Goal: Task Accomplishment & Management: Manage account settings

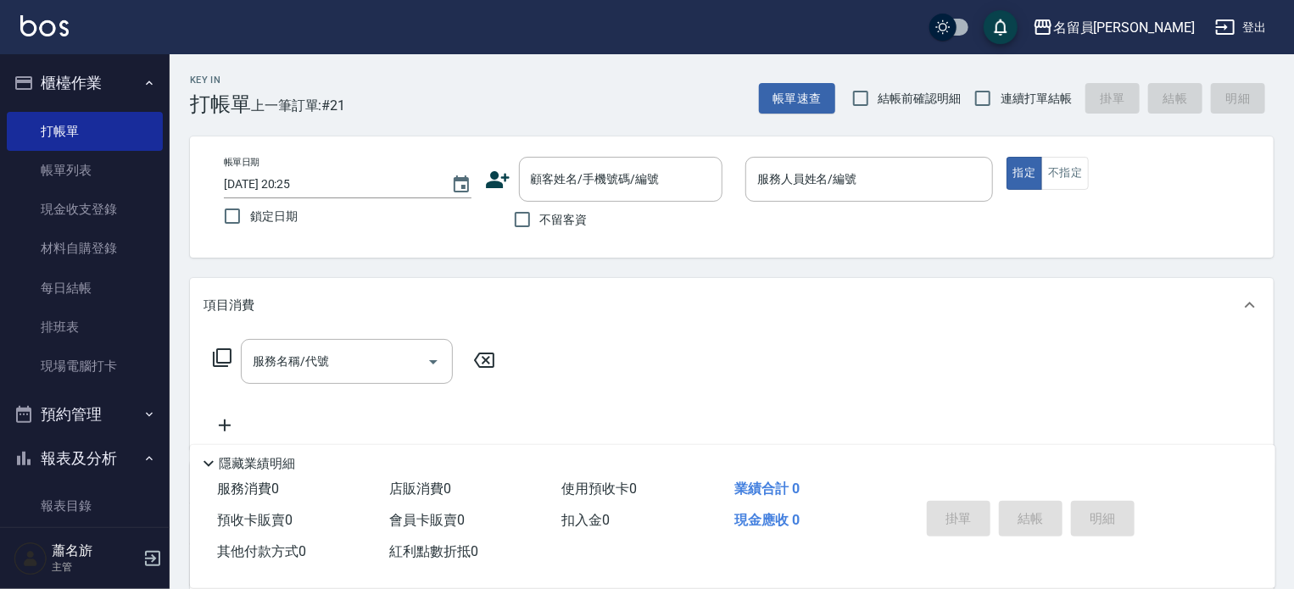
click at [895, 187] on input "服務人員姓名/編號" at bounding box center [869, 179] width 232 height 30
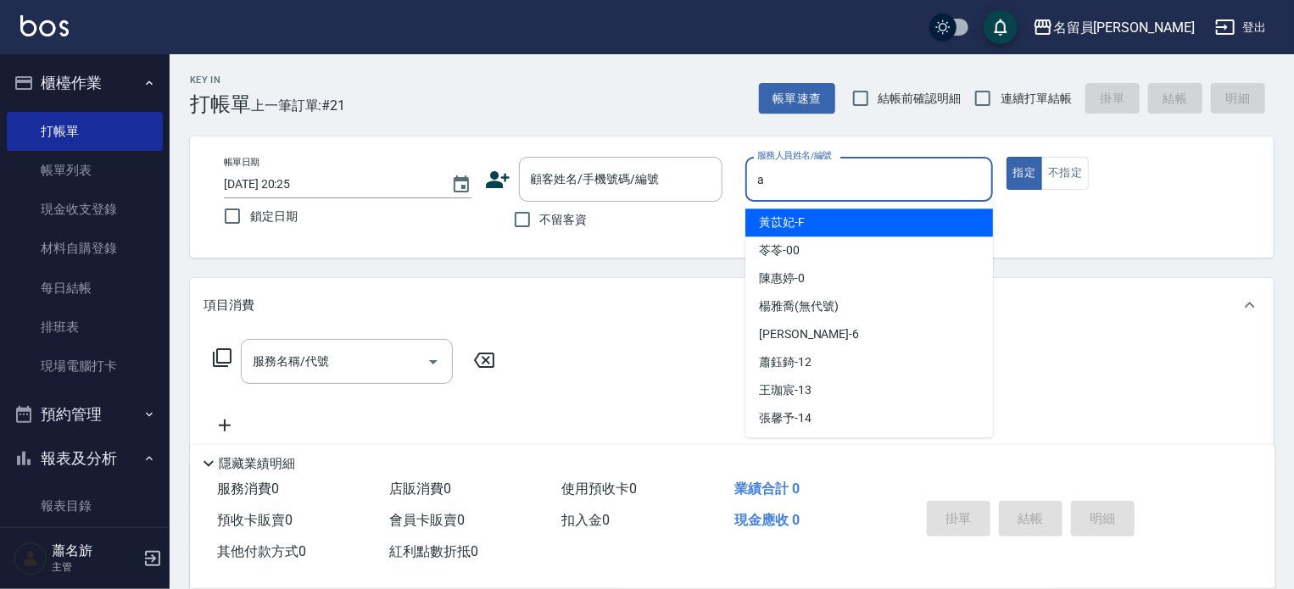
type input "[PERSON_NAME]"
type button "true"
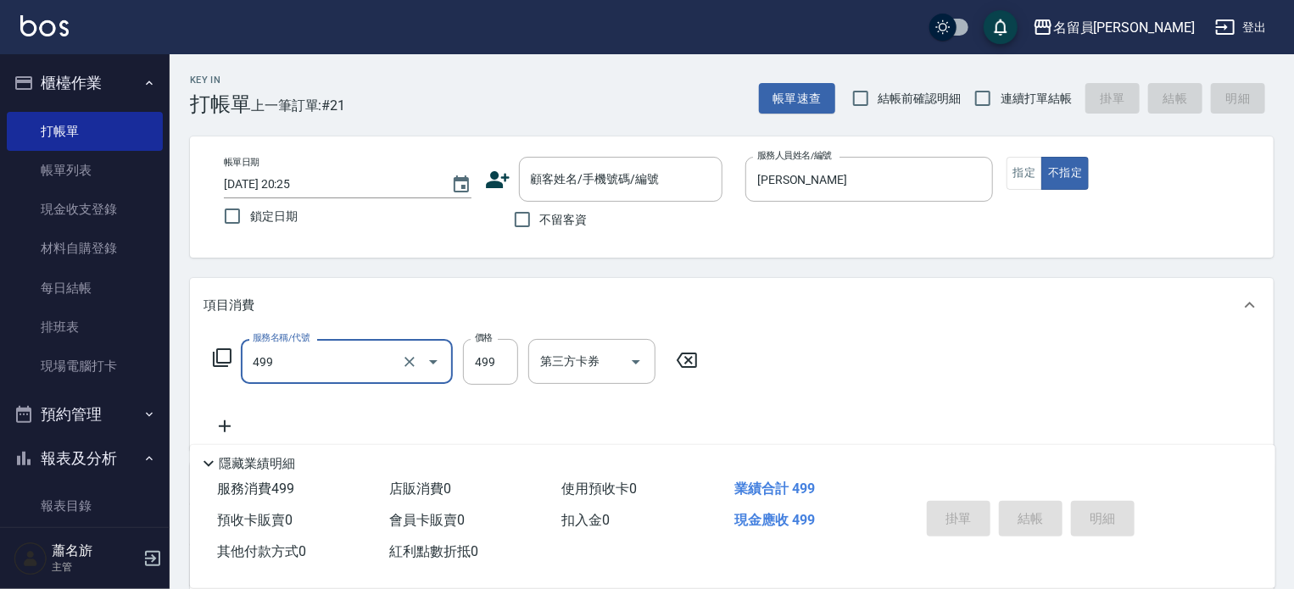
type input "去角質洗髮(499)"
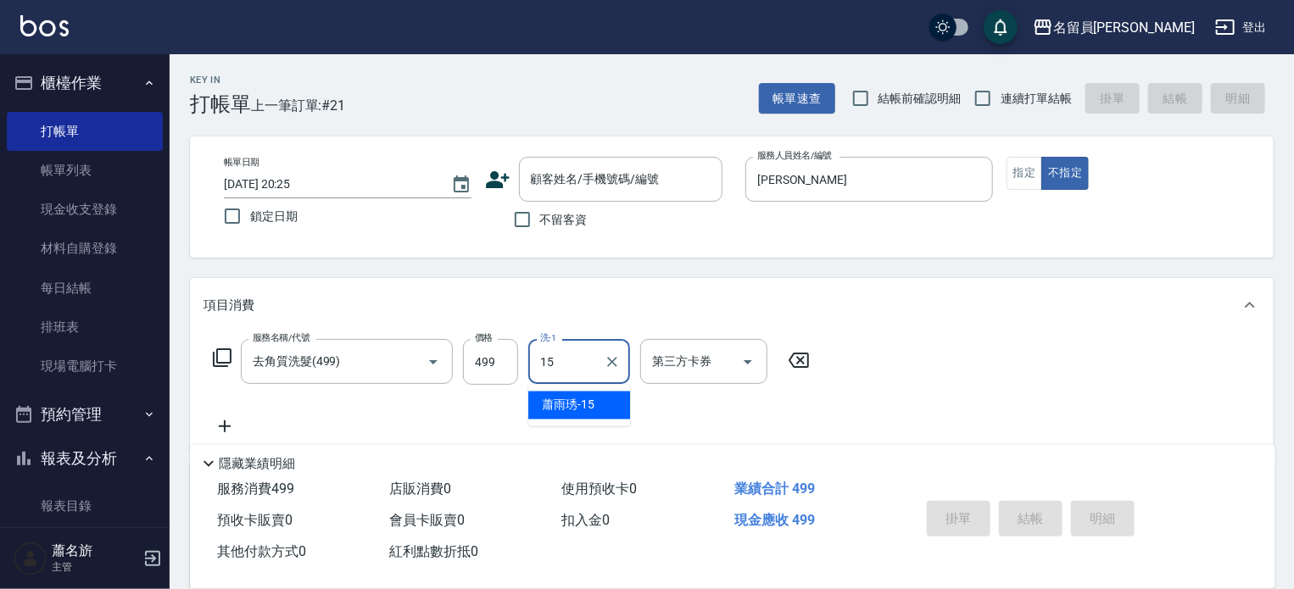
type input "[PERSON_NAME]-15"
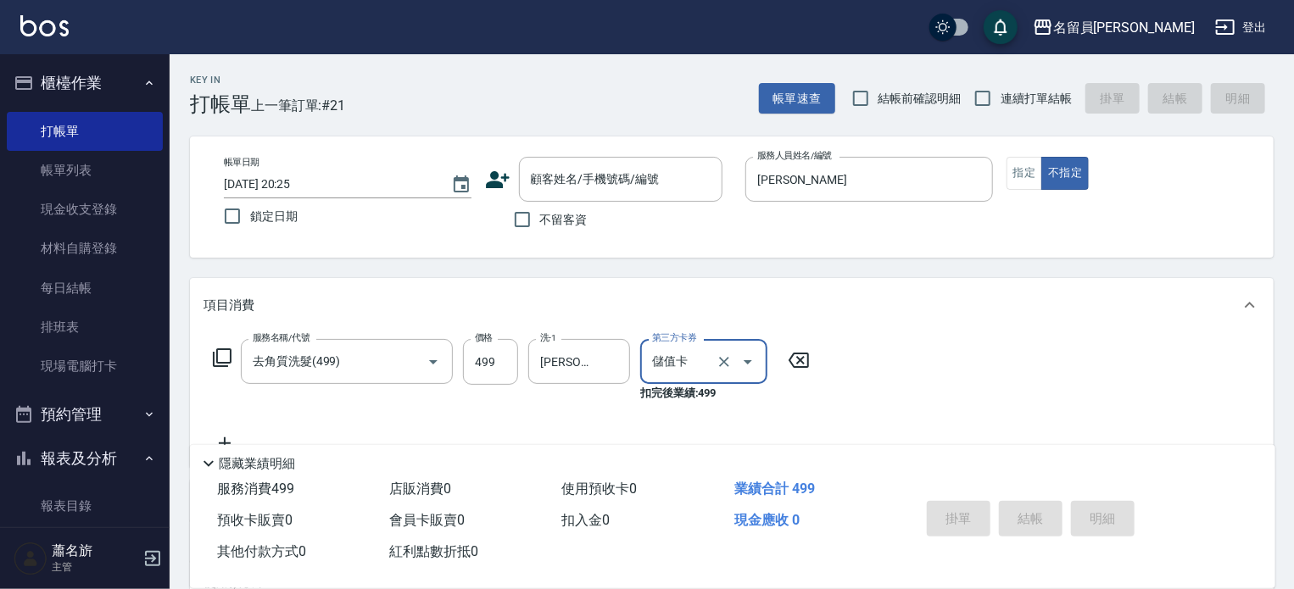
type input "儲值卡"
click at [1027, 92] on span "連續打單結帳" at bounding box center [1035, 99] width 71 height 18
click at [1000, 92] on input "連續打單結帳" at bounding box center [983, 99] width 36 height 36
checkbox input "true"
click at [520, 238] on div "帳單日期 [DATE] 20:25 鎖定日期 顧客姓名/手機號碼/編號 顧客姓名/手機號碼/編號 不留客資 服務人員姓名/編號 [PERSON_NAME]A …" at bounding box center [732, 197] width 1084 height 121
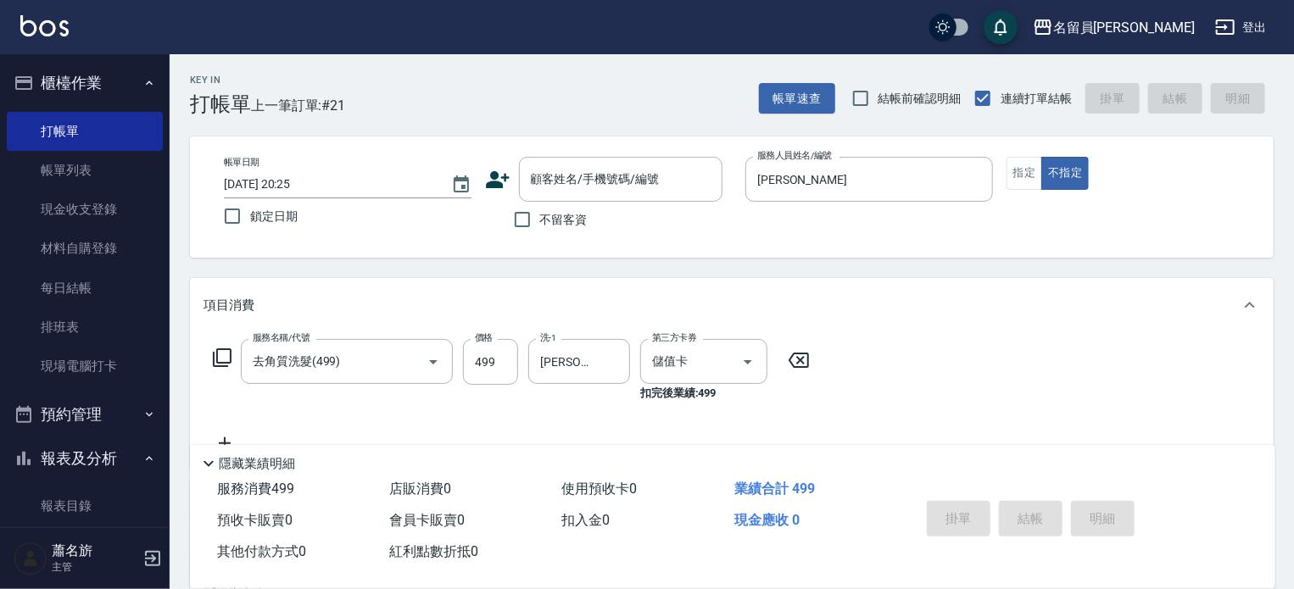
click at [543, 211] on span "不留客資" at bounding box center [563, 220] width 47 height 18
click at [540, 211] on input "不留客資" at bounding box center [522, 220] width 36 height 36
checkbox input "true"
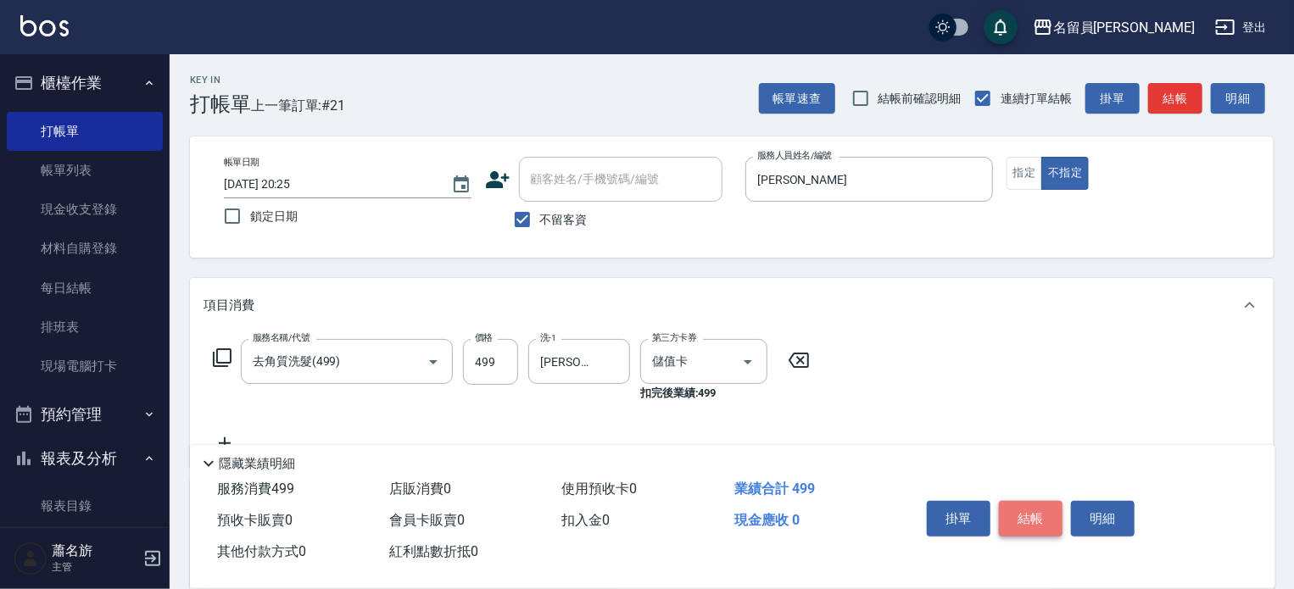
click at [1043, 506] on button "結帳" at bounding box center [1031, 519] width 64 height 36
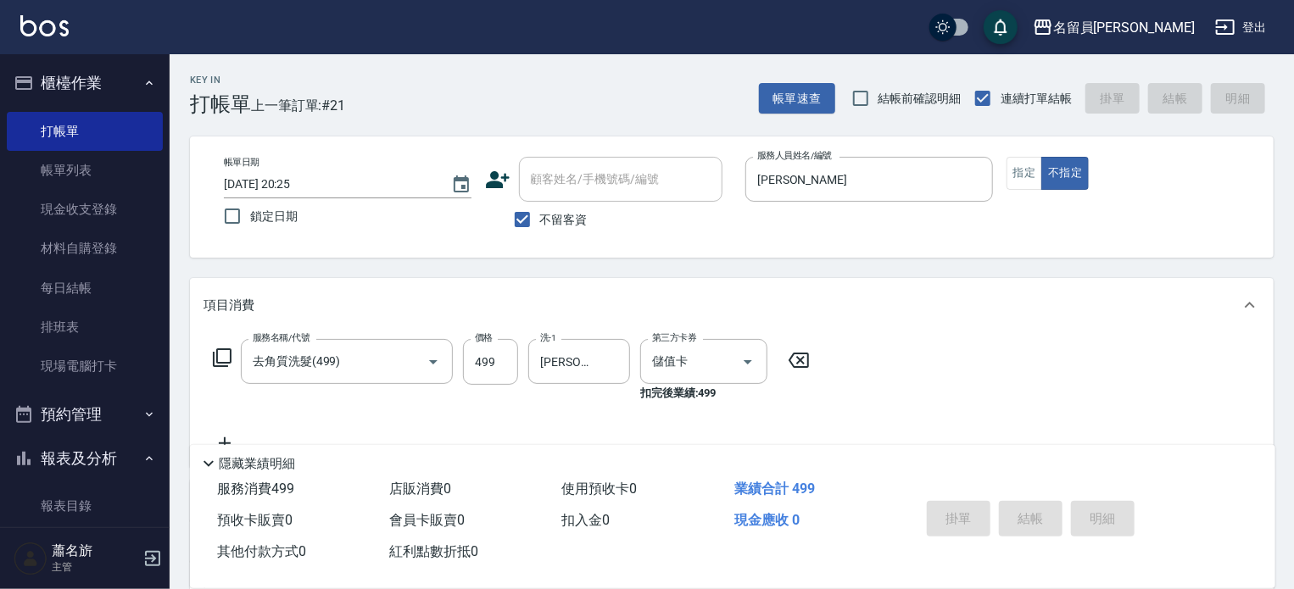
type input "[DATE] 19:50"
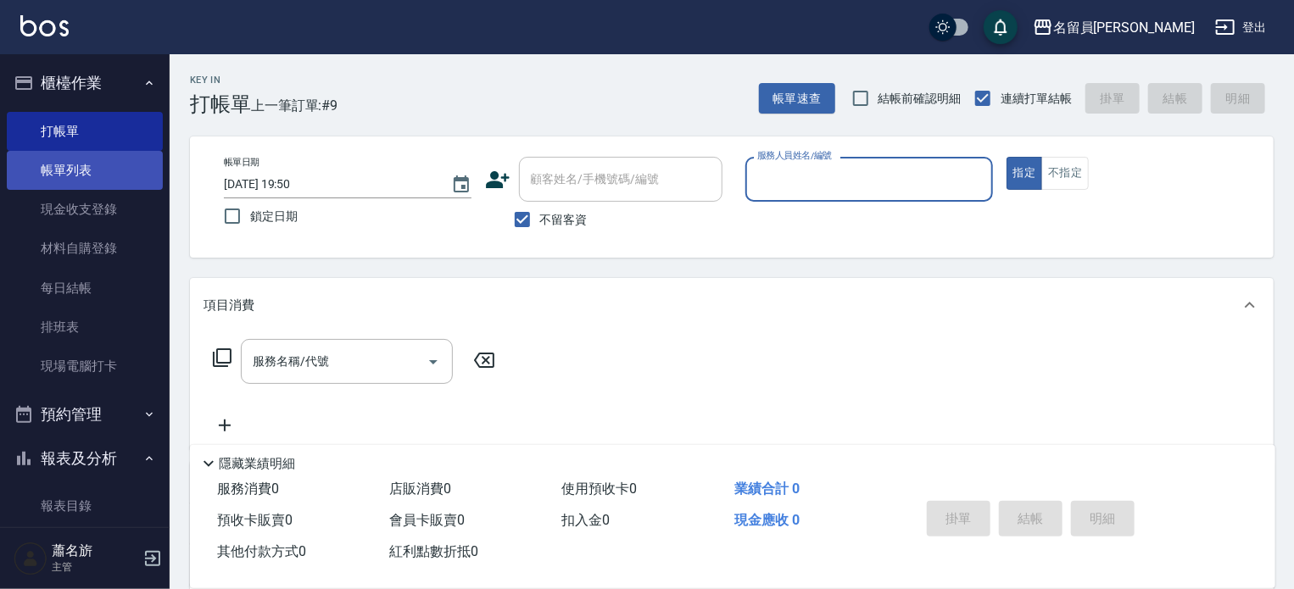
click at [84, 172] on link "帳單列表" at bounding box center [85, 170] width 156 height 39
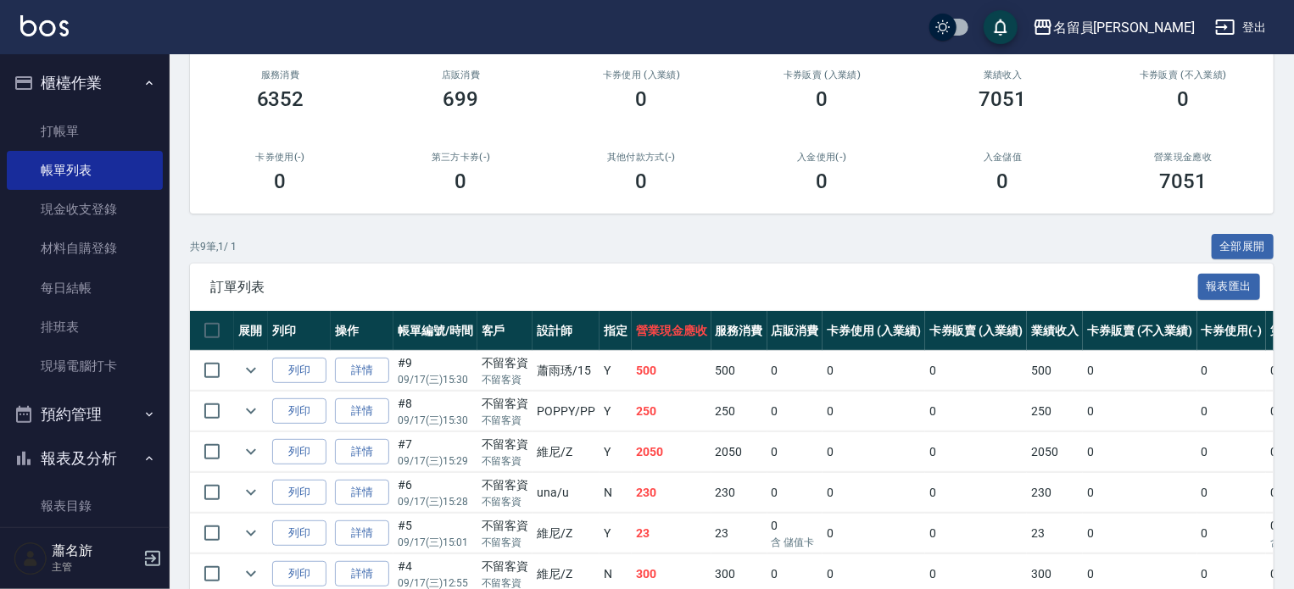
scroll to position [170, 0]
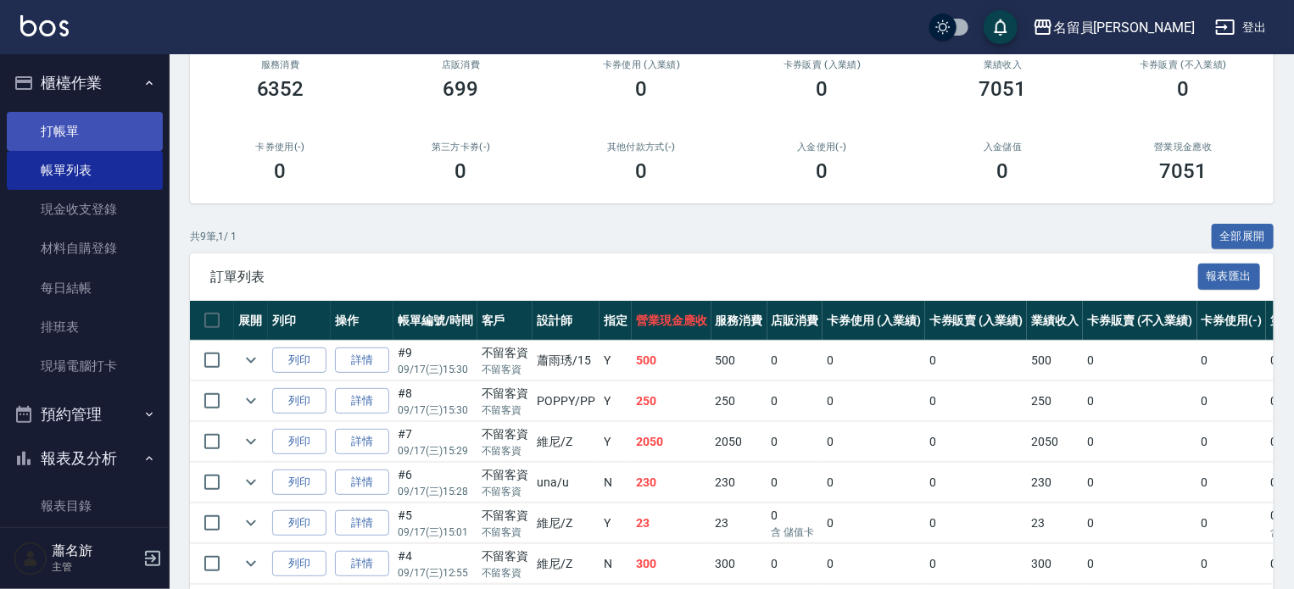
click at [88, 131] on link "打帳單" at bounding box center [85, 131] width 156 height 39
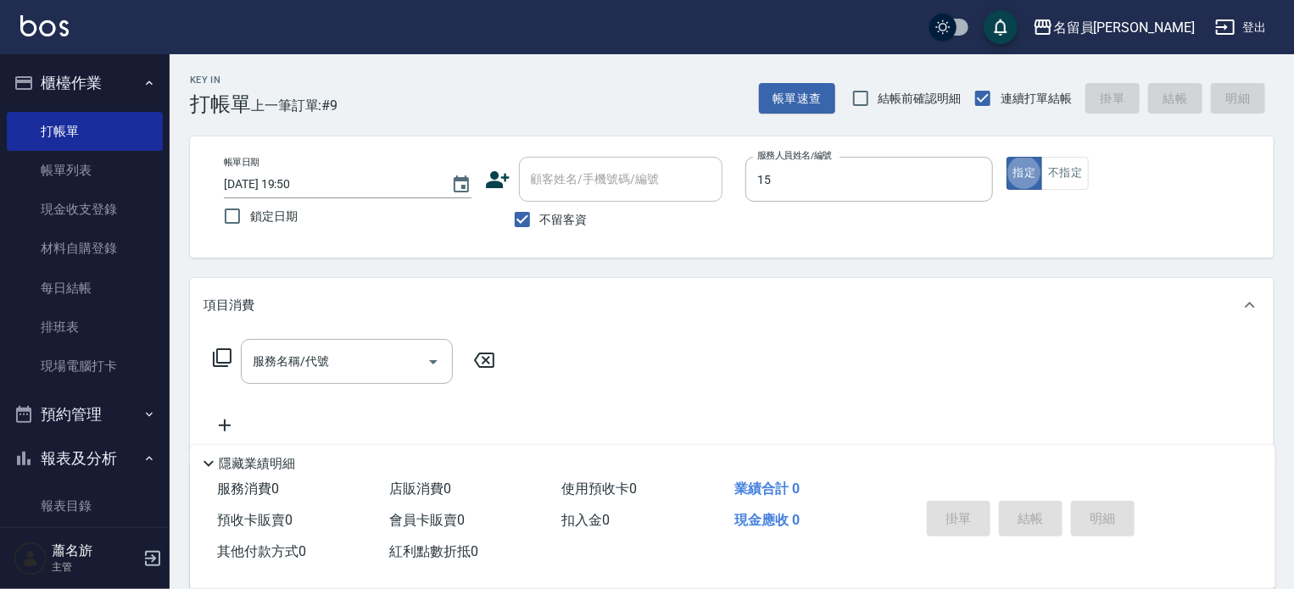
type input "[PERSON_NAME]-15"
type button "true"
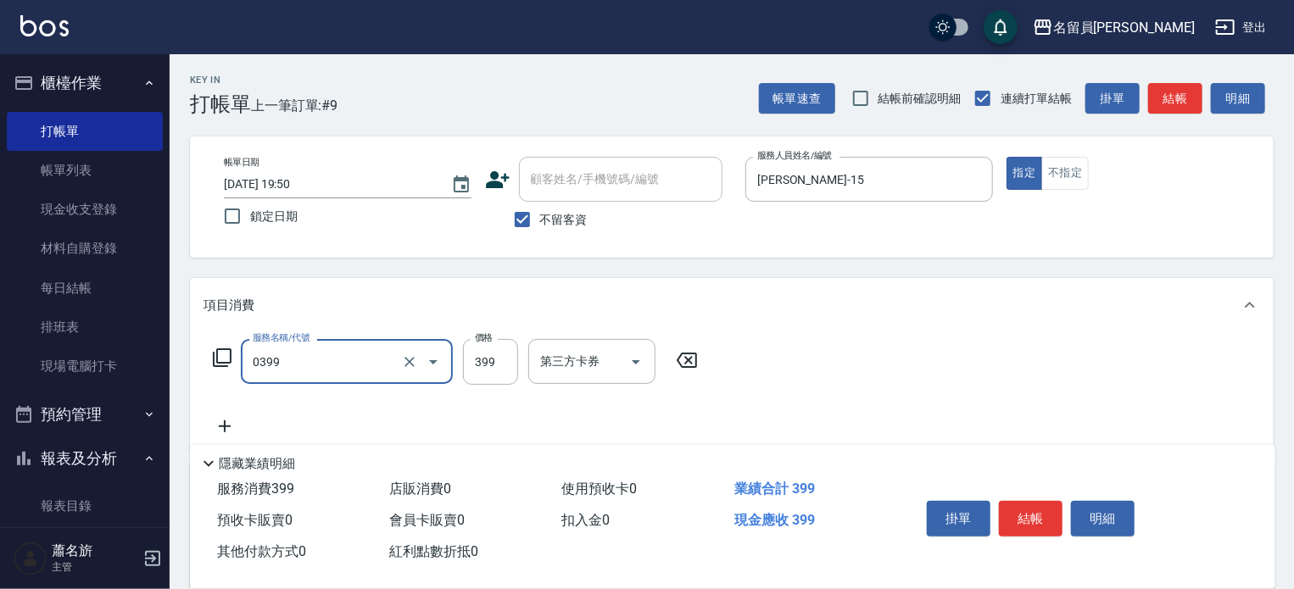
type input "海鹽SPA(0399)"
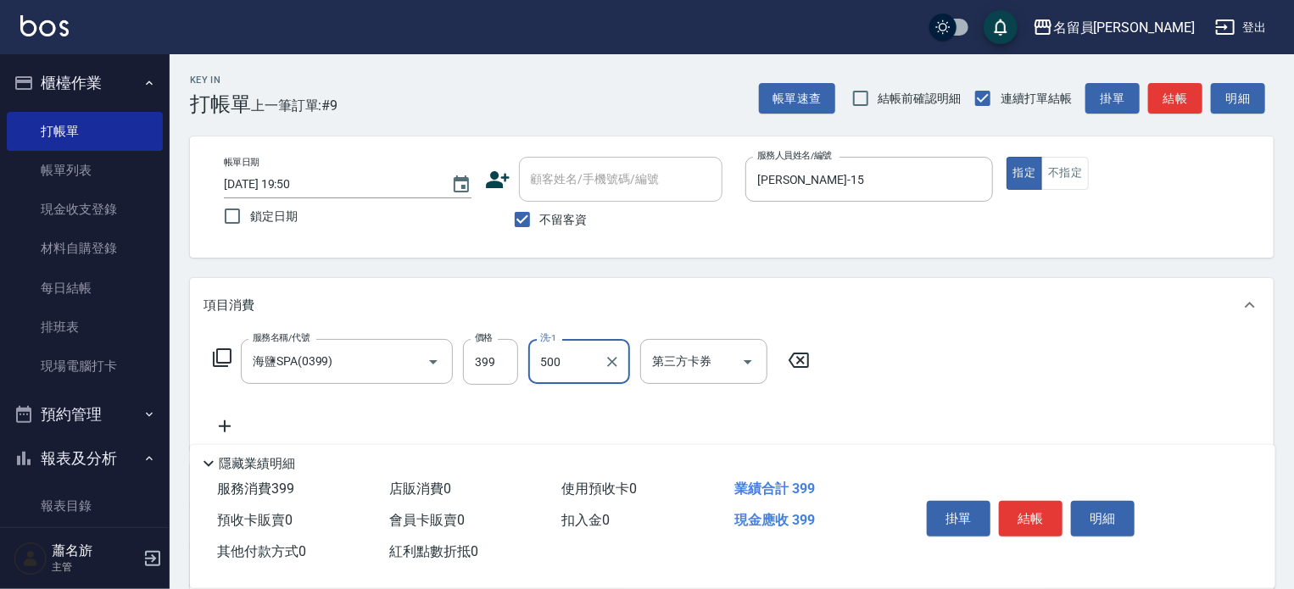
type input "500"
drag, startPoint x: 495, startPoint y: 341, endPoint x: 503, endPoint y: 308, distance: 33.9
click at [495, 340] on input "399" at bounding box center [490, 362] width 55 height 46
type input "500"
click at [1031, 521] on button "結帳" at bounding box center [1031, 519] width 64 height 36
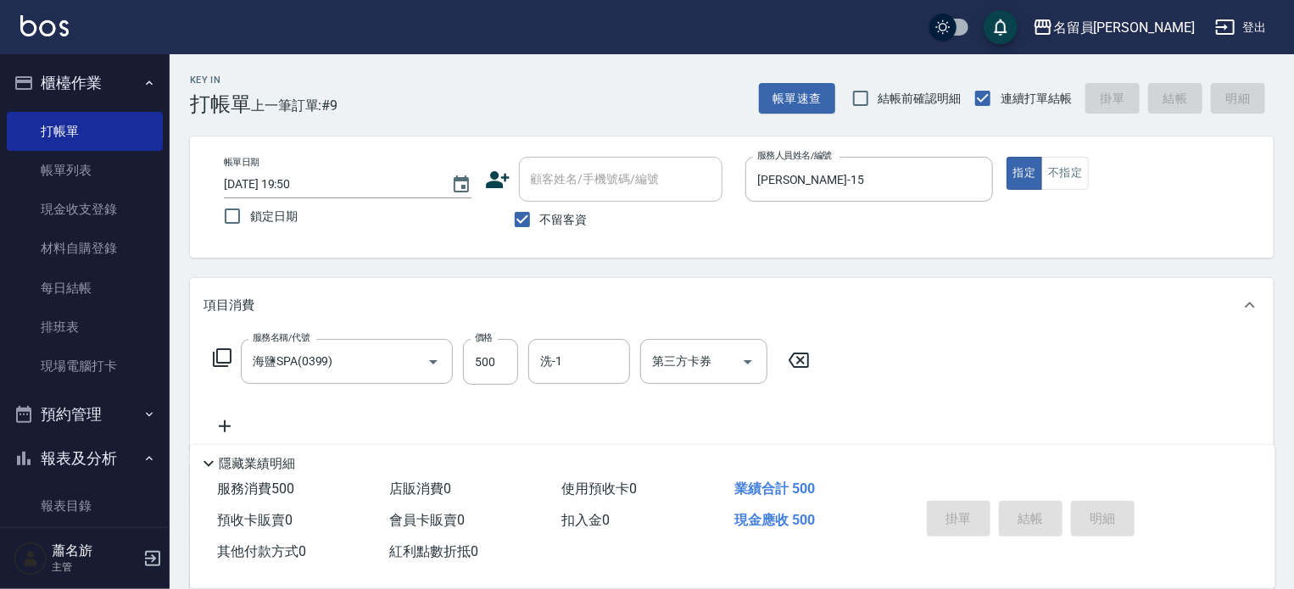
type input "[DATE] 19:51"
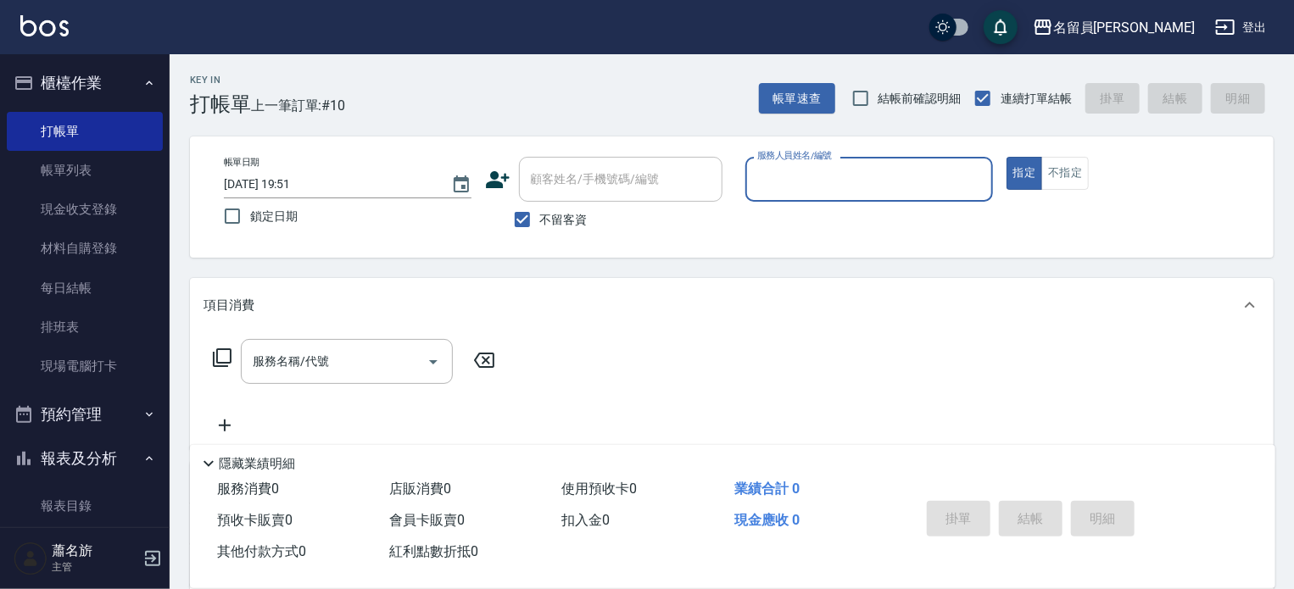
drag, startPoint x: 59, startPoint y: 174, endPoint x: 274, endPoint y: 238, distance: 224.0
click at [59, 174] on link "帳單列表" at bounding box center [85, 170] width 156 height 39
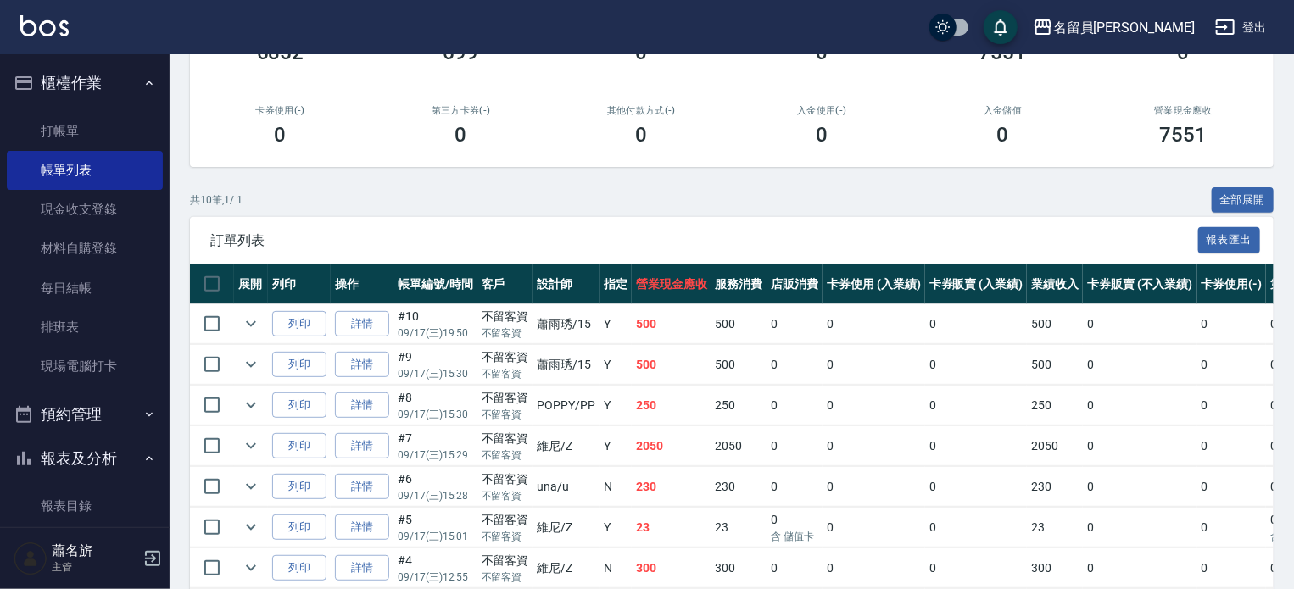
scroll to position [254, 0]
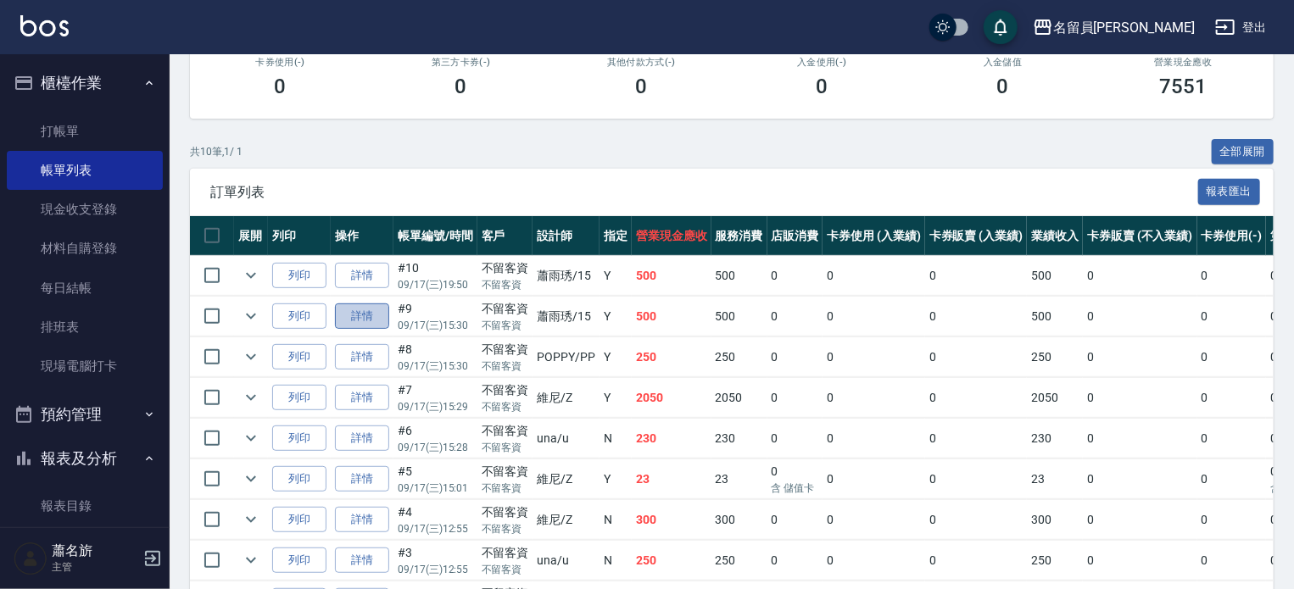
click at [354, 330] on link "詳情" at bounding box center [362, 317] width 54 height 26
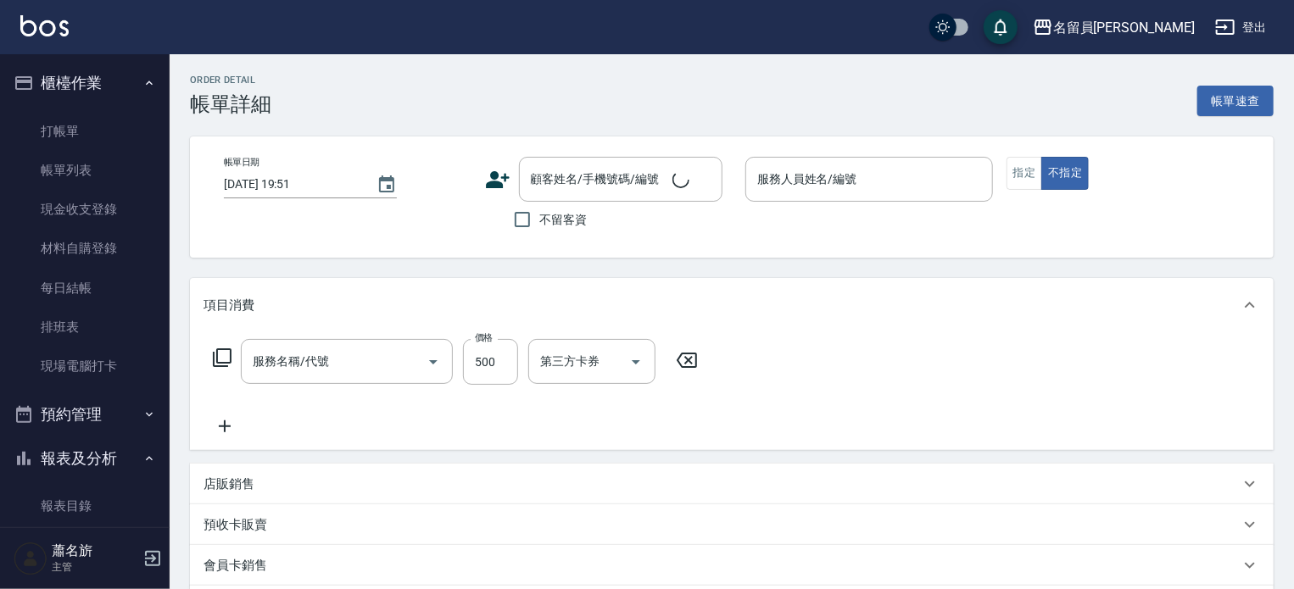
type input "[DATE] 15:30"
checkbox input "true"
type input "[PERSON_NAME]-15"
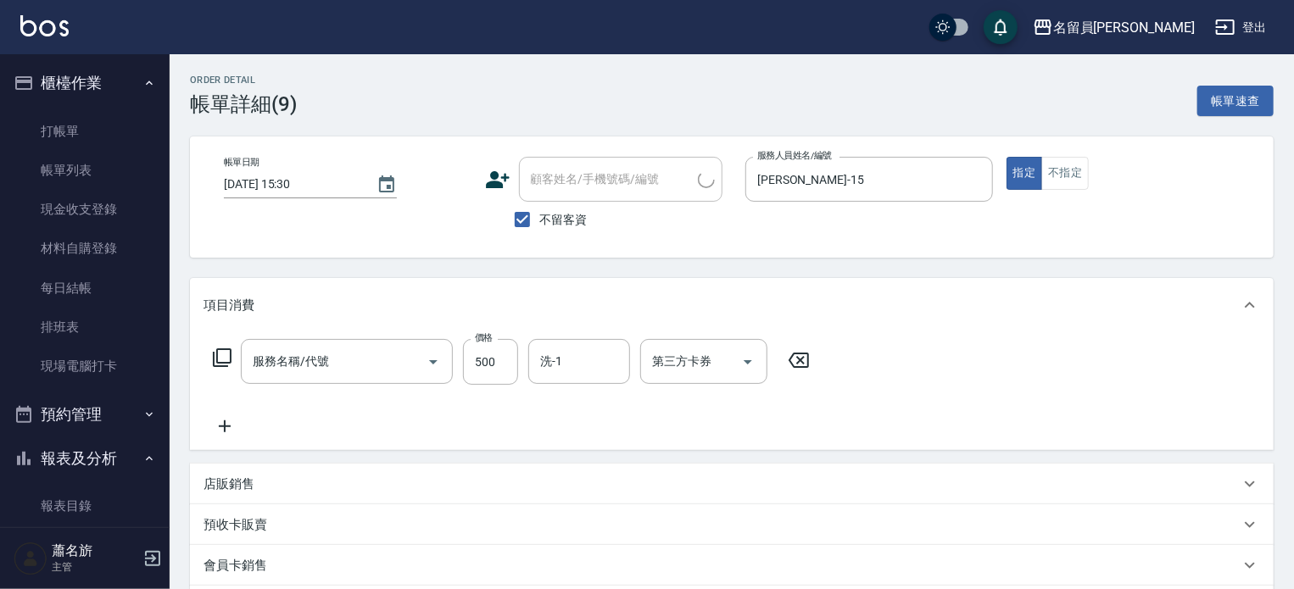
type input "海鹽SPA(0399)"
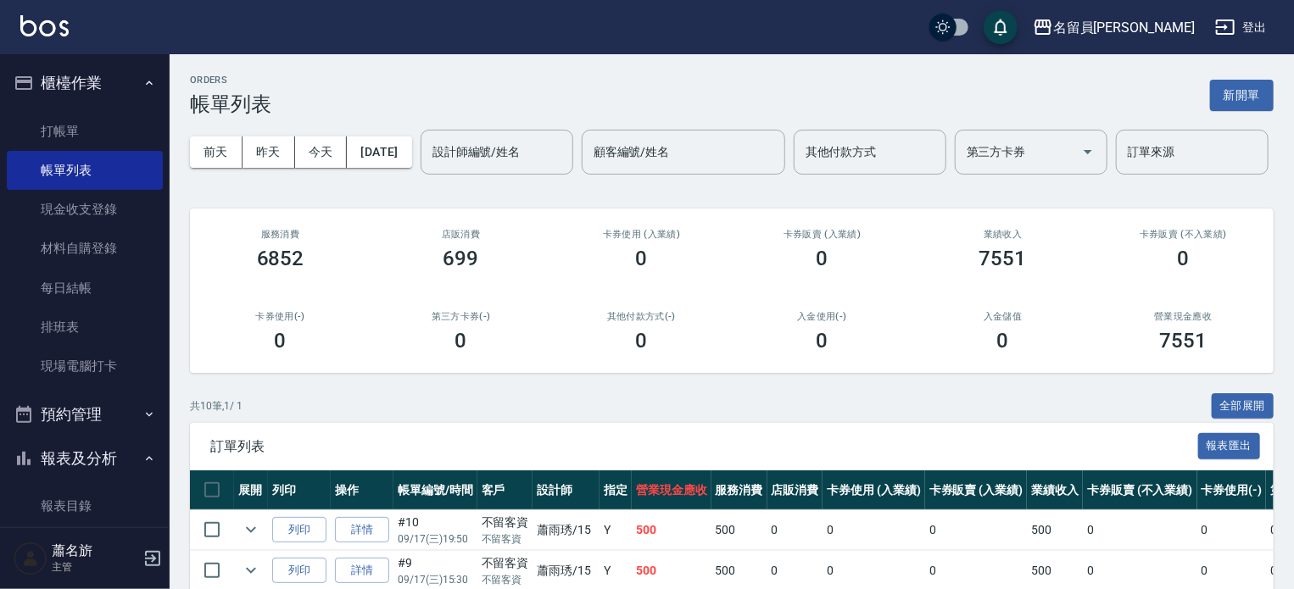
scroll to position [85, 0]
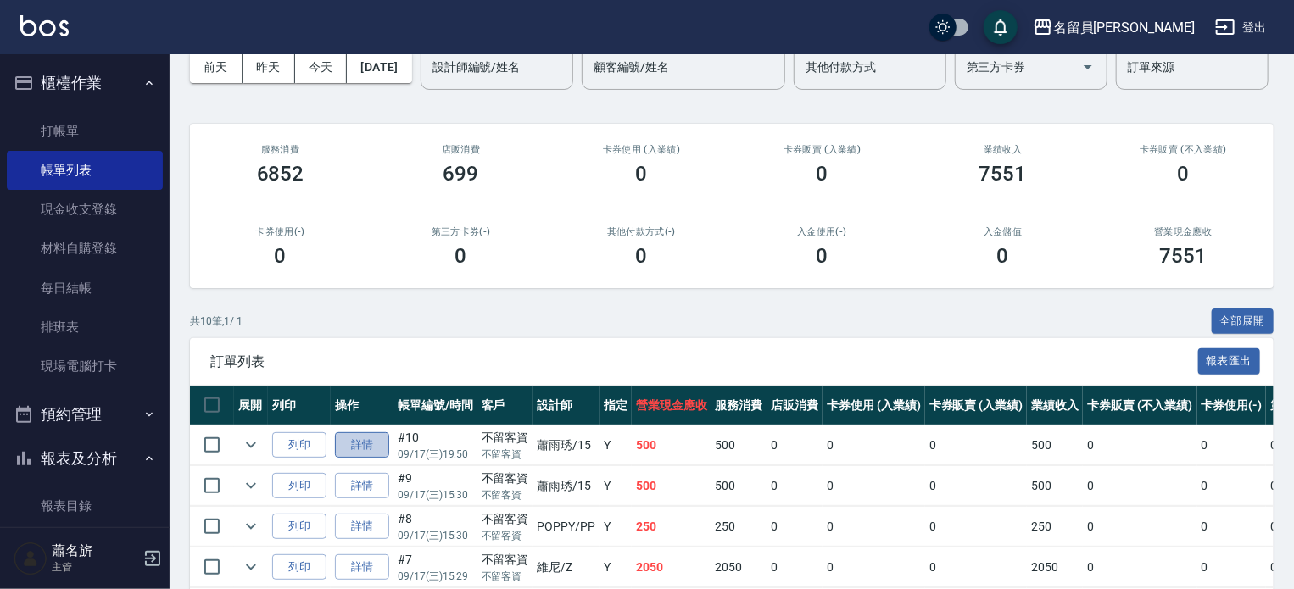
click at [339, 459] on link "詳情" at bounding box center [362, 445] width 54 height 26
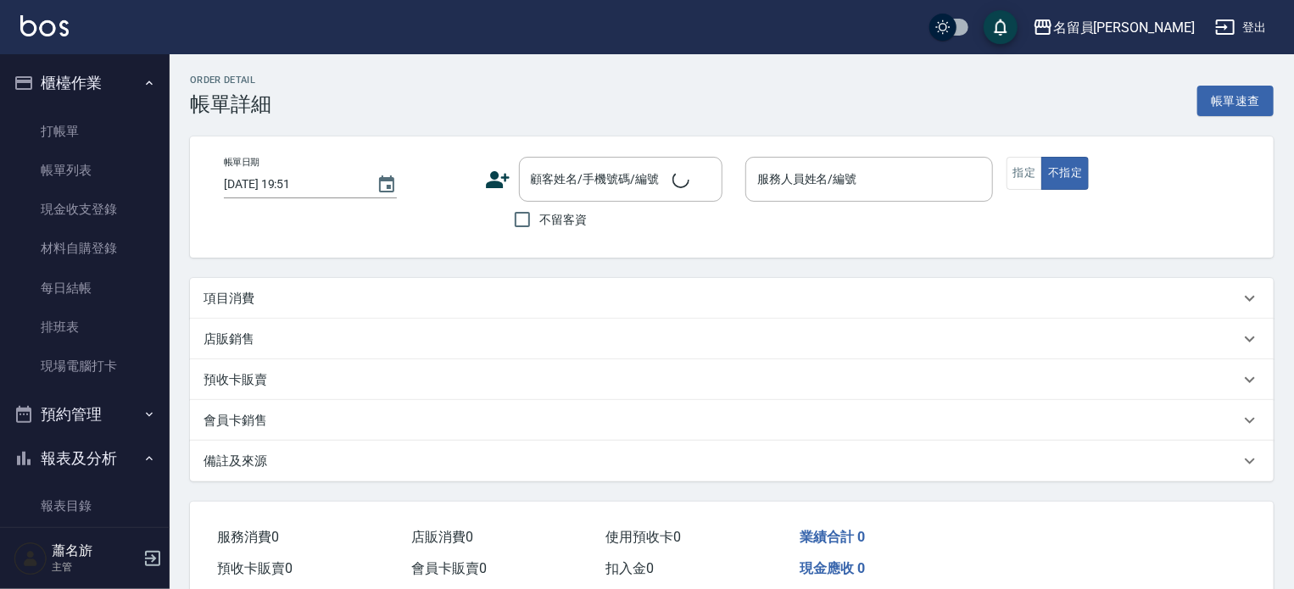
click at [369, 506] on div "服務消費 0 店販消費 0 使用預收卡 0 業績合計 0 預收卡販賣 0 會員卡販賣 0 扣入金 0 現金應收 0 其他付款方式 0 紅利點數折抵 0" at bounding box center [589, 559] width 798 height 114
type input "[DATE] 19:50"
checkbox input "true"
type input "[PERSON_NAME]-15"
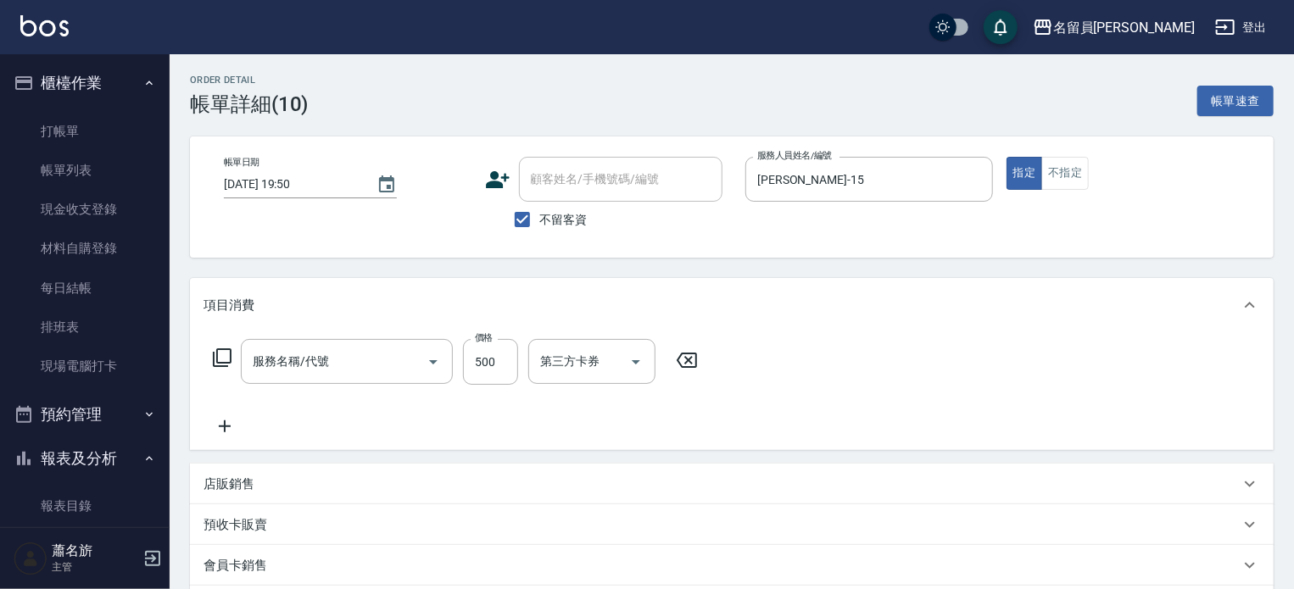
type input "海鹽SPA(0399)"
click at [971, 185] on icon "Clear" at bounding box center [975, 179] width 17 height 17
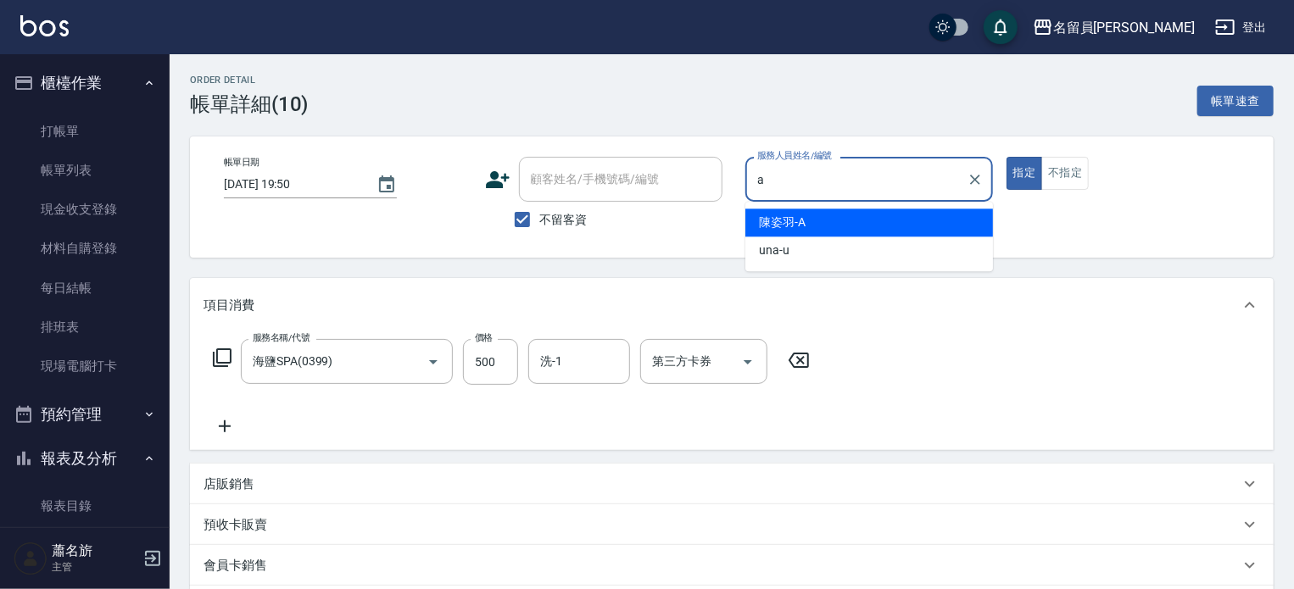
type input "[PERSON_NAME]"
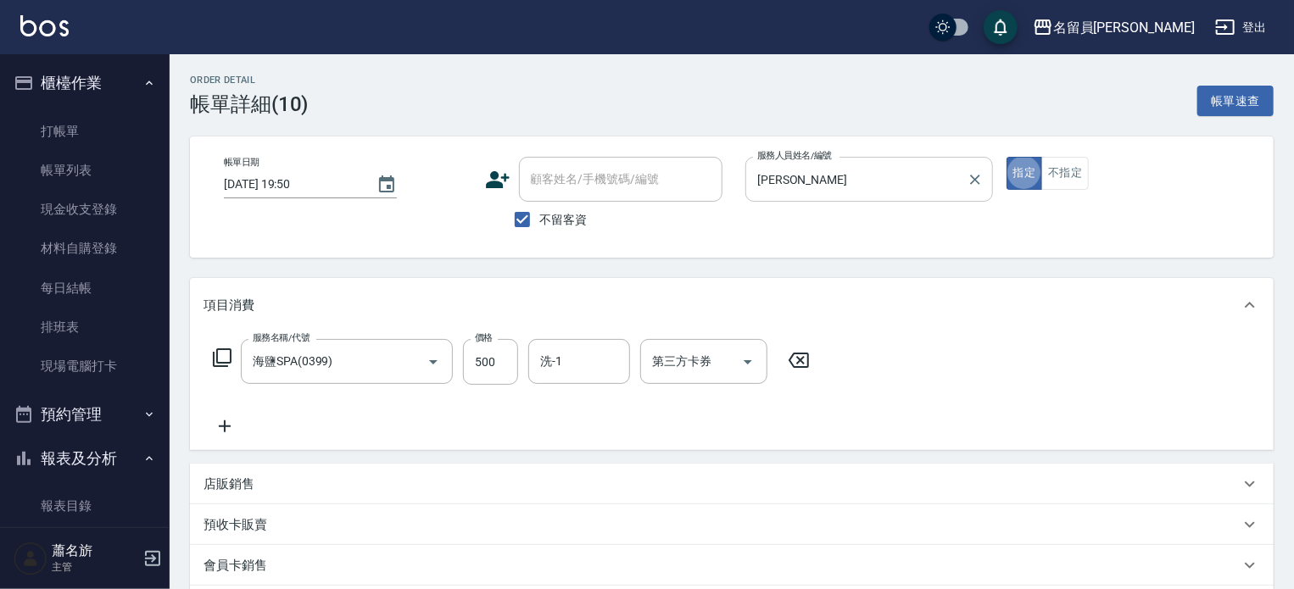
type button "true"
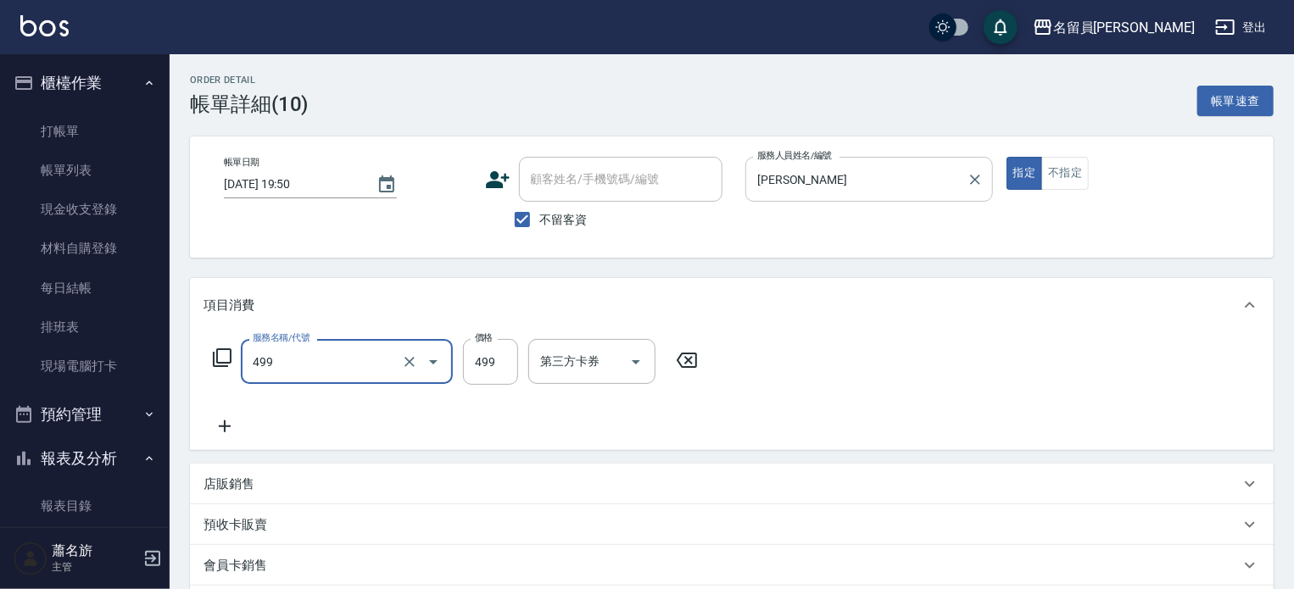
type input "去角質洗髮(499)"
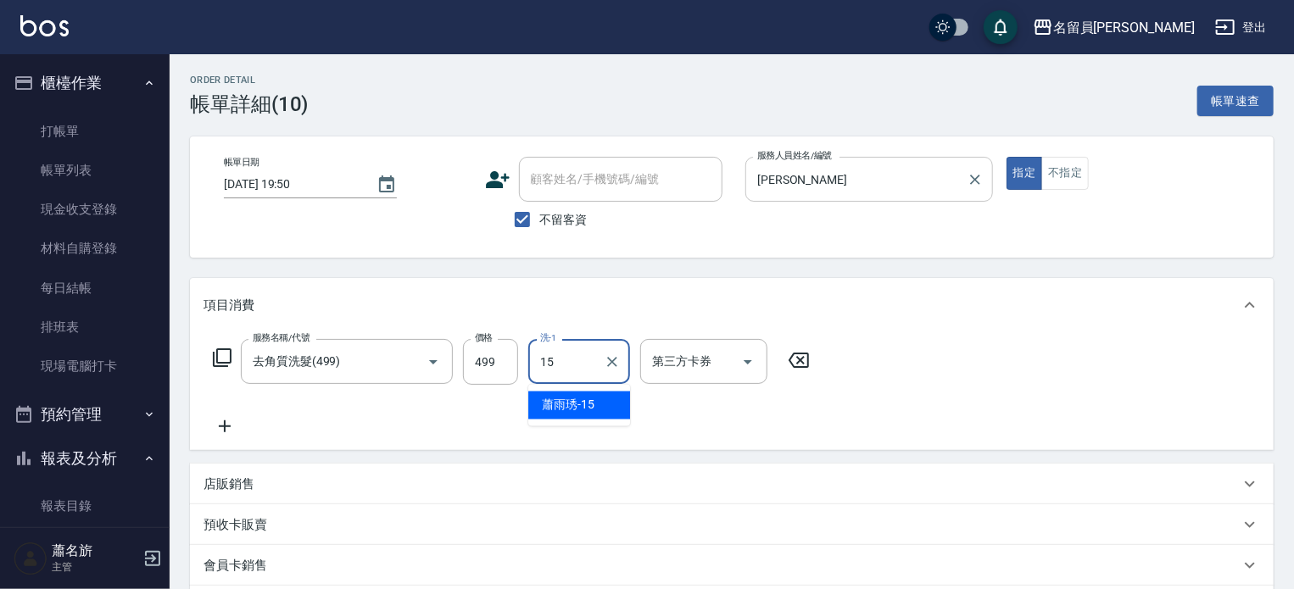
type input "[PERSON_NAME]-15"
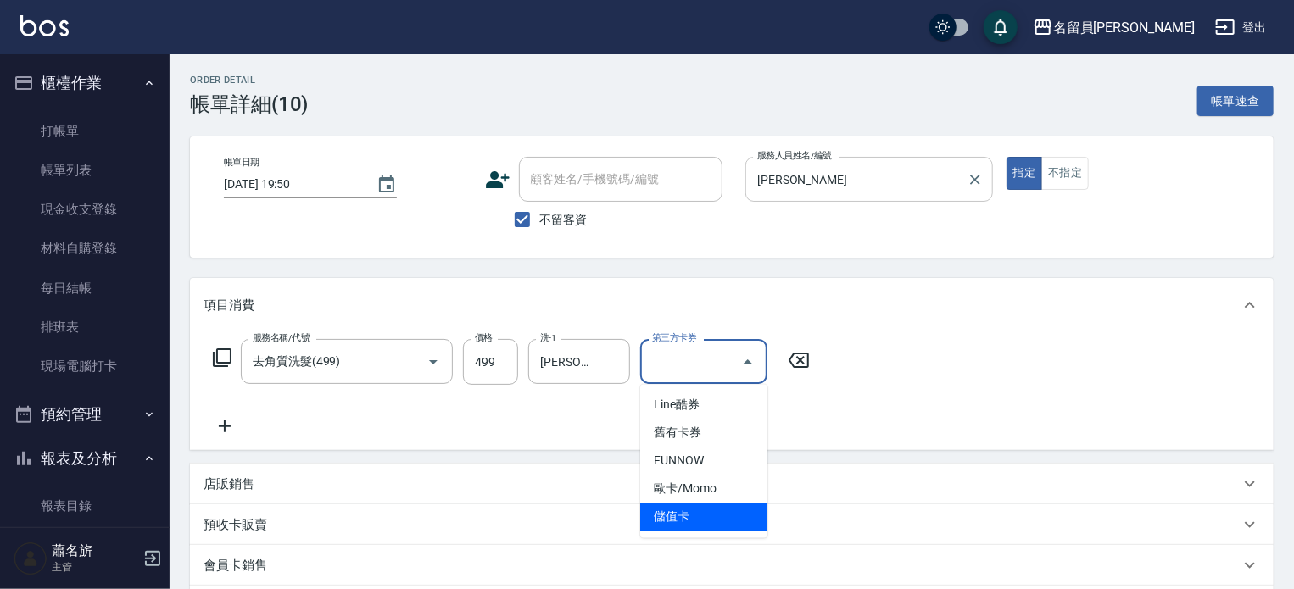
type input "儲值卡"
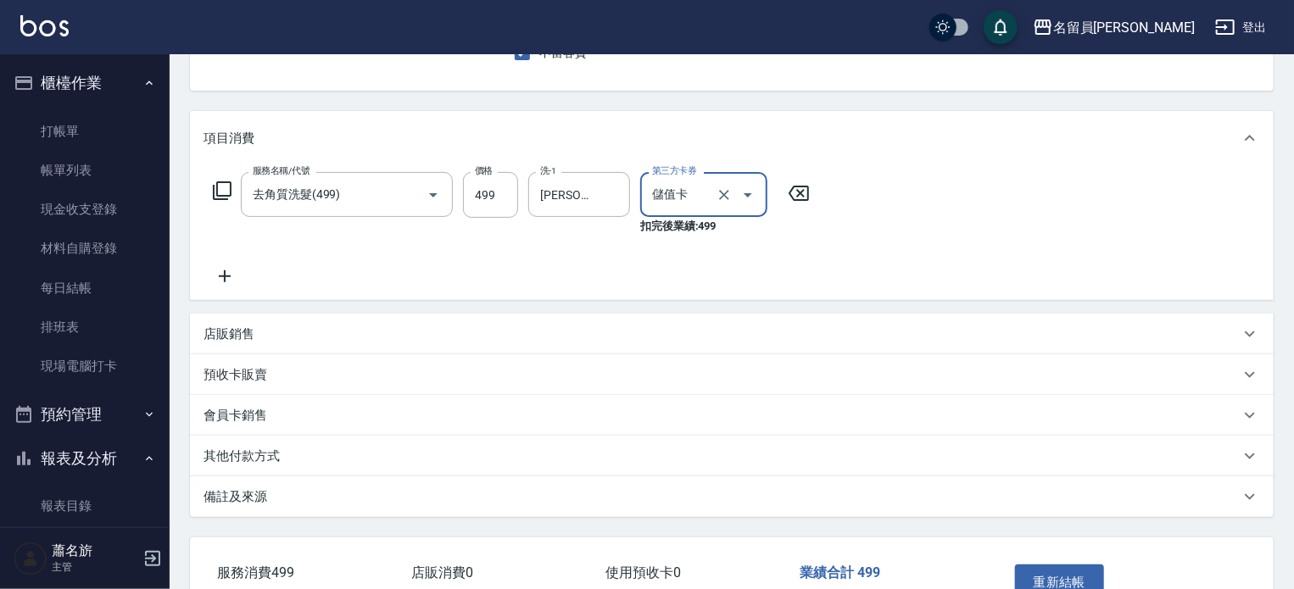
scroll to position [254, 0]
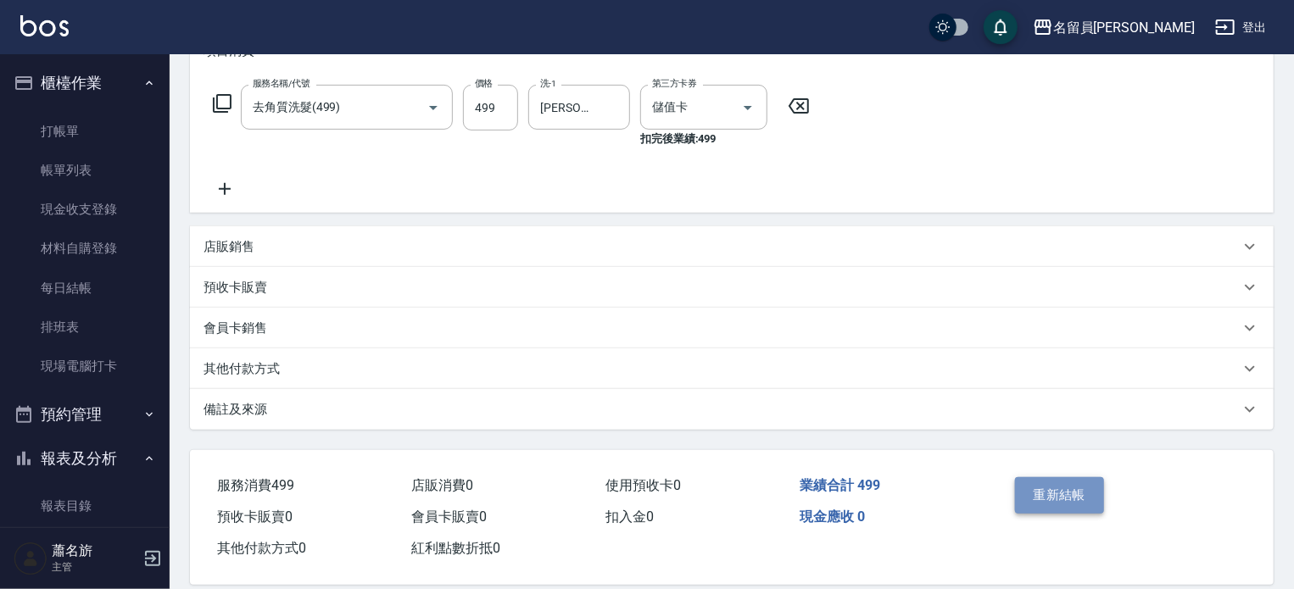
click at [1037, 495] on button "重新結帳" at bounding box center [1060, 495] width 90 height 36
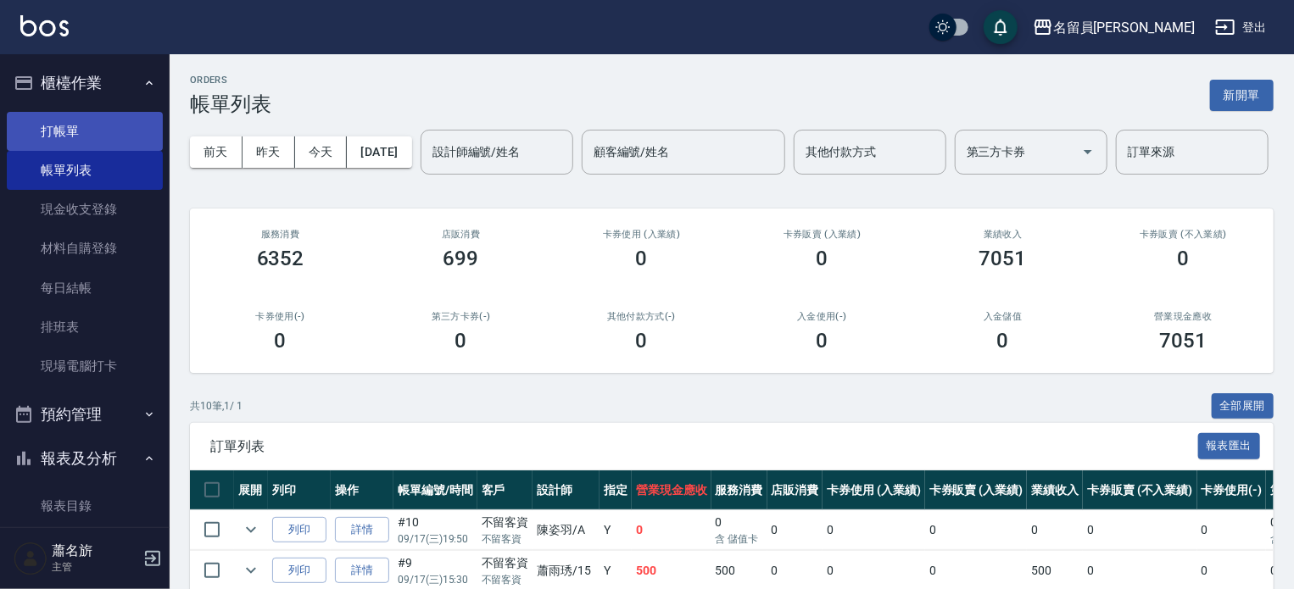
click at [128, 128] on link "打帳單" at bounding box center [85, 131] width 156 height 39
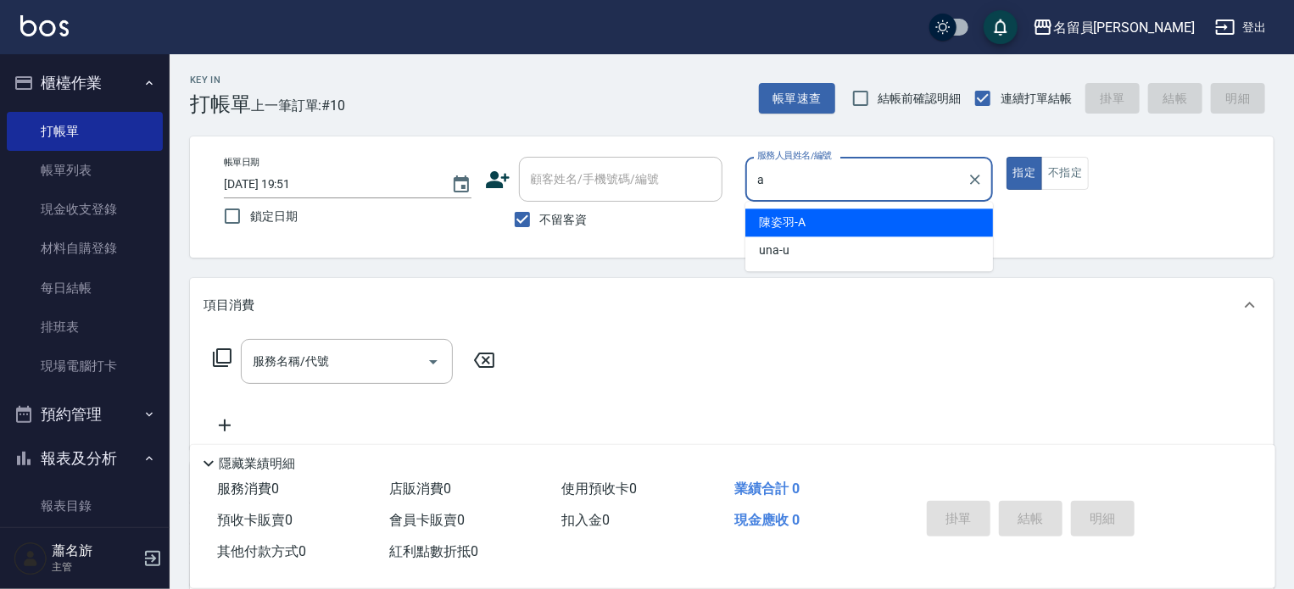
type input "[PERSON_NAME]"
type button "true"
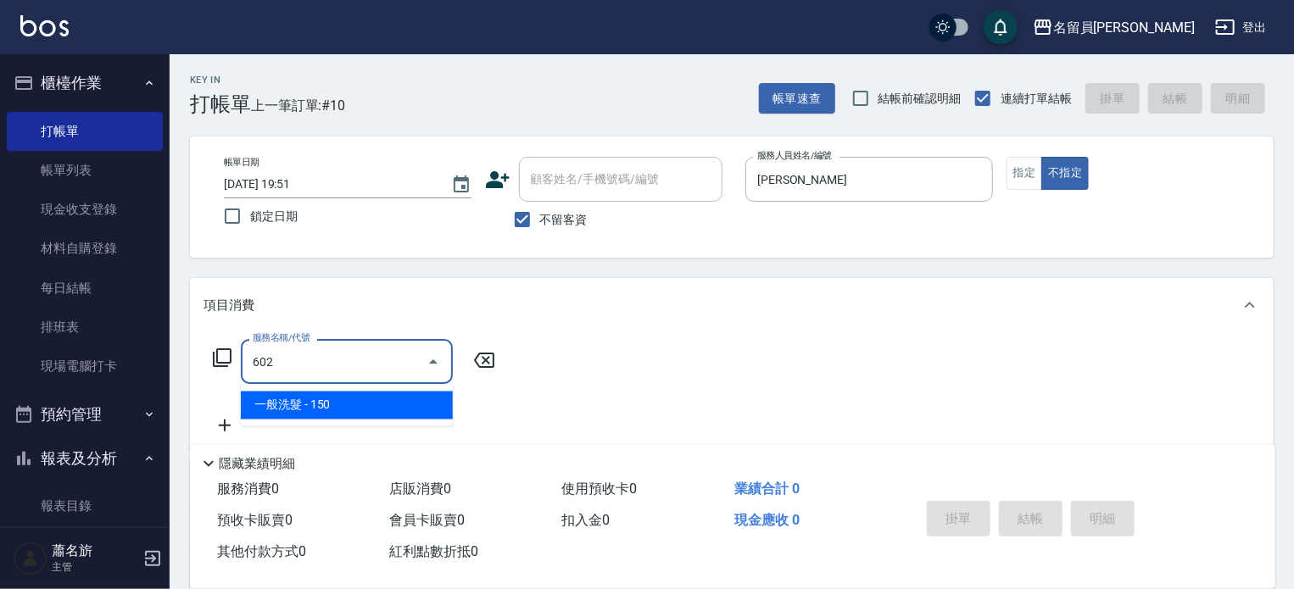
type input "一般洗髮(602)"
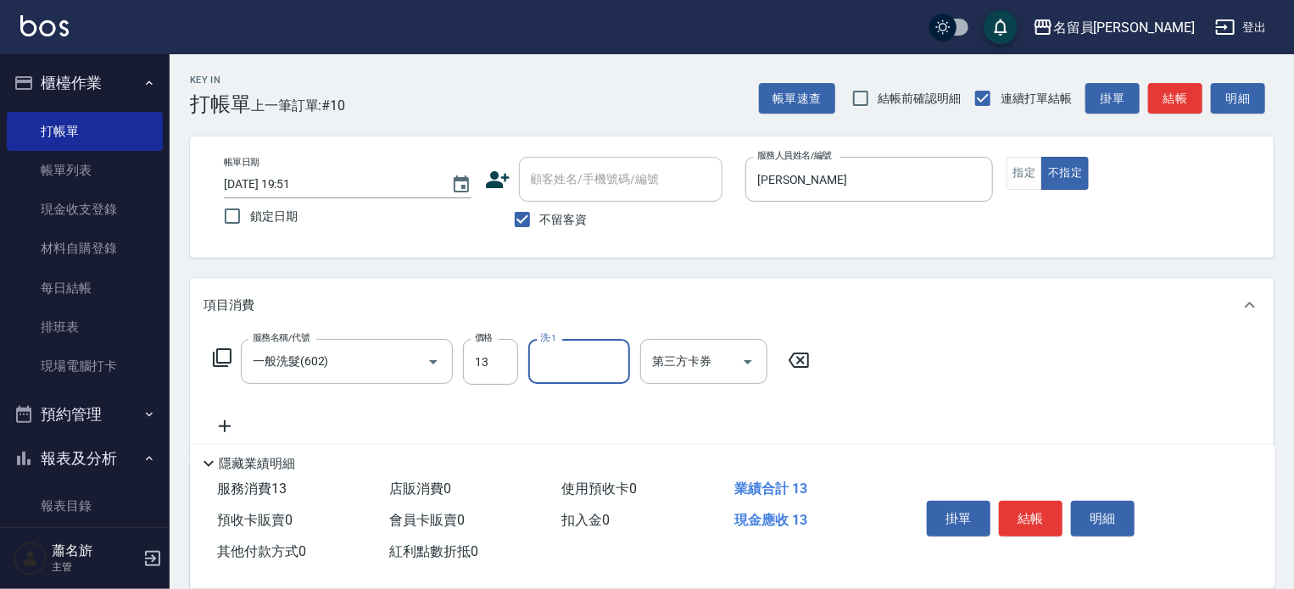
click at [517, 372] on input "13" at bounding box center [490, 362] width 55 height 46
type input "430"
click at [1026, 509] on button "結帳" at bounding box center [1031, 519] width 64 height 36
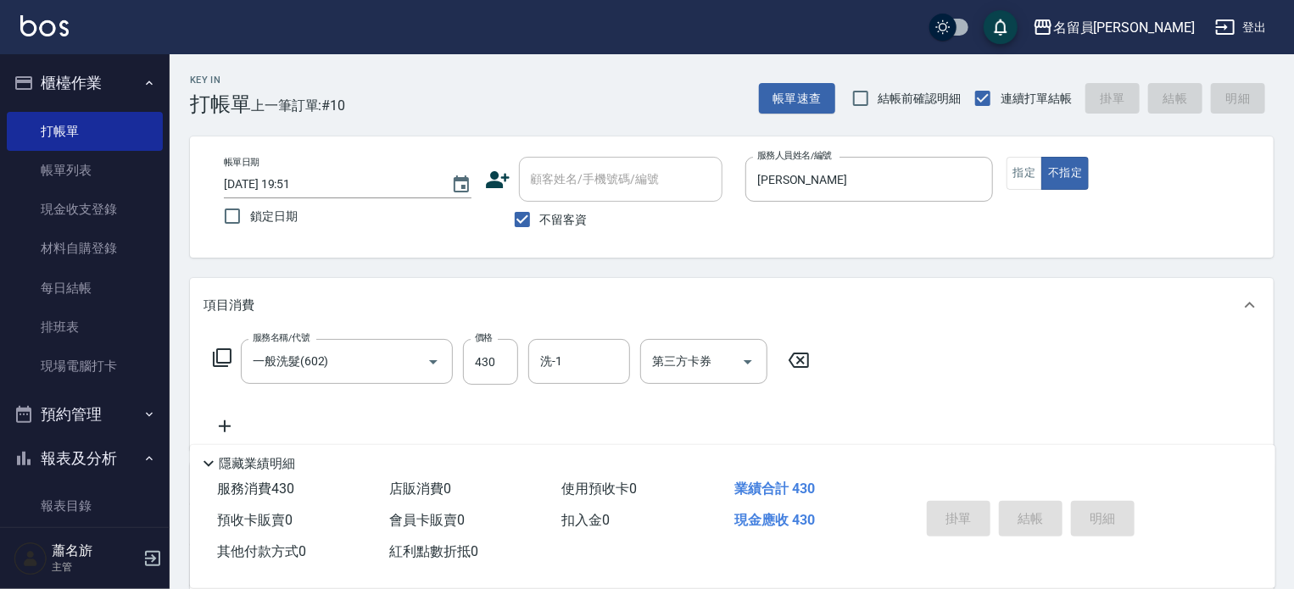
type input "[DATE] 19:52"
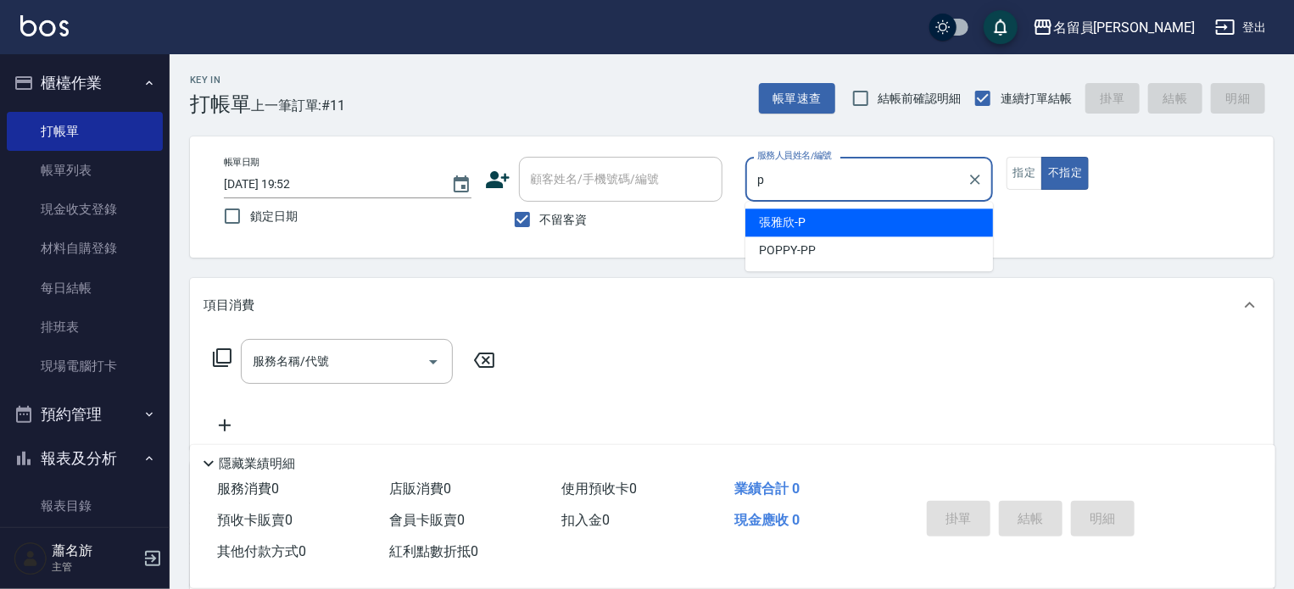
type input "[PERSON_NAME]"
type button "false"
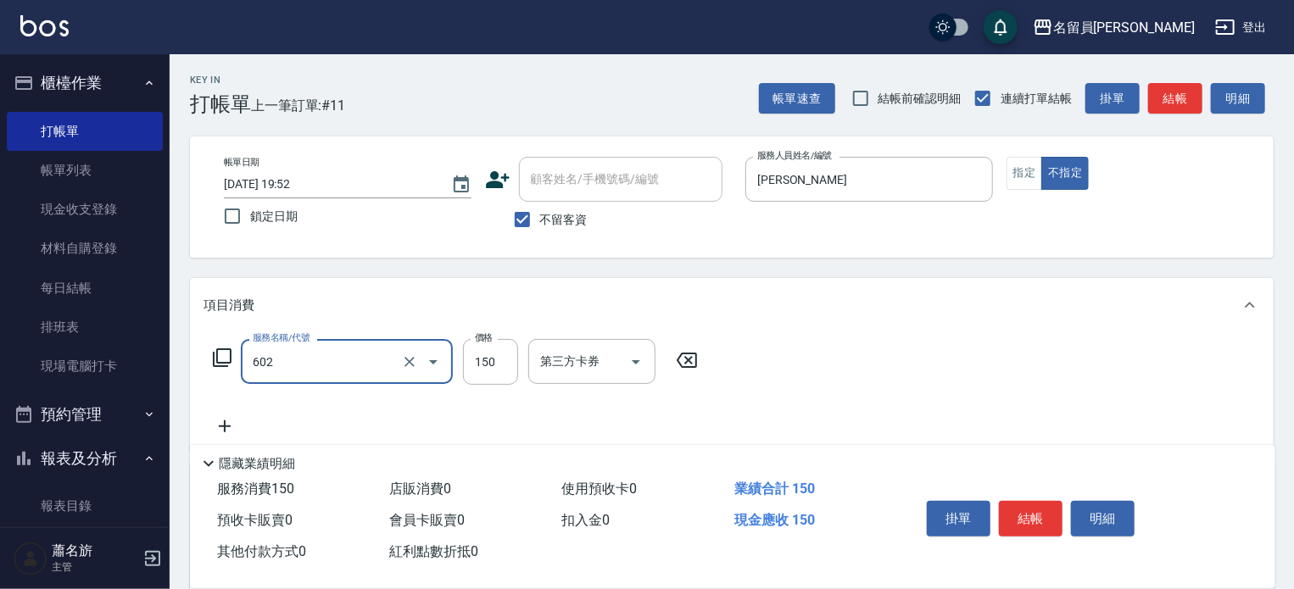
type input "一般洗髮(602)"
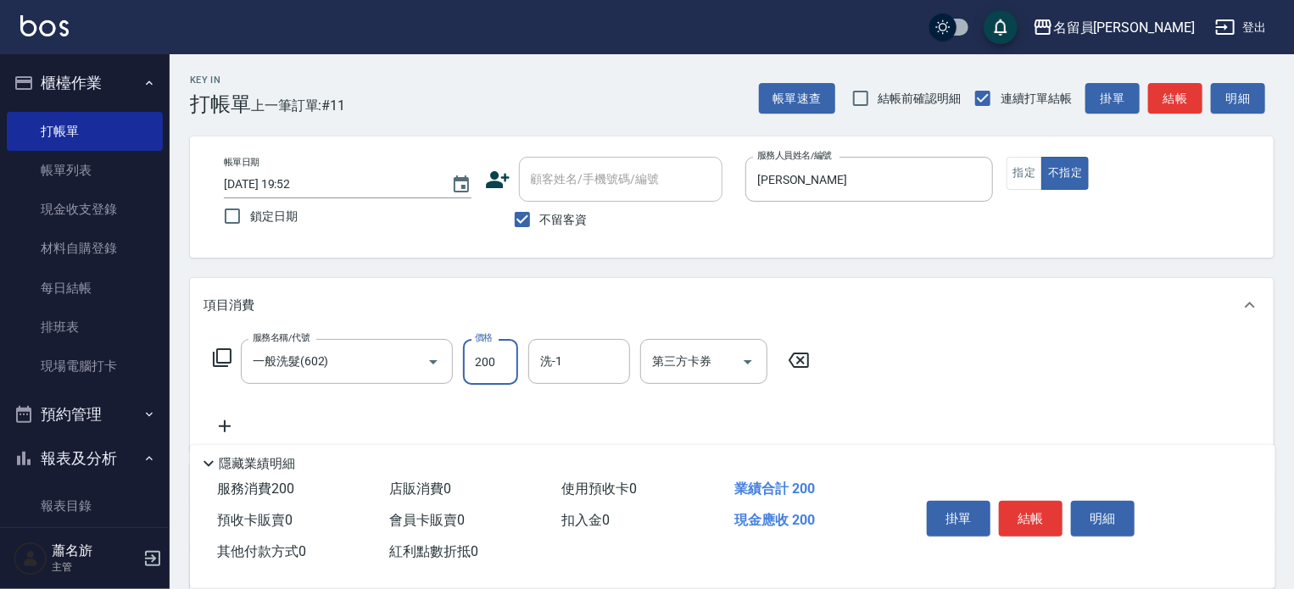
type input "200"
type input "[PERSON_NAME]-45"
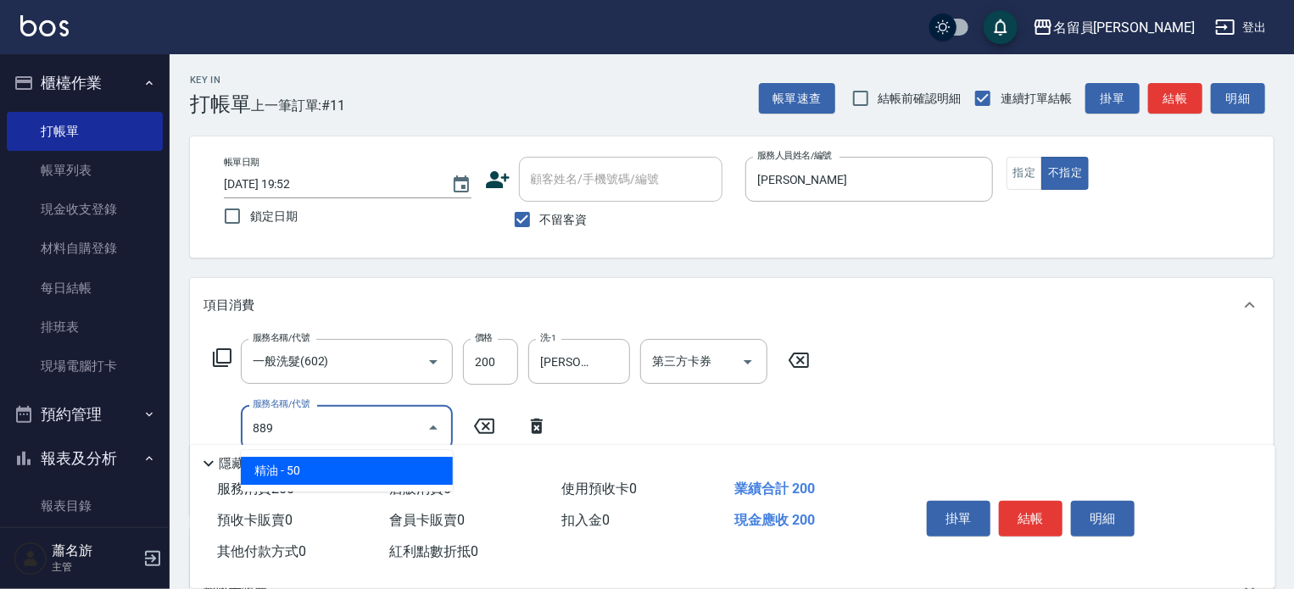
type input "精油(889)"
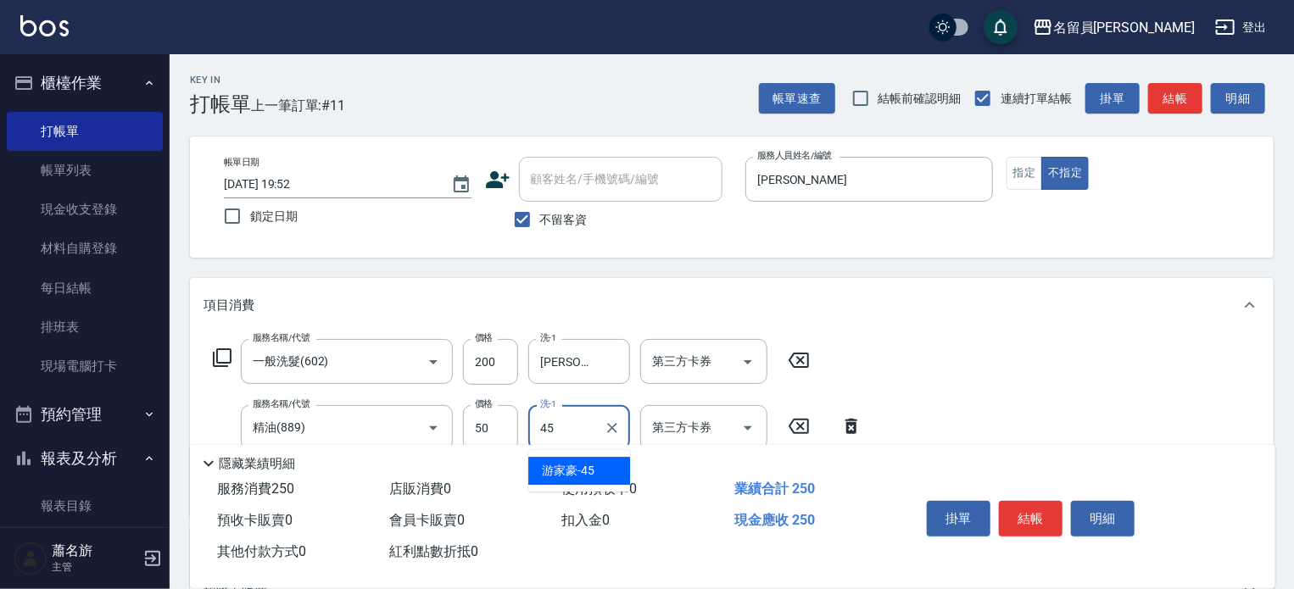
type input "[PERSON_NAME]-45"
type input "瞬間保養(415)"
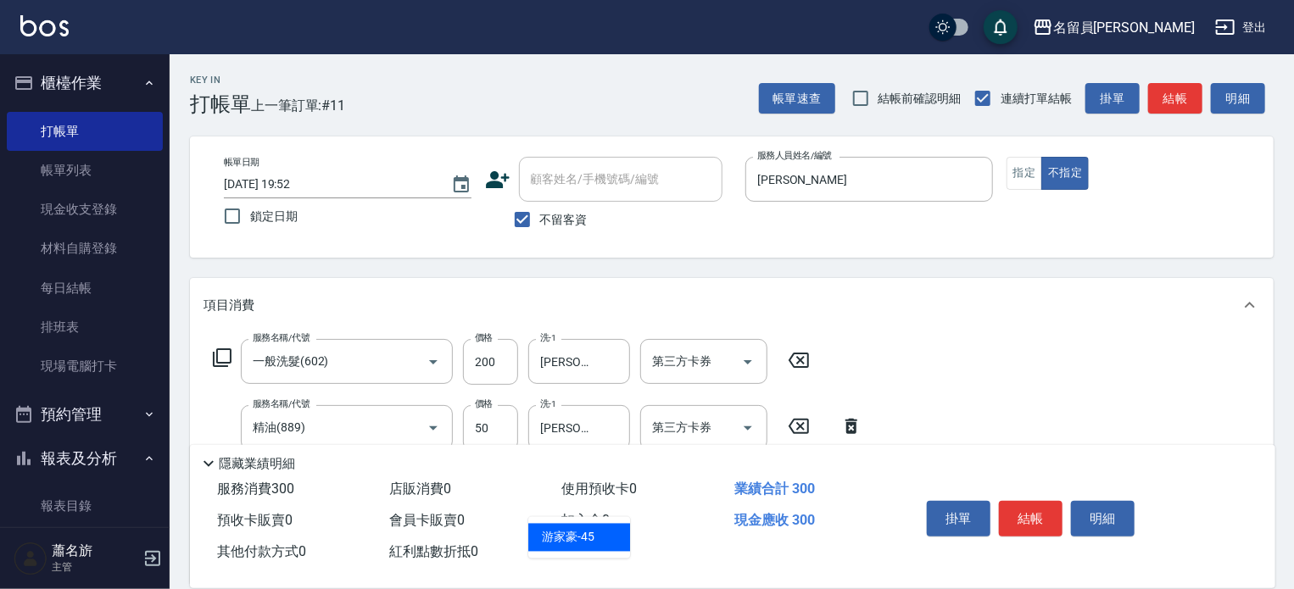
type input "[PERSON_NAME]-45"
type input "剪髮(302)"
click at [1034, 527] on button "結帳" at bounding box center [1031, 519] width 64 height 36
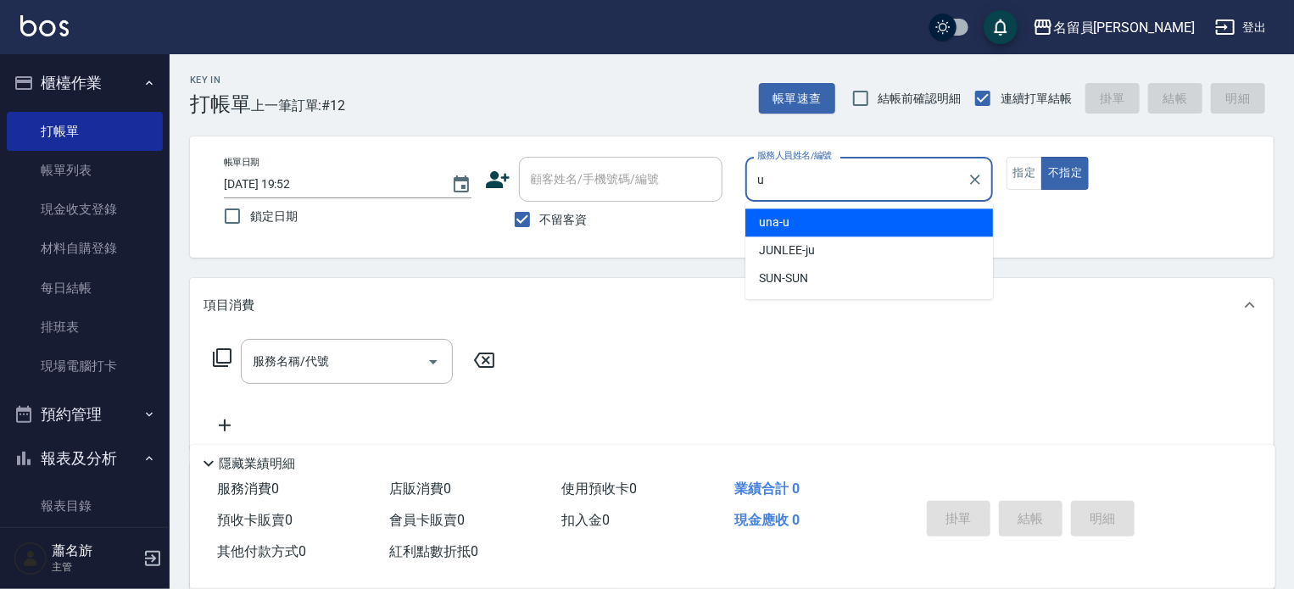
type input "una-u"
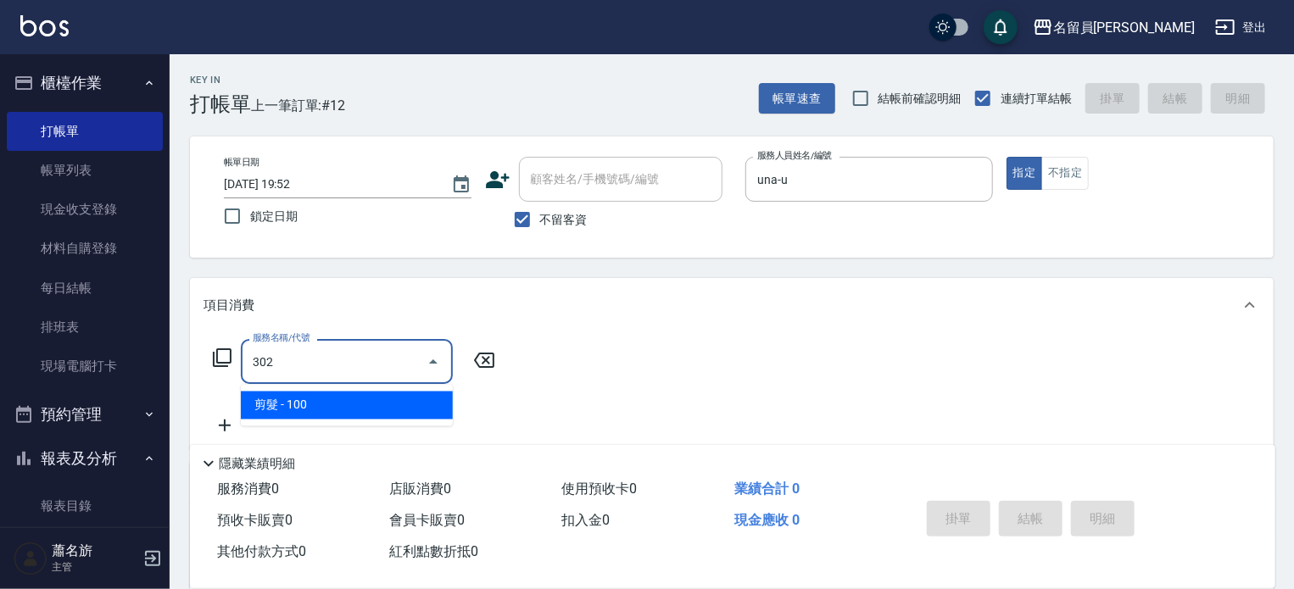
type input "剪髮(302)"
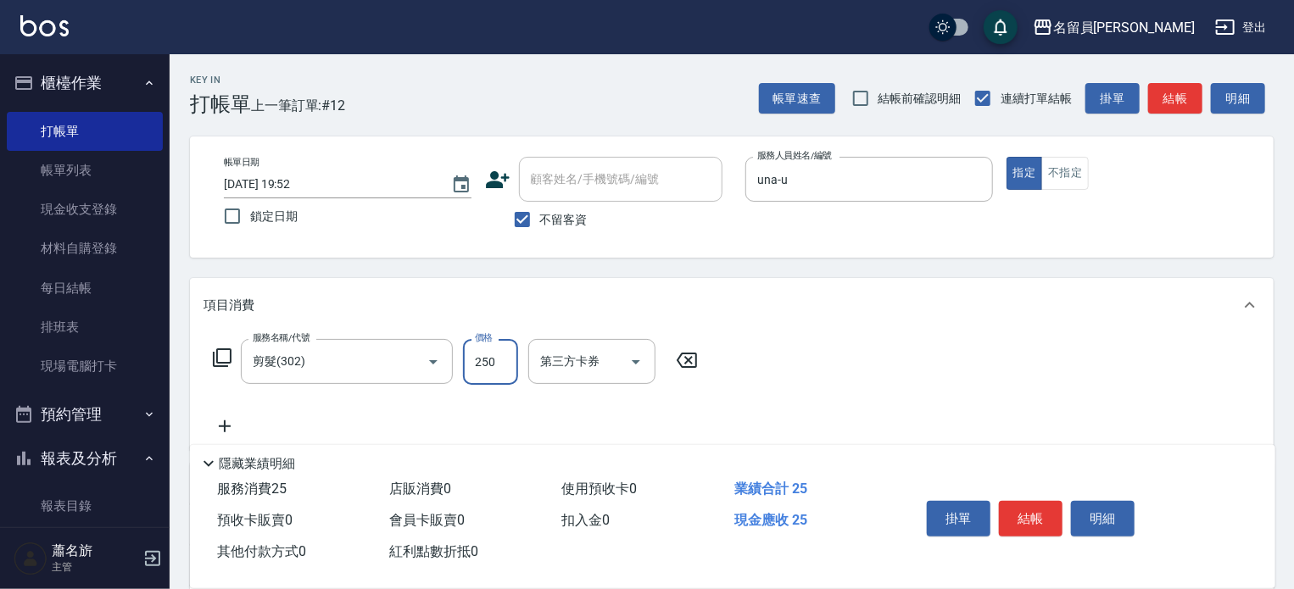
type input "250"
click at [1022, 504] on button "結帳" at bounding box center [1031, 519] width 64 height 36
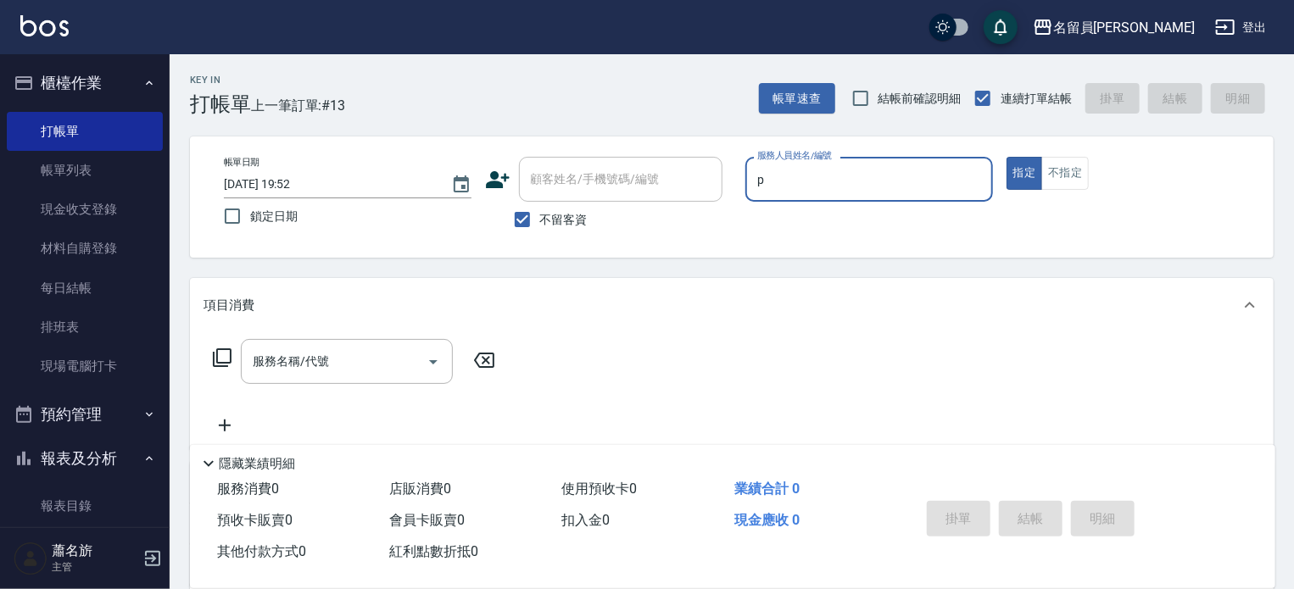
type input "[PERSON_NAME]"
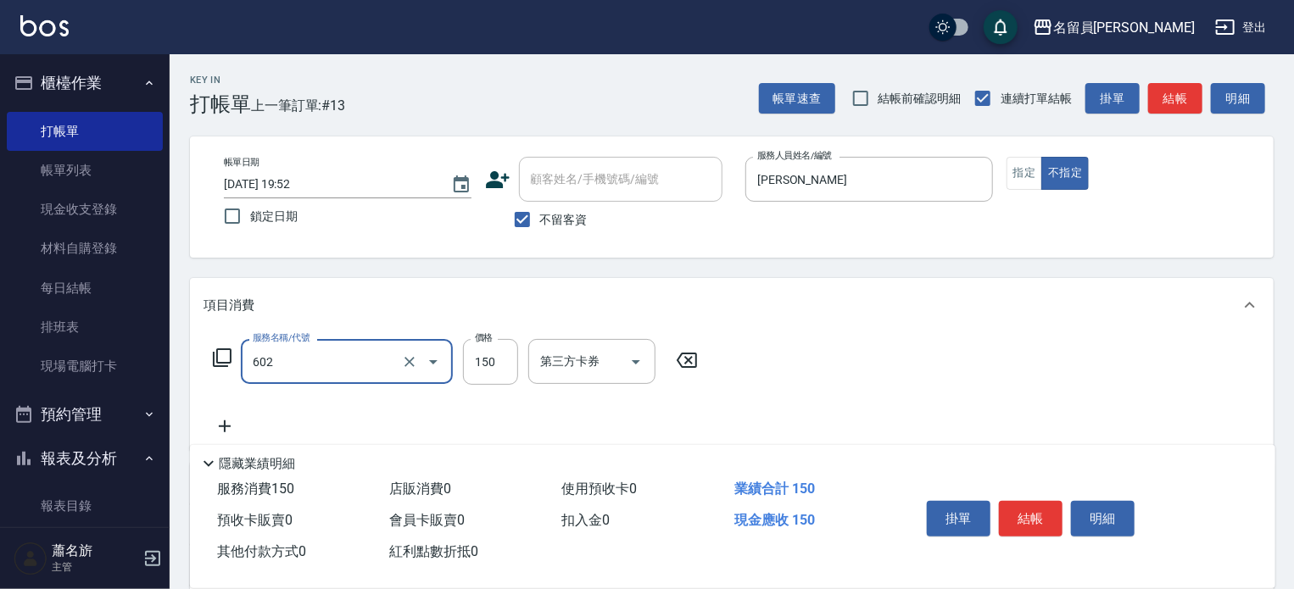
type input "一般洗髮(602)"
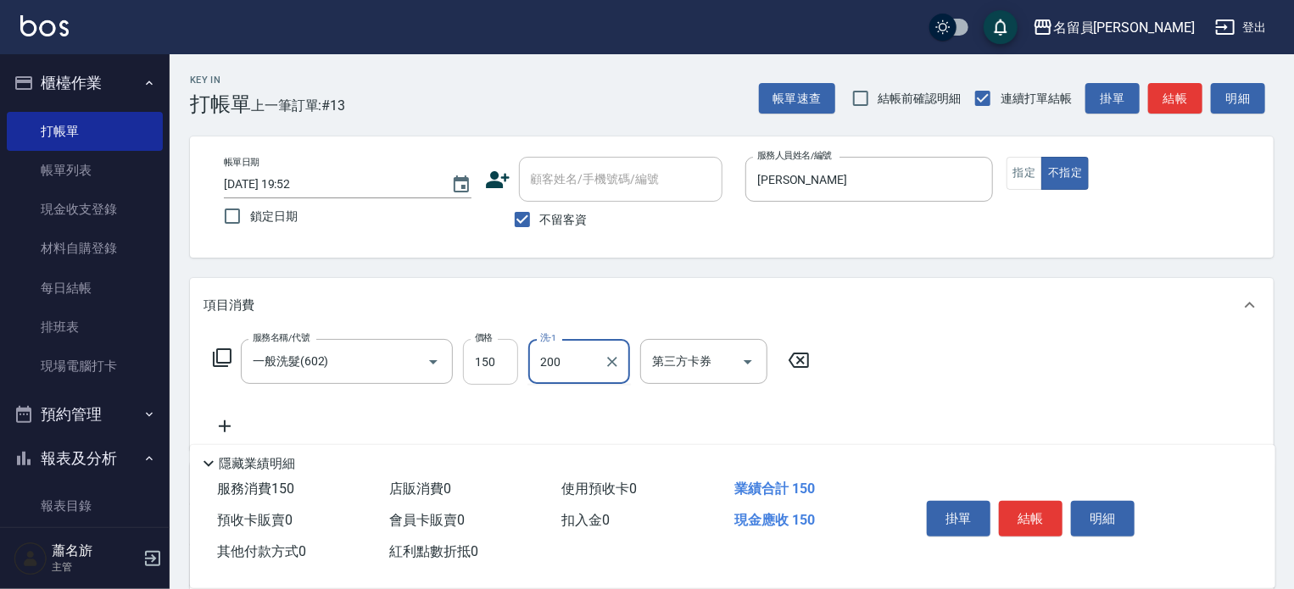
type input "200"
drag, startPoint x: 471, startPoint y: 344, endPoint x: 472, endPoint y: 336, distance: 8.5
click at [471, 344] on input "150" at bounding box center [490, 362] width 55 height 46
type input "200"
type input "[PERSON_NAME]-F"
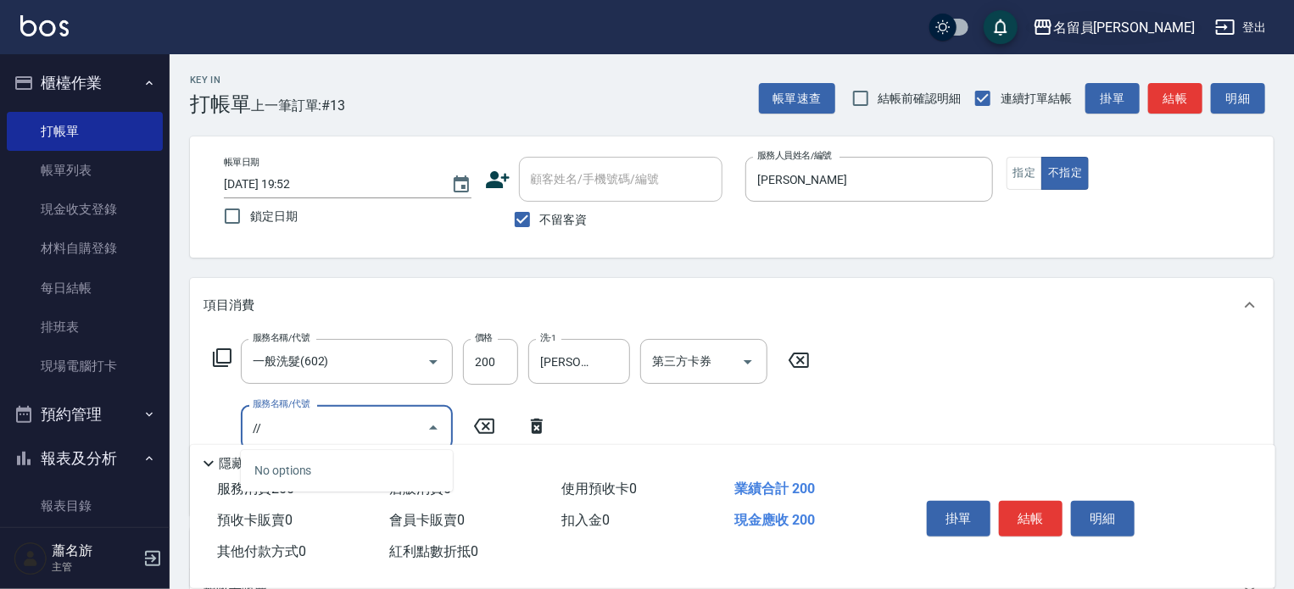
type input "/"
type input "精油(889)"
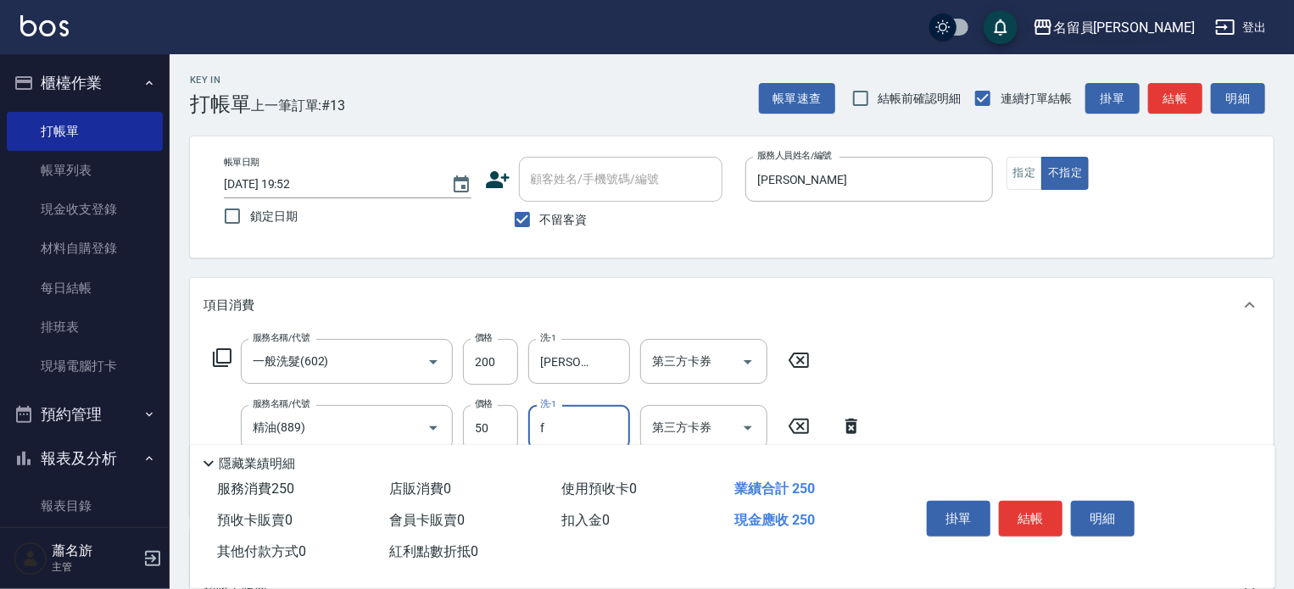
type input "[PERSON_NAME]-F"
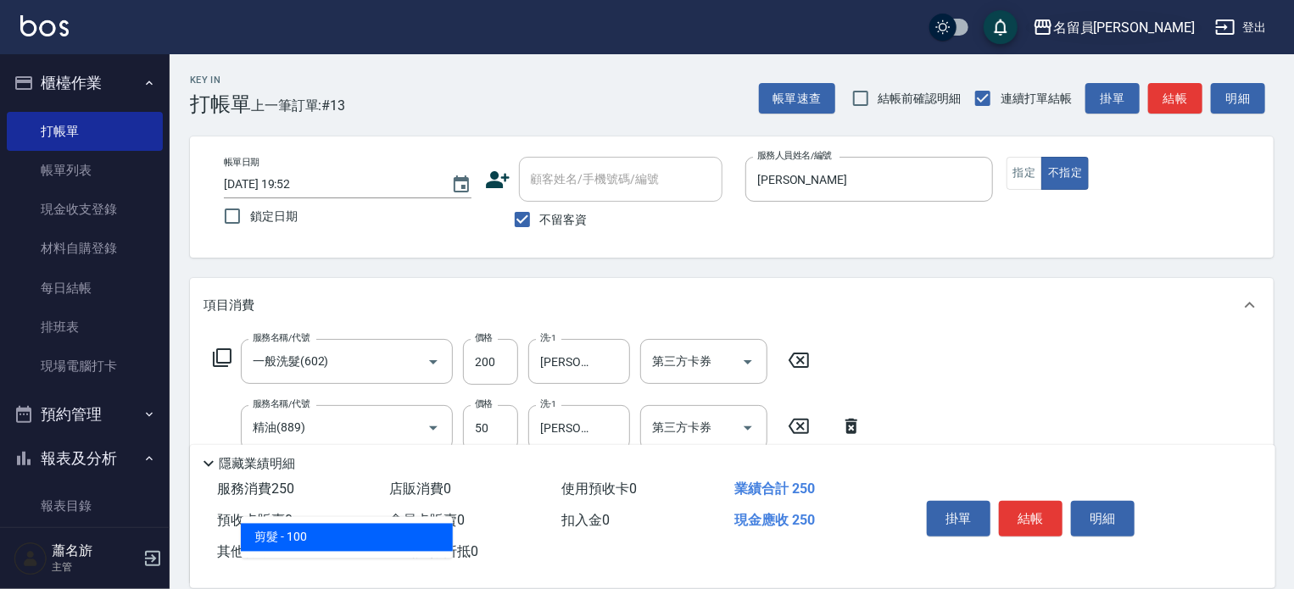
type input "剪髮(302)"
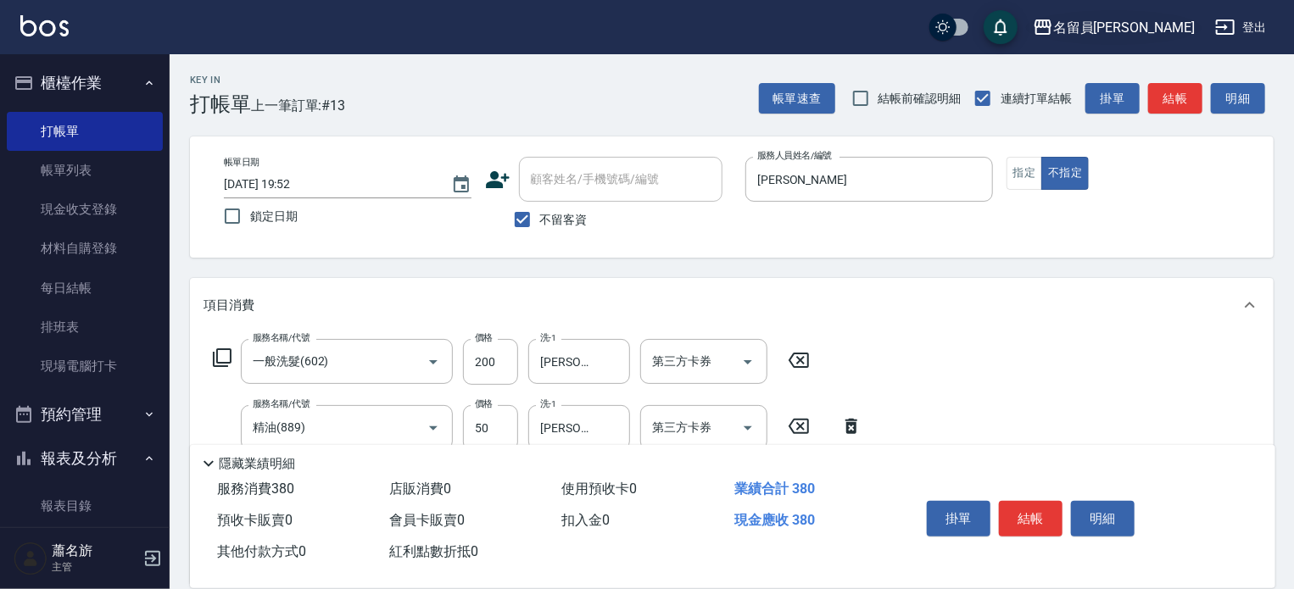
type input "130"
click at [1019, 521] on button "結帳" at bounding box center [1031, 519] width 64 height 36
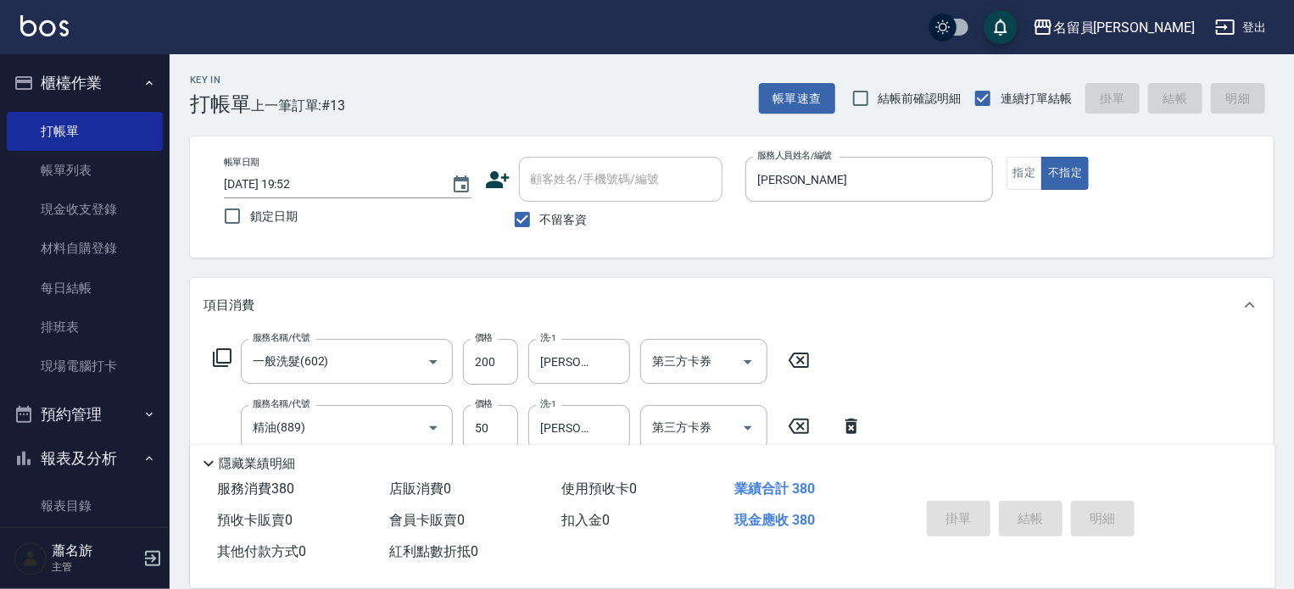
type input "[DATE] 19:53"
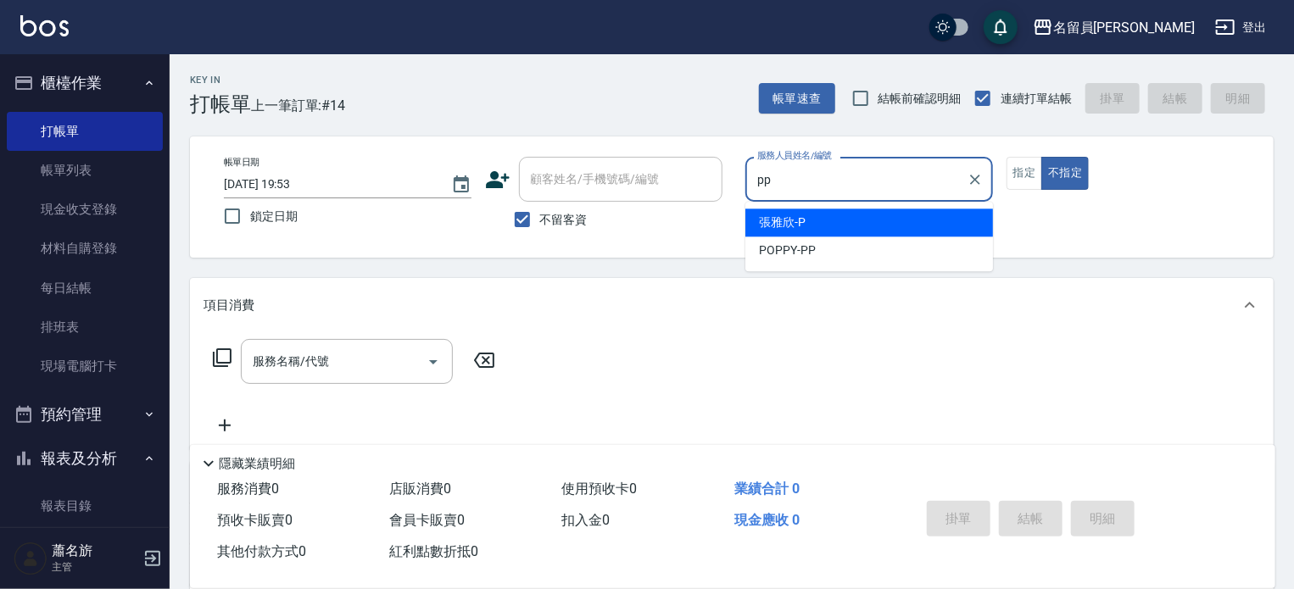
type input "POPPY-PP"
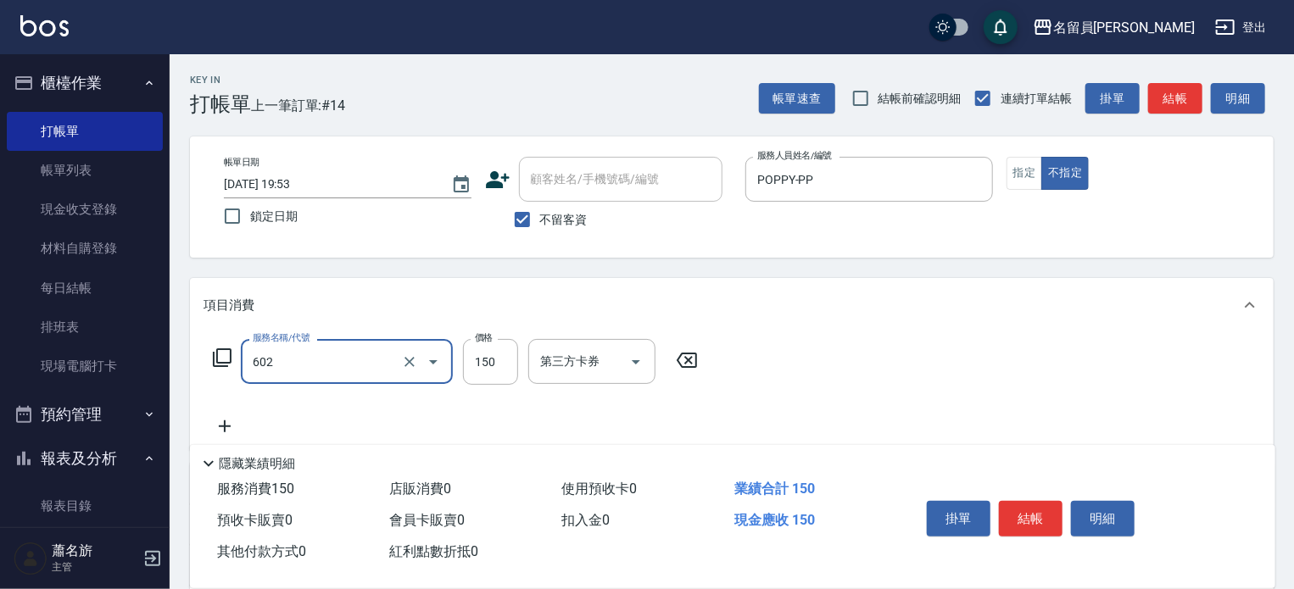
type input "一般洗髮(602)"
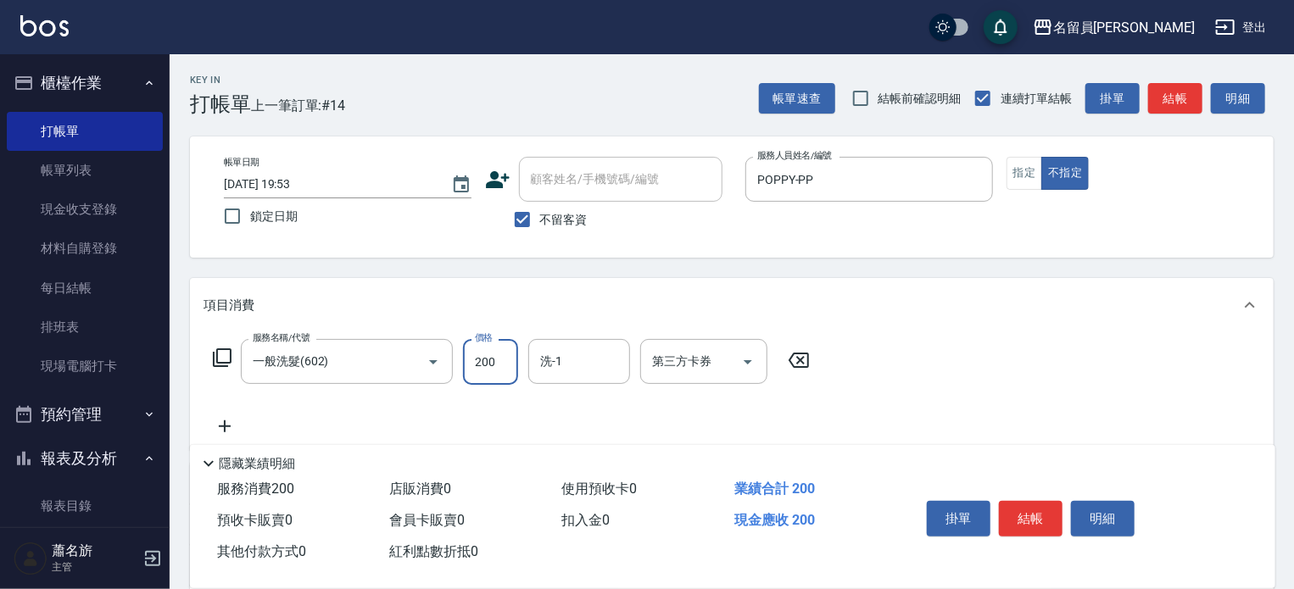
type input "200"
type input "[PERSON_NAME]-45"
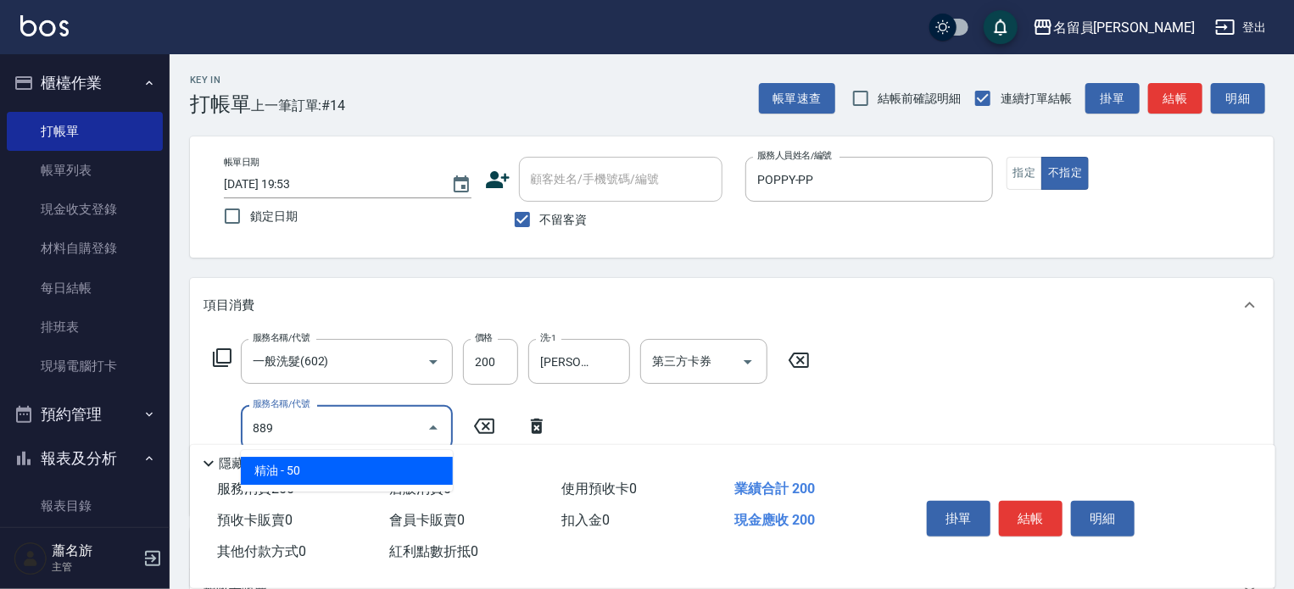
type input "精油(889)"
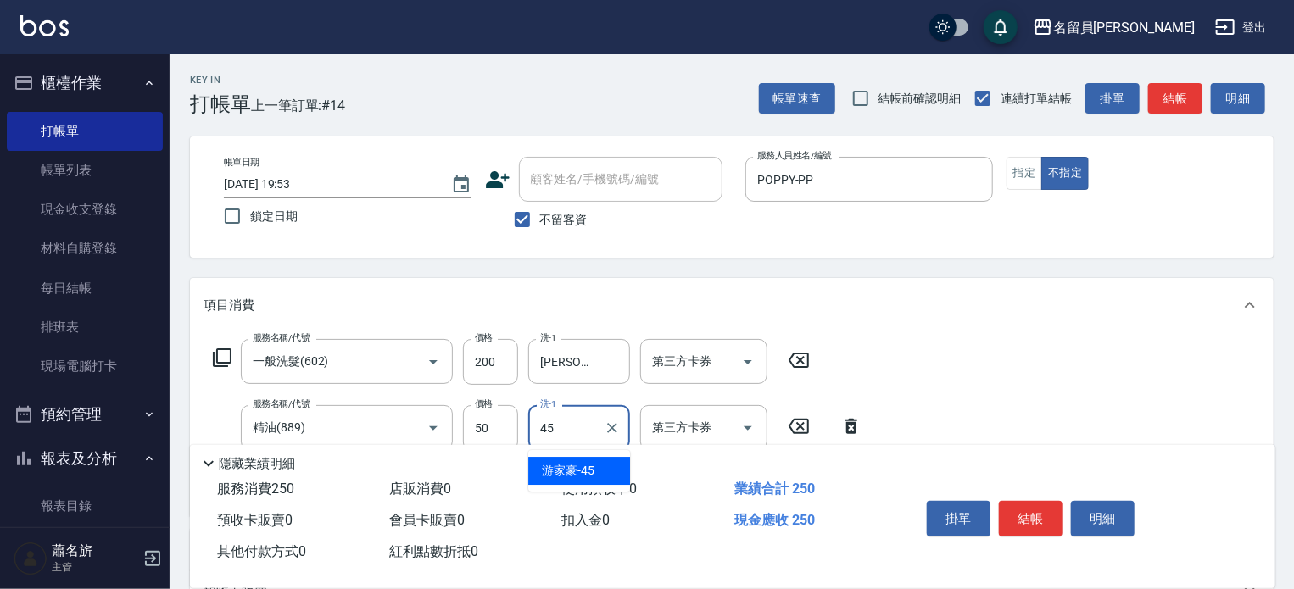
type input "[PERSON_NAME]-45"
type input "瞬間保養(415)"
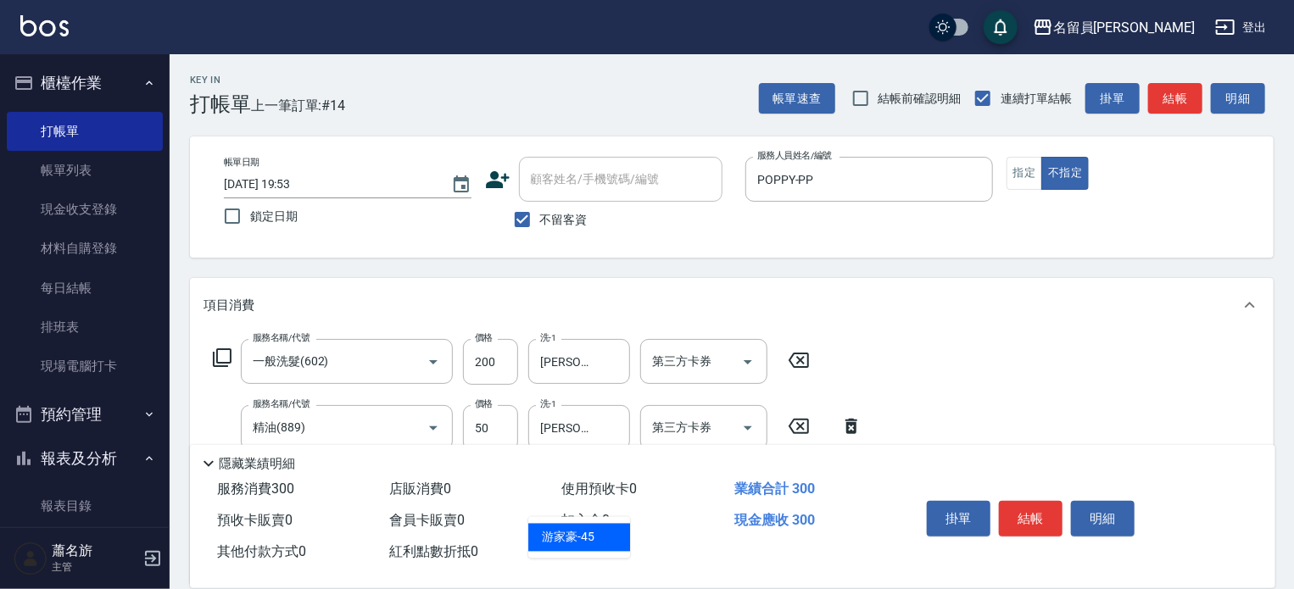
type input "[PERSON_NAME]-45"
click at [1023, 501] on button "結帳" at bounding box center [1031, 519] width 64 height 36
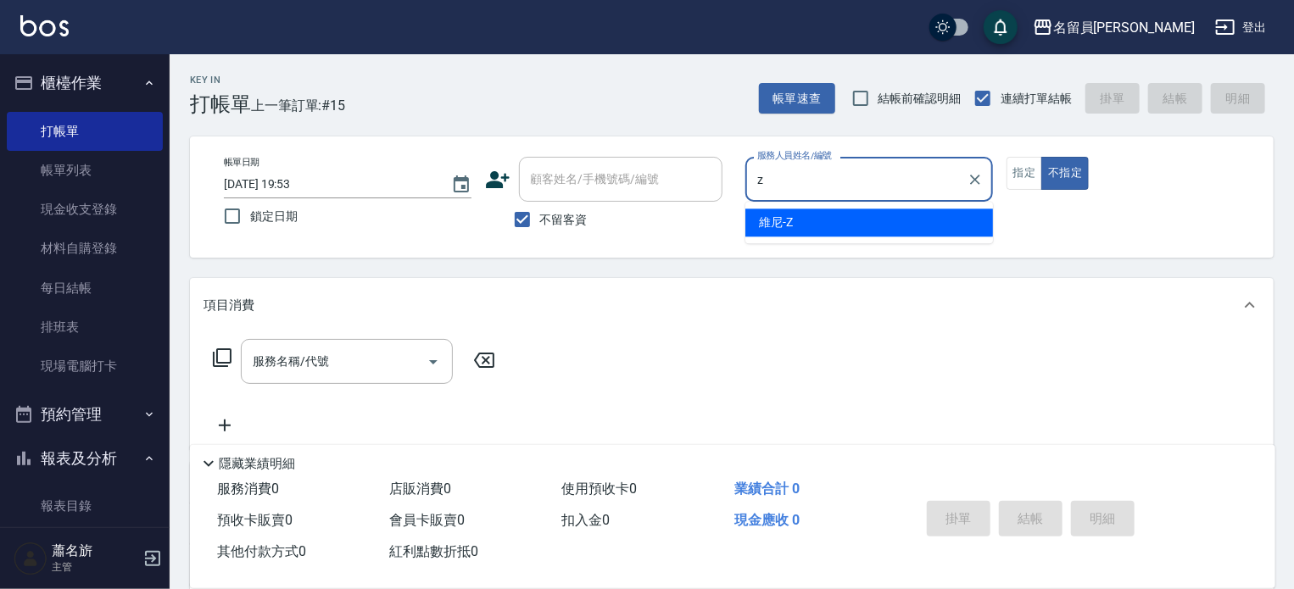
type input "維尼-Z"
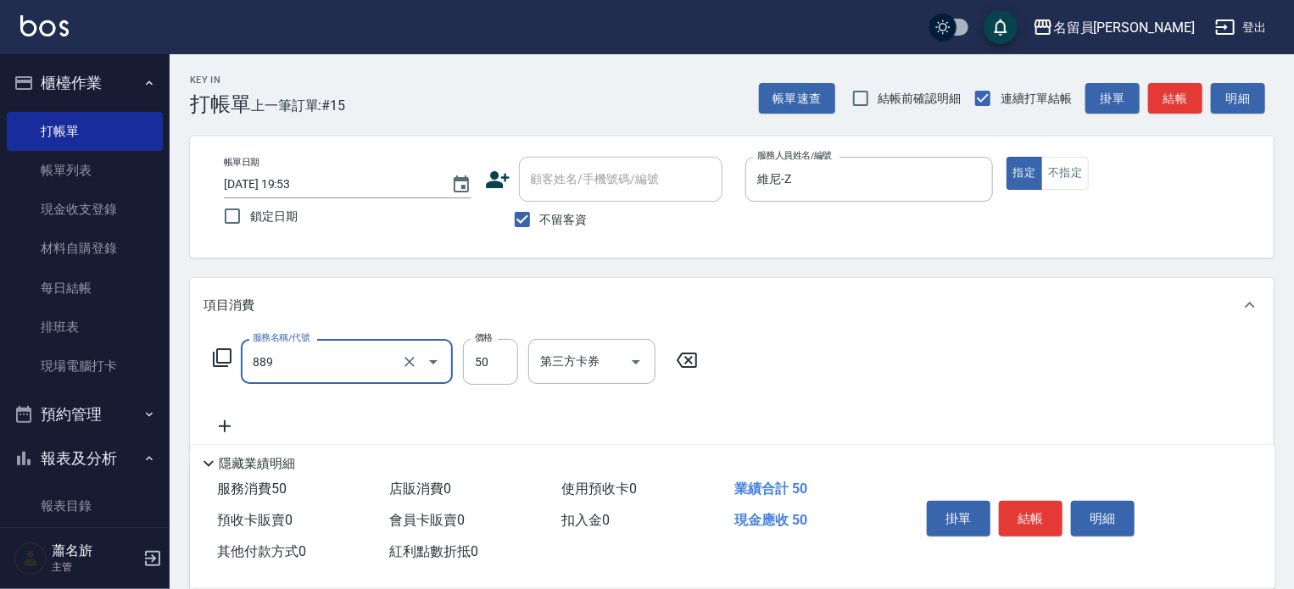
type input "精油(889)"
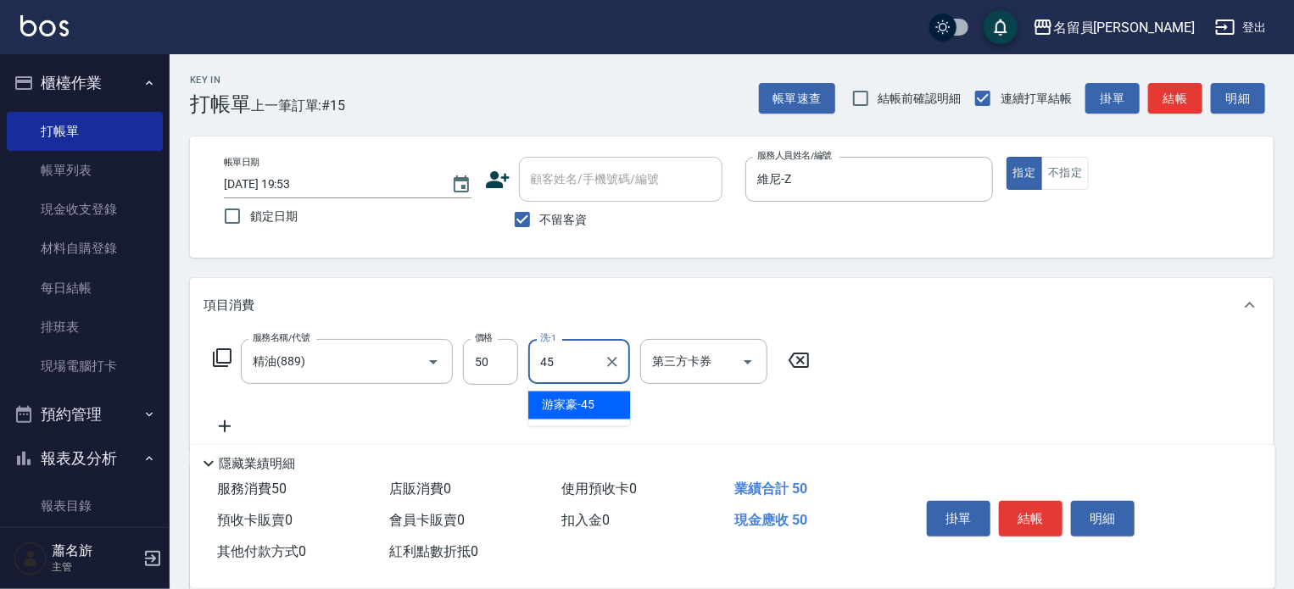
type input "[PERSON_NAME]-45"
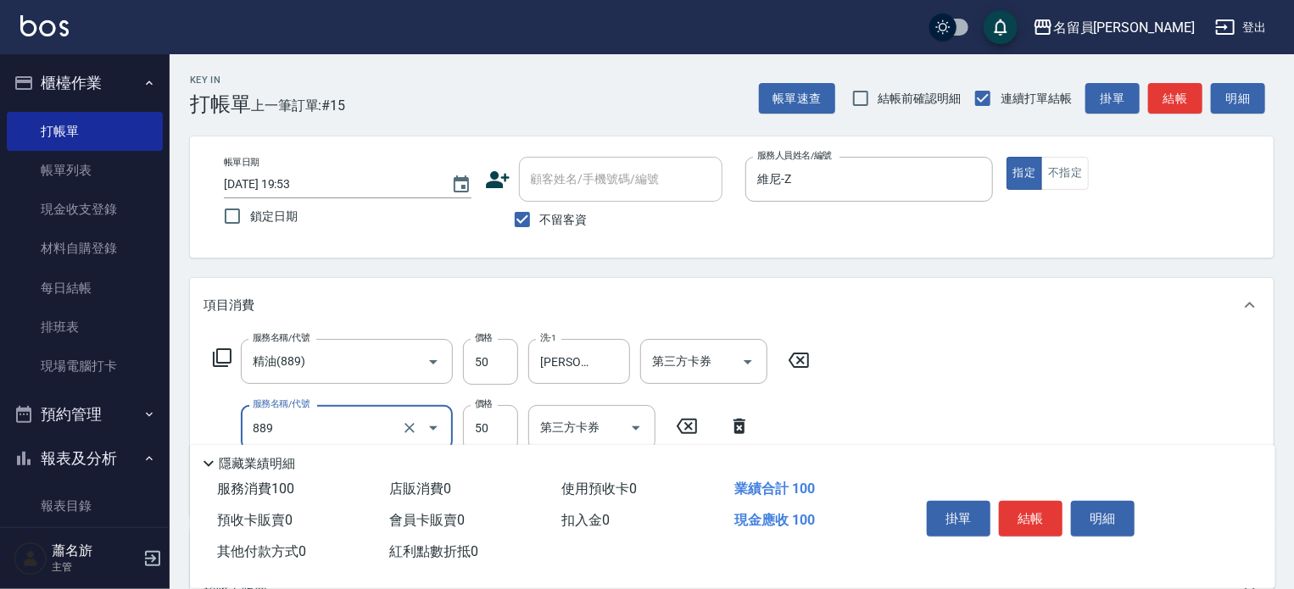
type input "精油(889)"
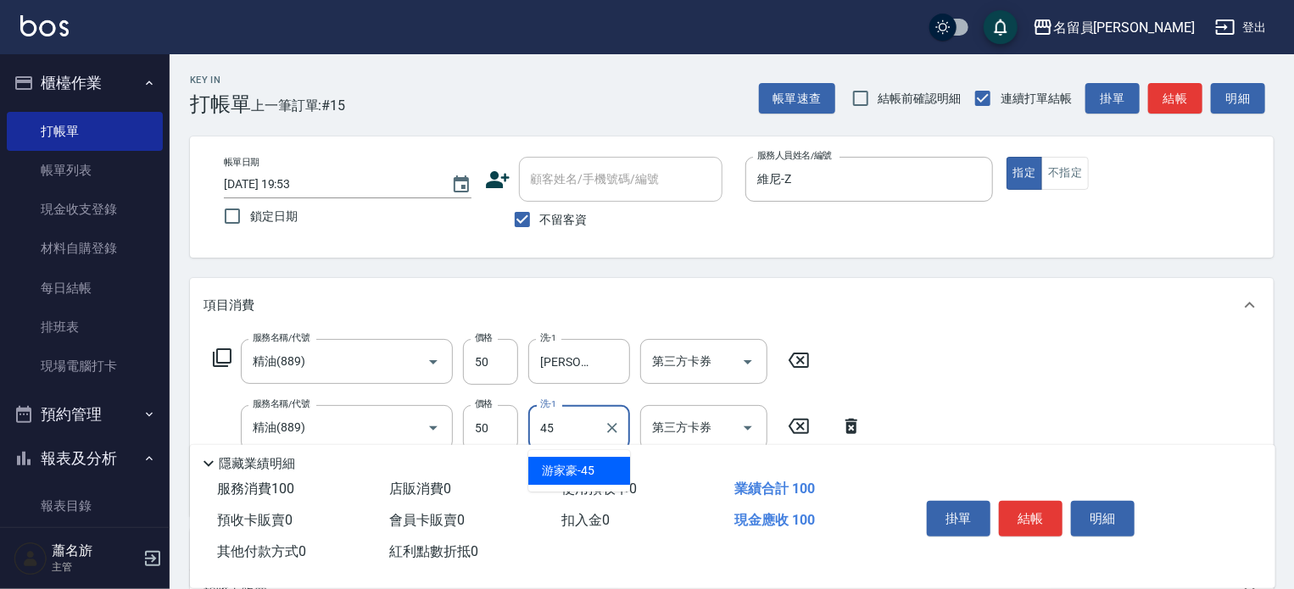
type input "[PERSON_NAME]-45"
type input "染髮(501)"
type input "1200"
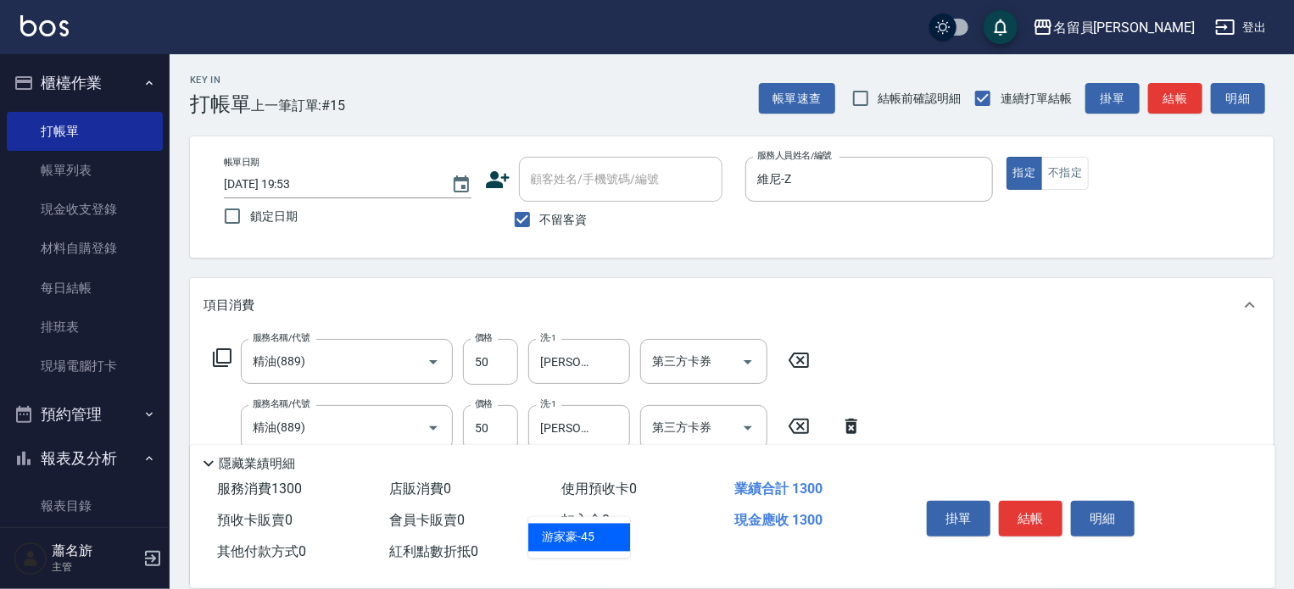
type input "[PERSON_NAME]-45"
click at [1041, 515] on button "結帳" at bounding box center [1031, 519] width 64 height 36
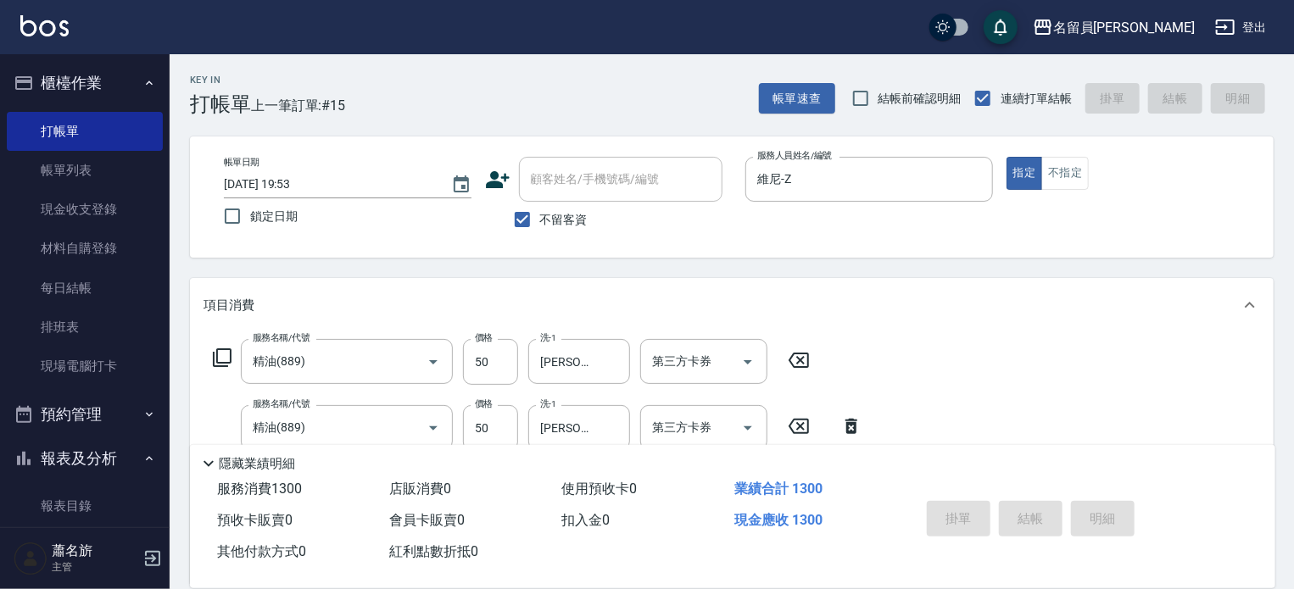
type input "[DATE] 19:54"
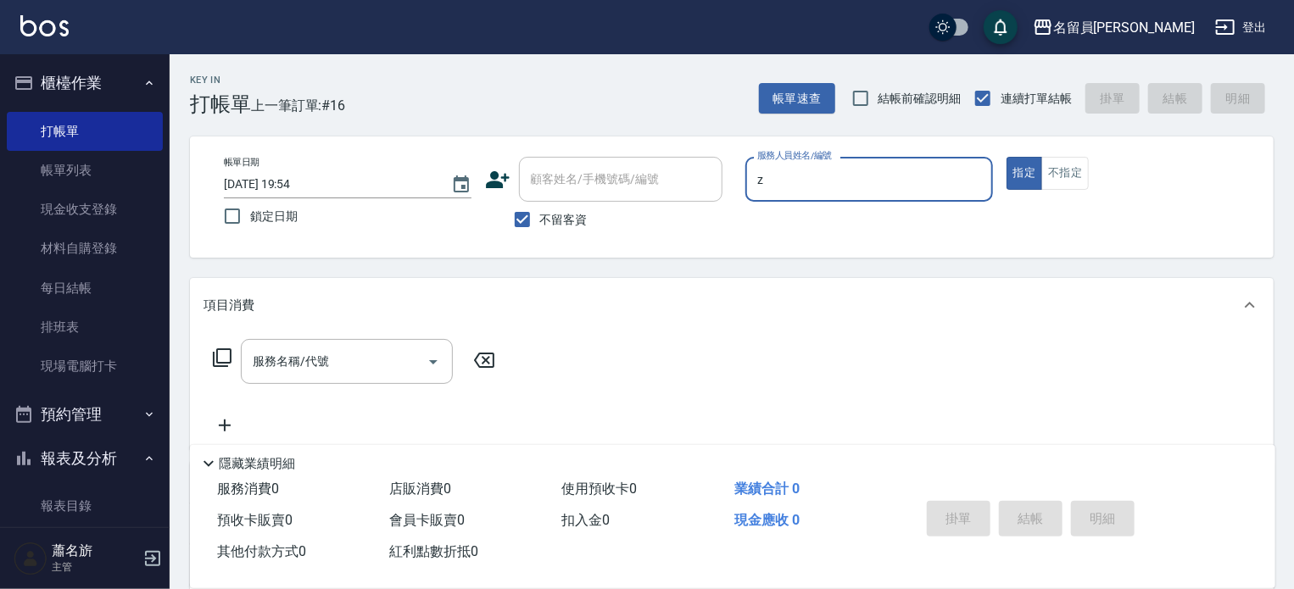
type input "維尼-Z"
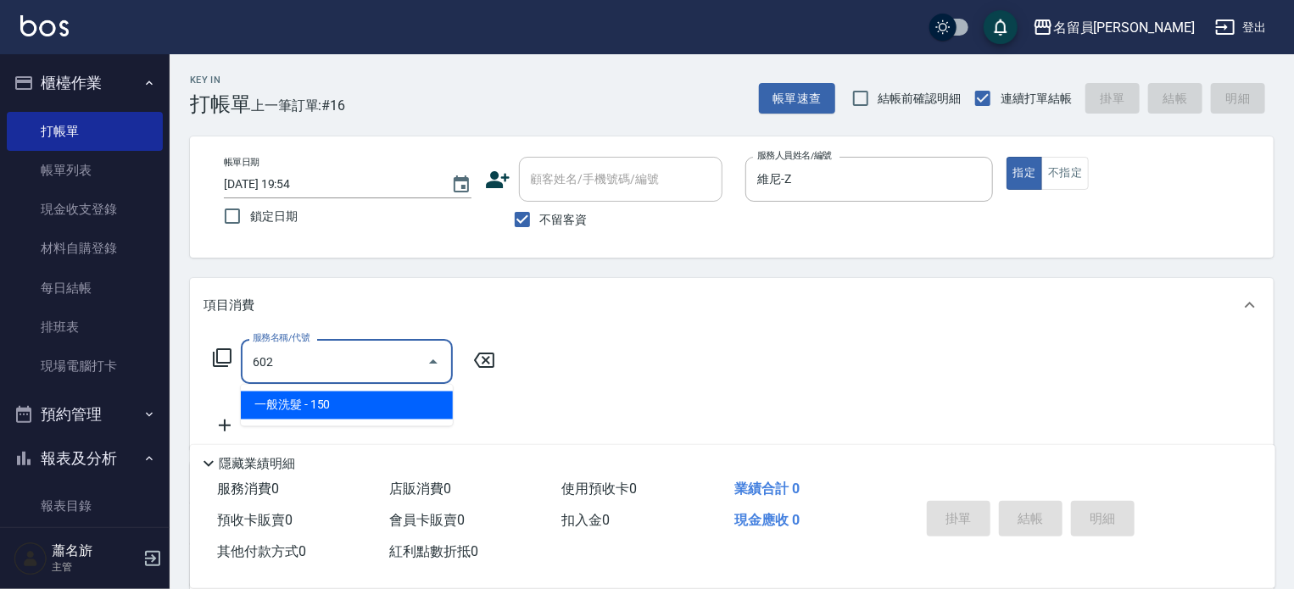
type input "一般洗髮(602)"
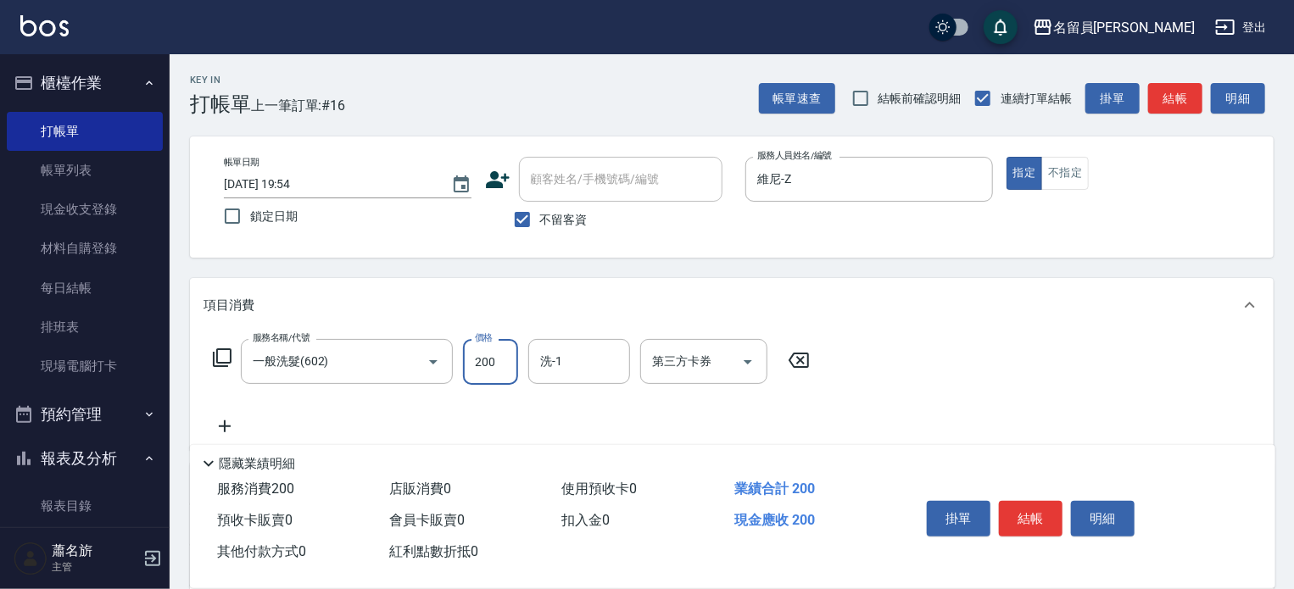
type input "200"
type input "[PERSON_NAME]-45"
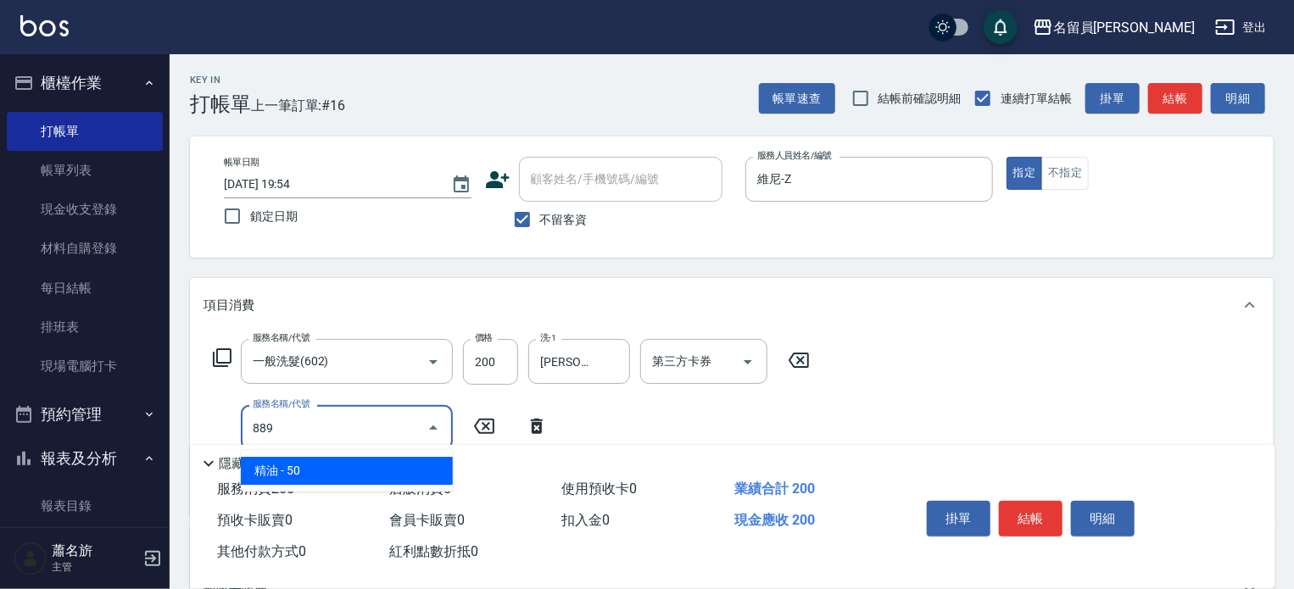
type input "精油(889)"
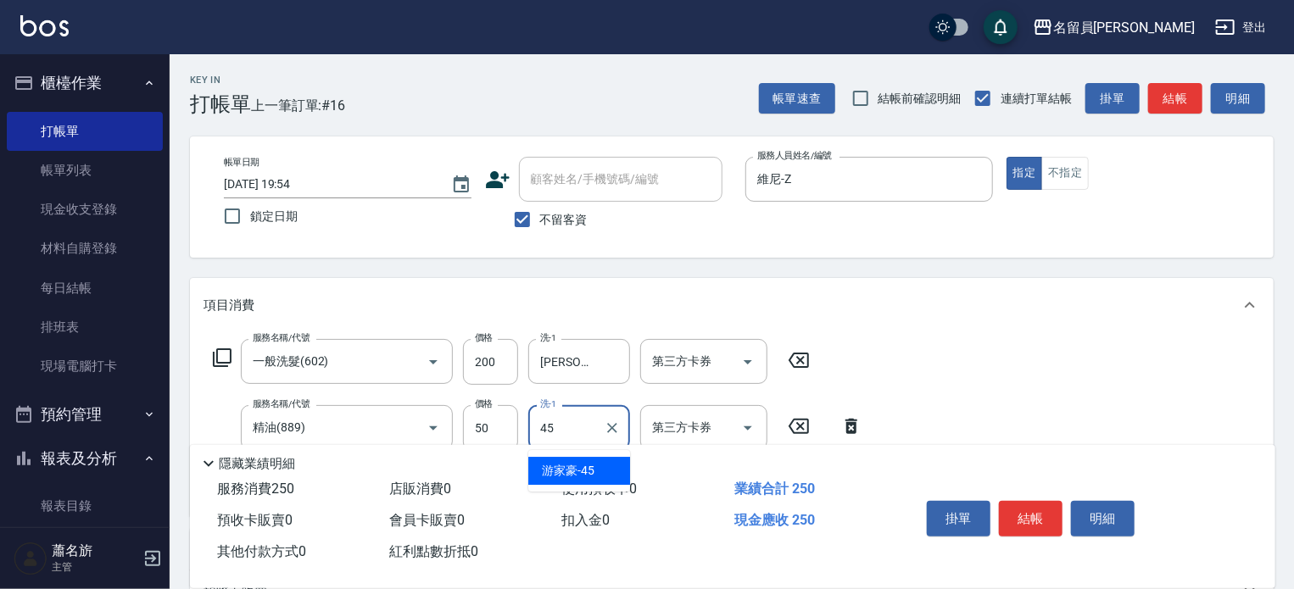
type input "[PERSON_NAME]-45"
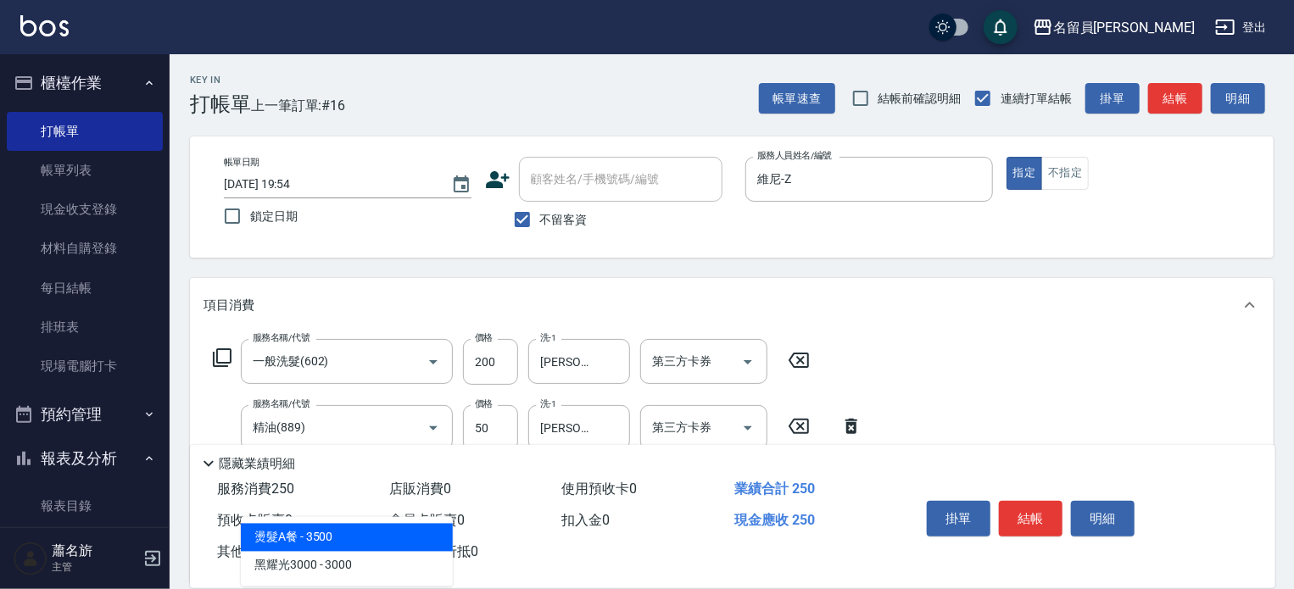
type input "3"
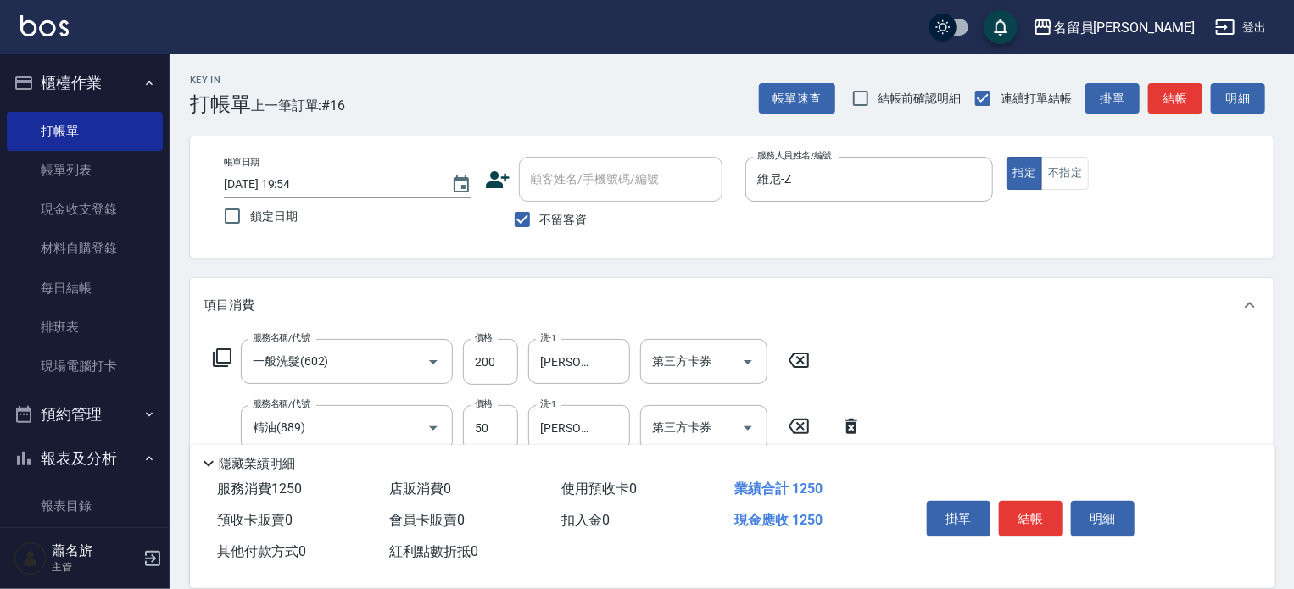
type input "酵素護髮(1000)"
type input "[PERSON_NAME]-45"
click at [1017, 518] on button "結帳" at bounding box center [1031, 519] width 64 height 36
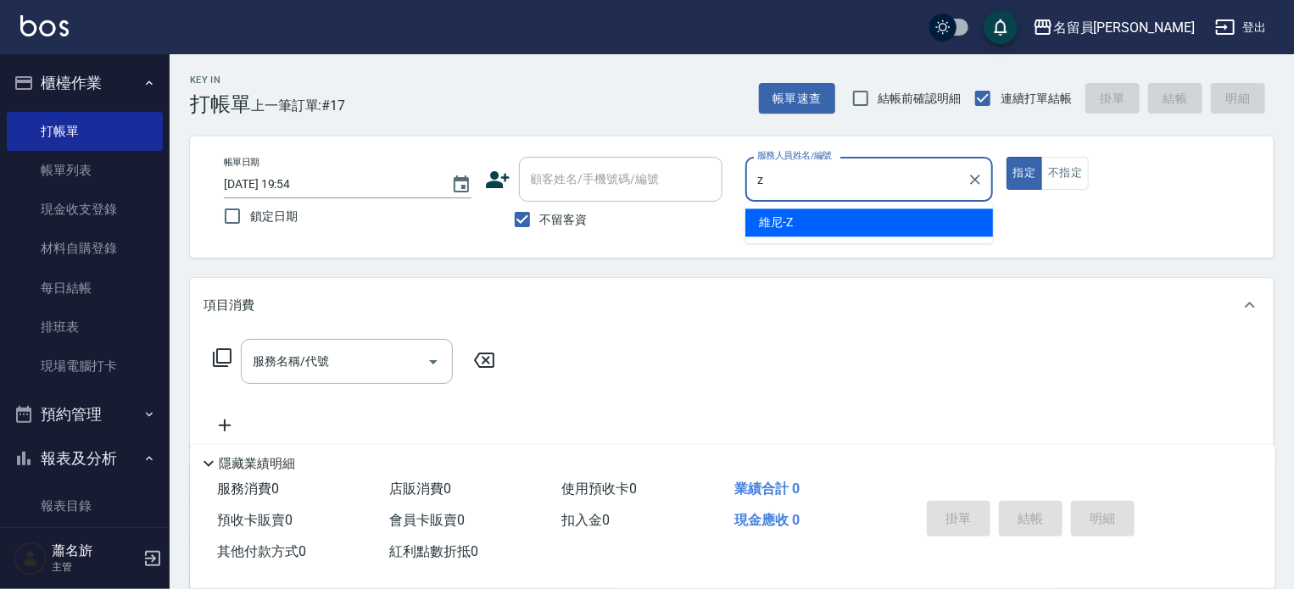
type input "維尼-Z"
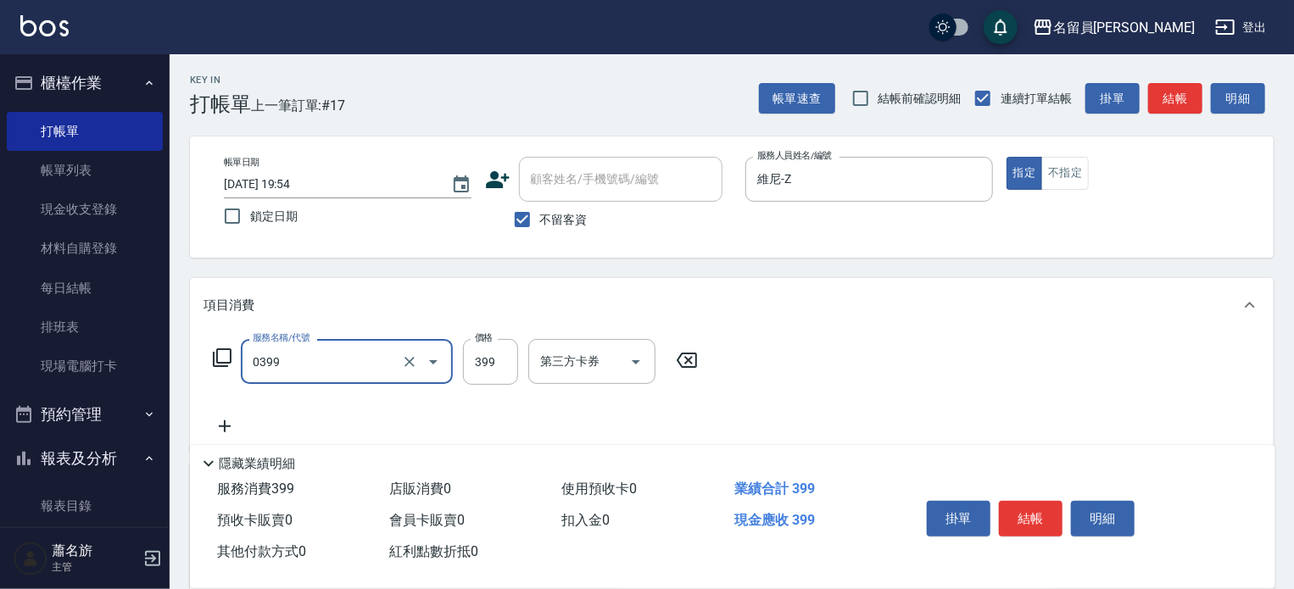
type input "海鹽SPA(0399)"
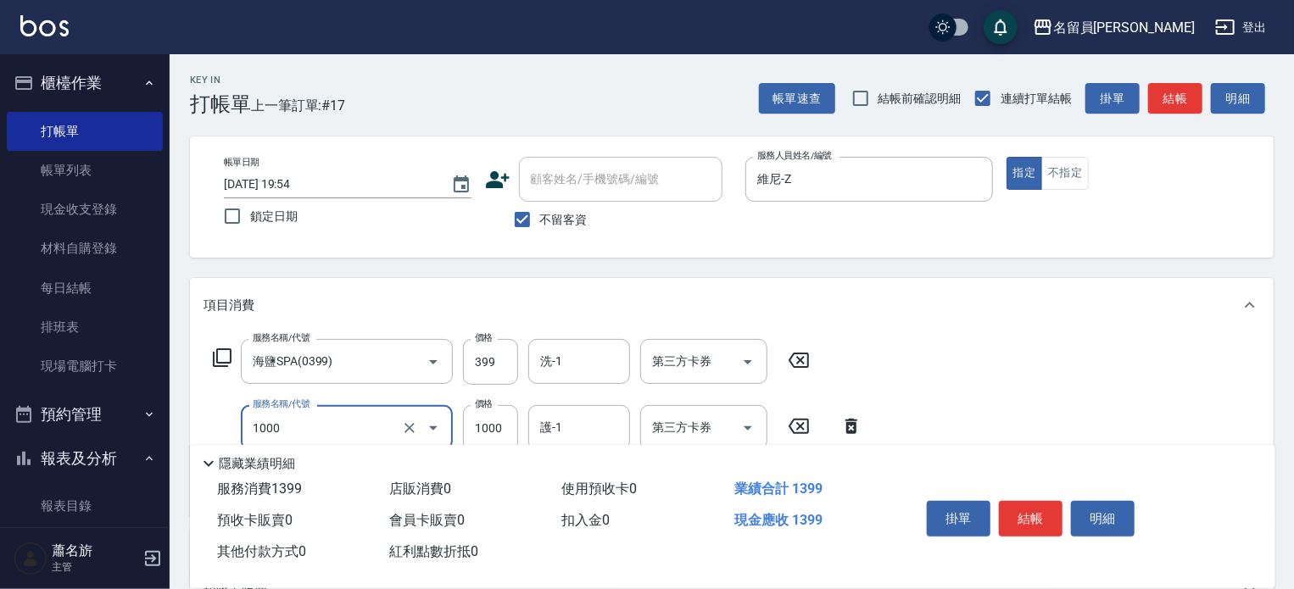
type input "酵素護髮(1000)"
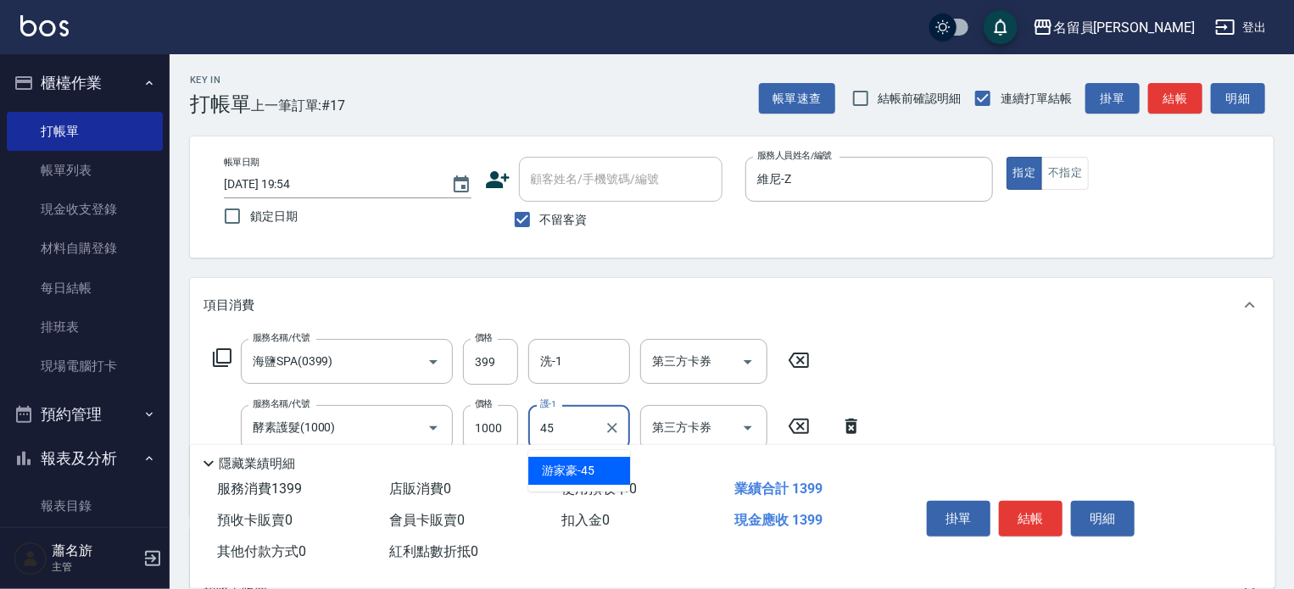
type input "[PERSON_NAME]-45"
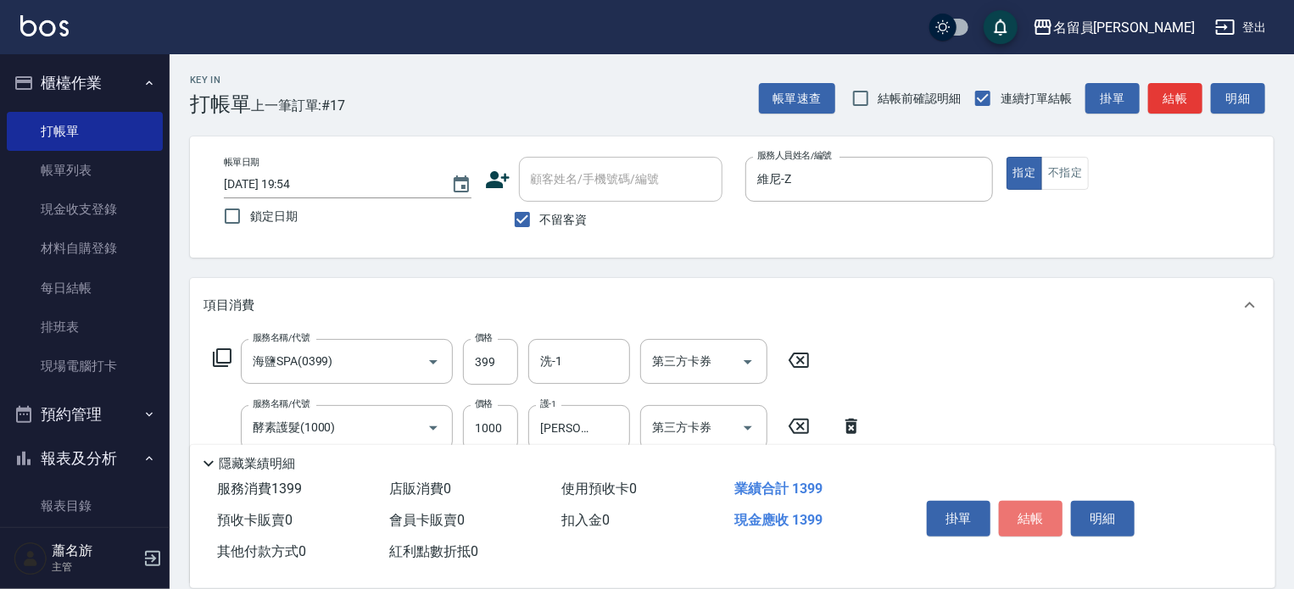
click at [1006, 521] on button "結帳" at bounding box center [1031, 519] width 64 height 36
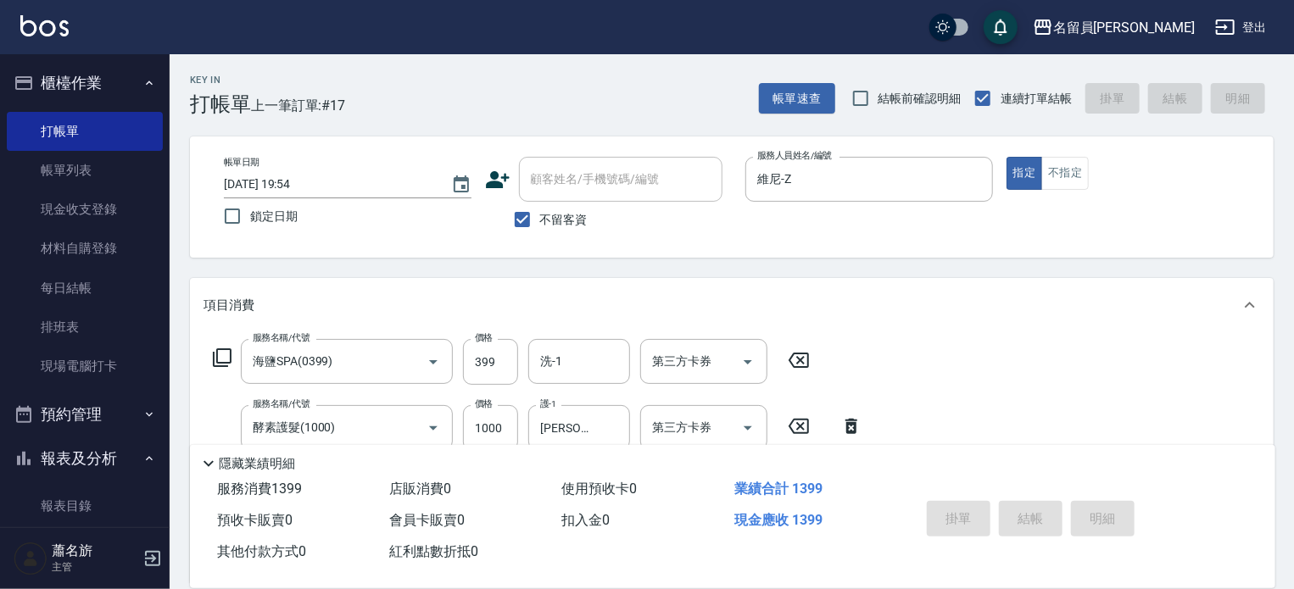
type input "[DATE] 19:55"
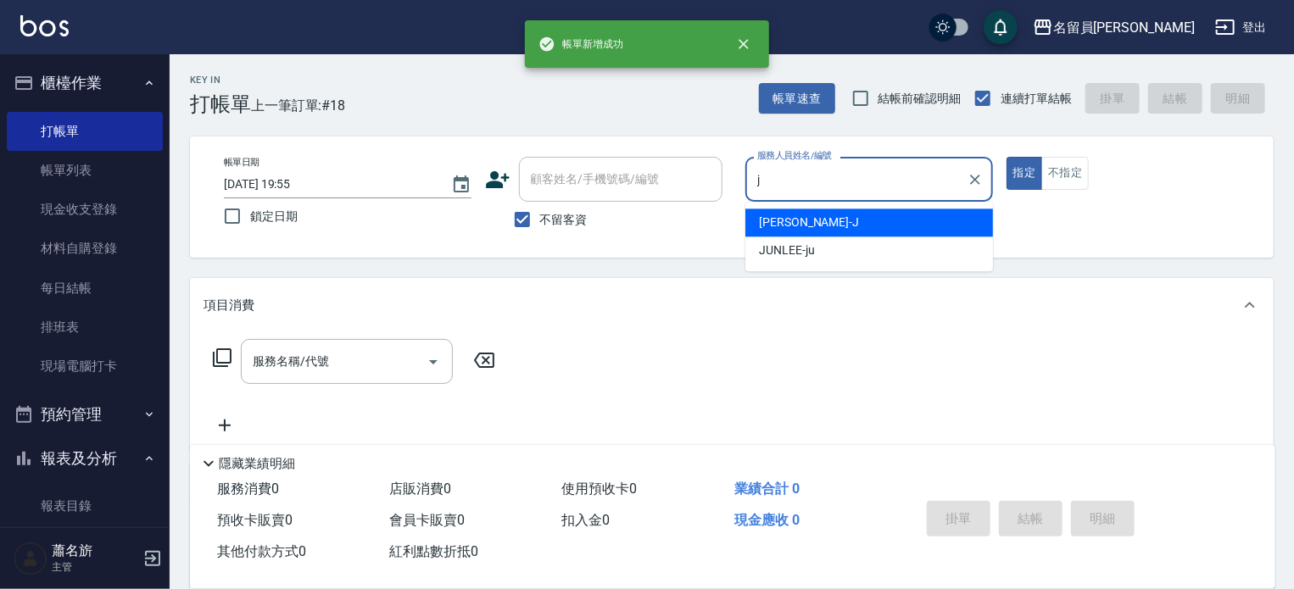
type input "[PERSON_NAME]"
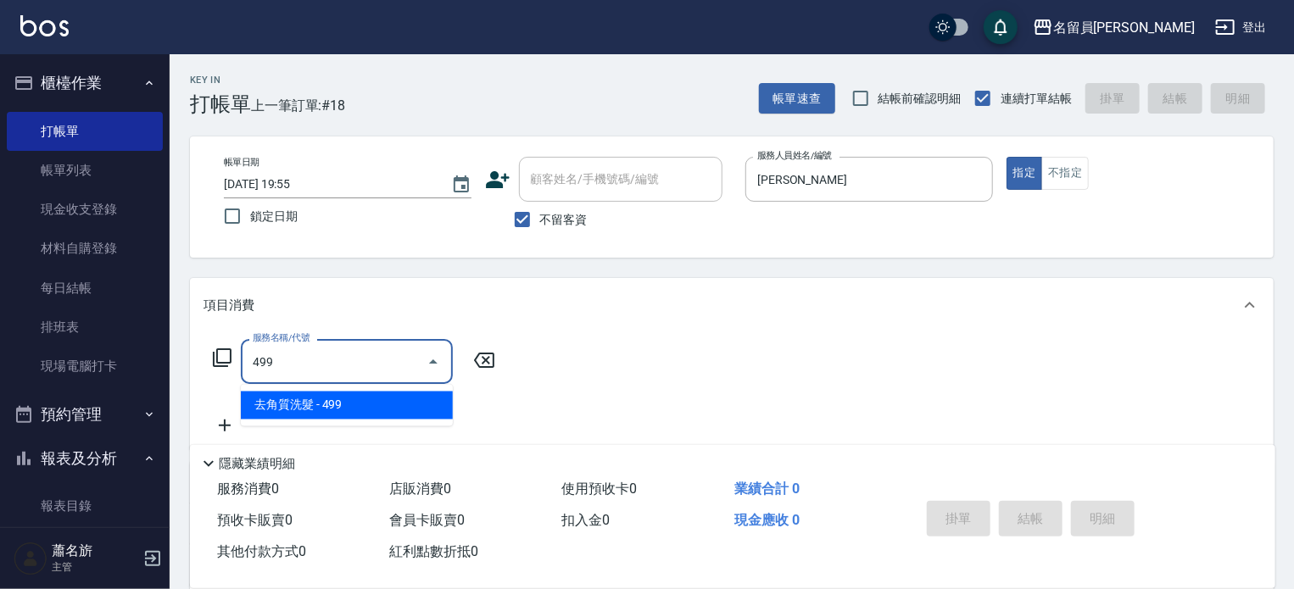
type input "去角質洗髮(499)"
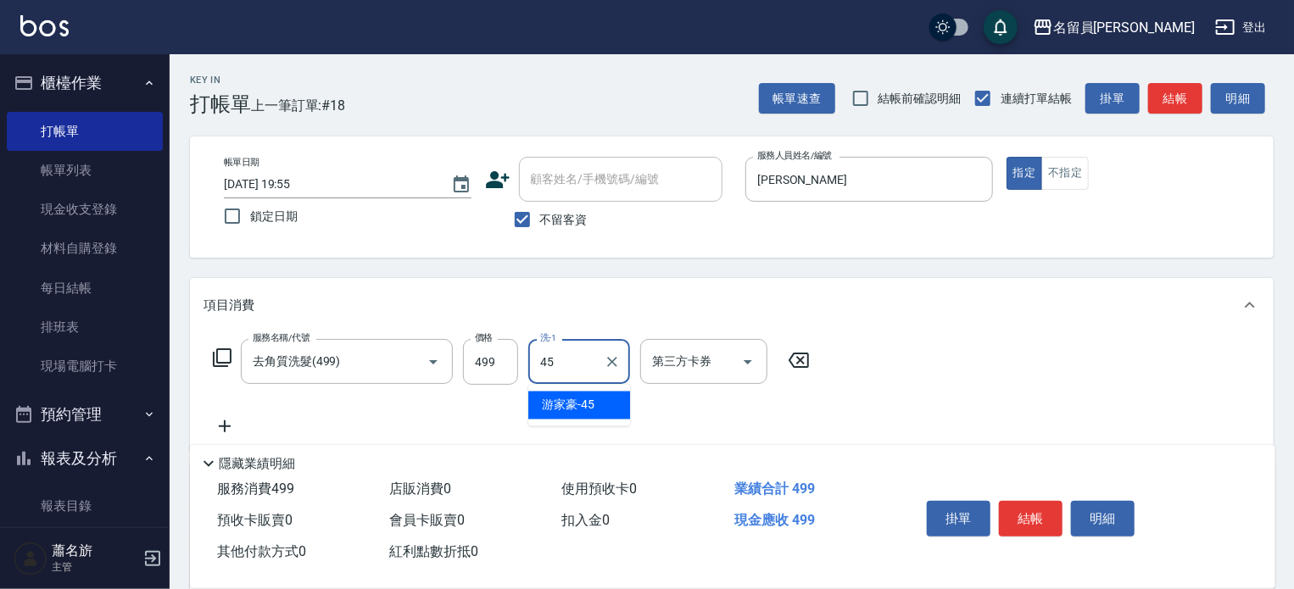
type input "[PERSON_NAME]-45"
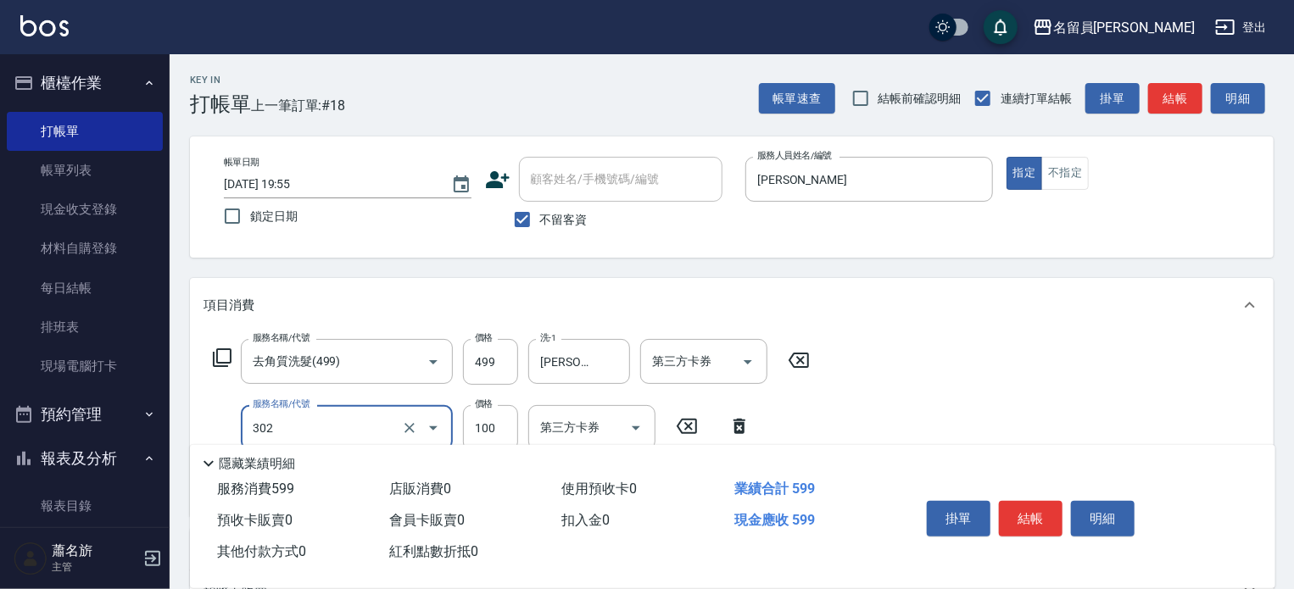
type input "剪髮(302)"
type input "230"
click at [1006, 521] on button "結帳" at bounding box center [1031, 519] width 64 height 36
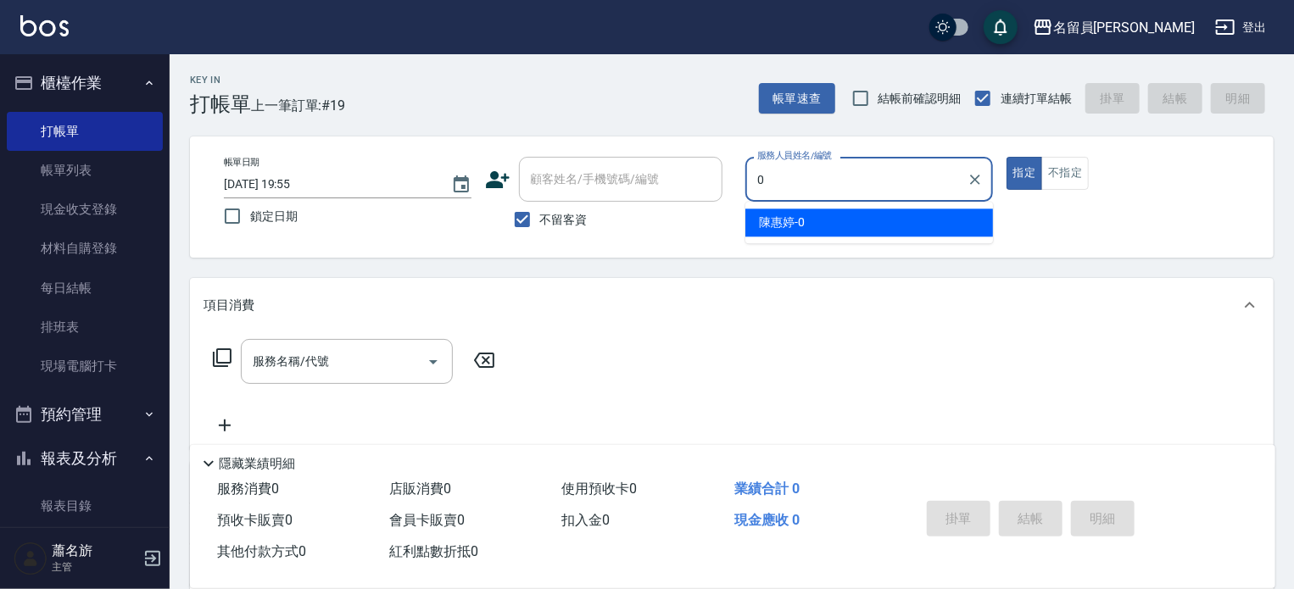
type input "[PERSON_NAME]-0"
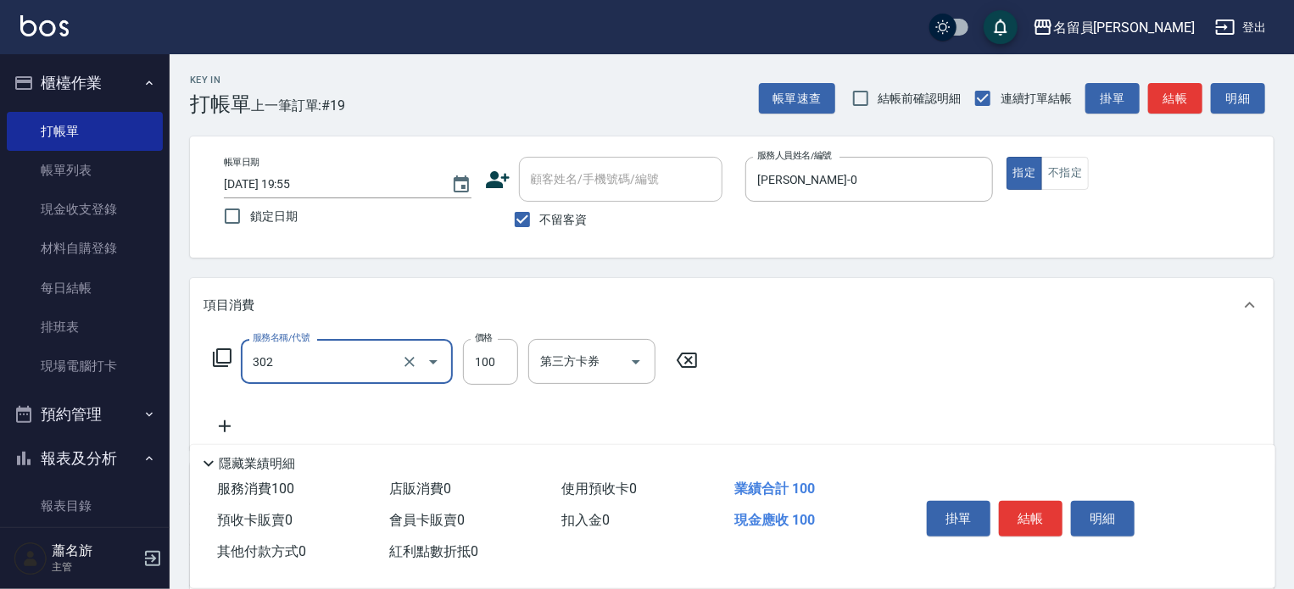
type input "剪髮(302)"
type input "650"
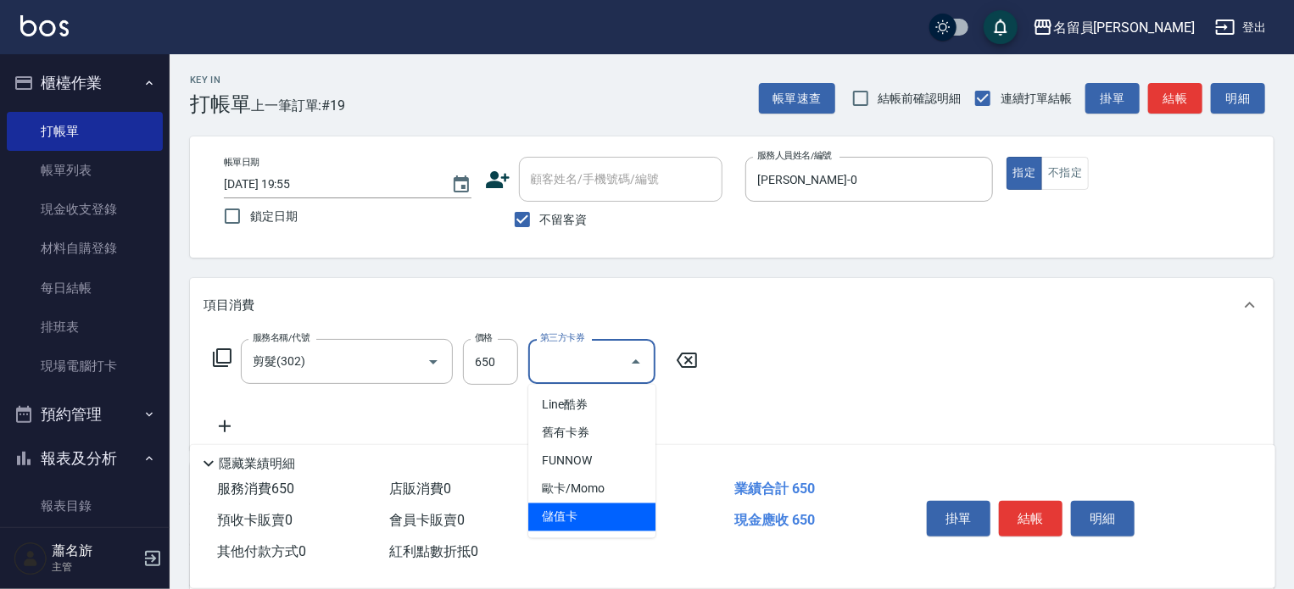
type input "儲值卡"
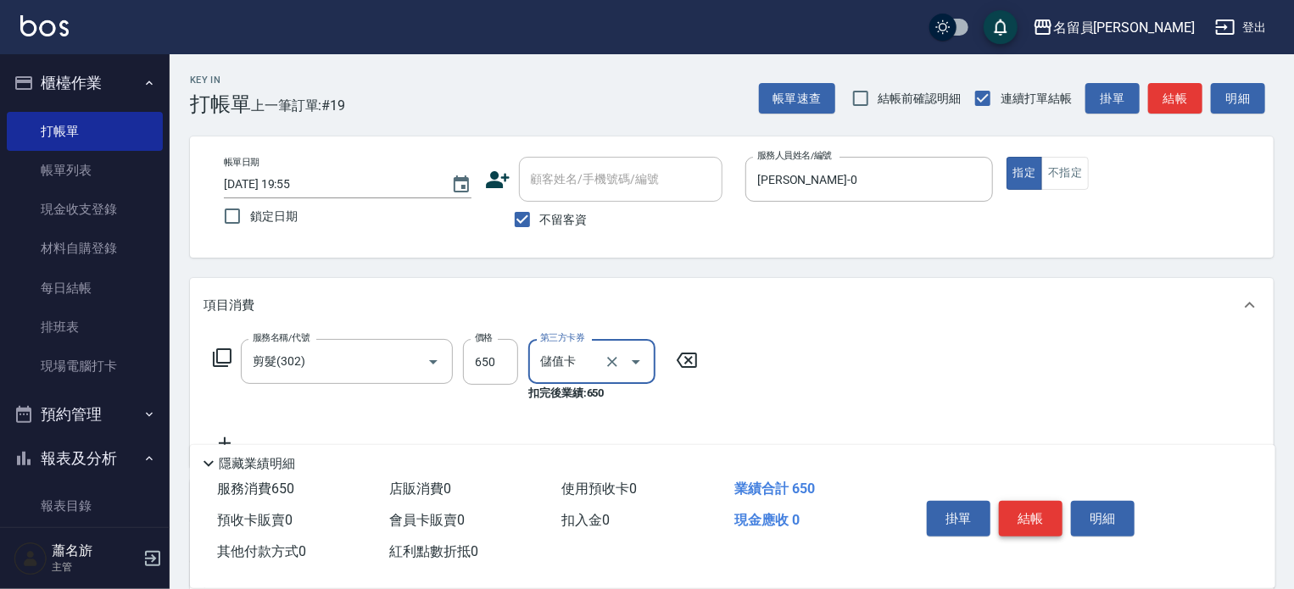
click at [1028, 516] on button "結帳" at bounding box center [1031, 519] width 64 height 36
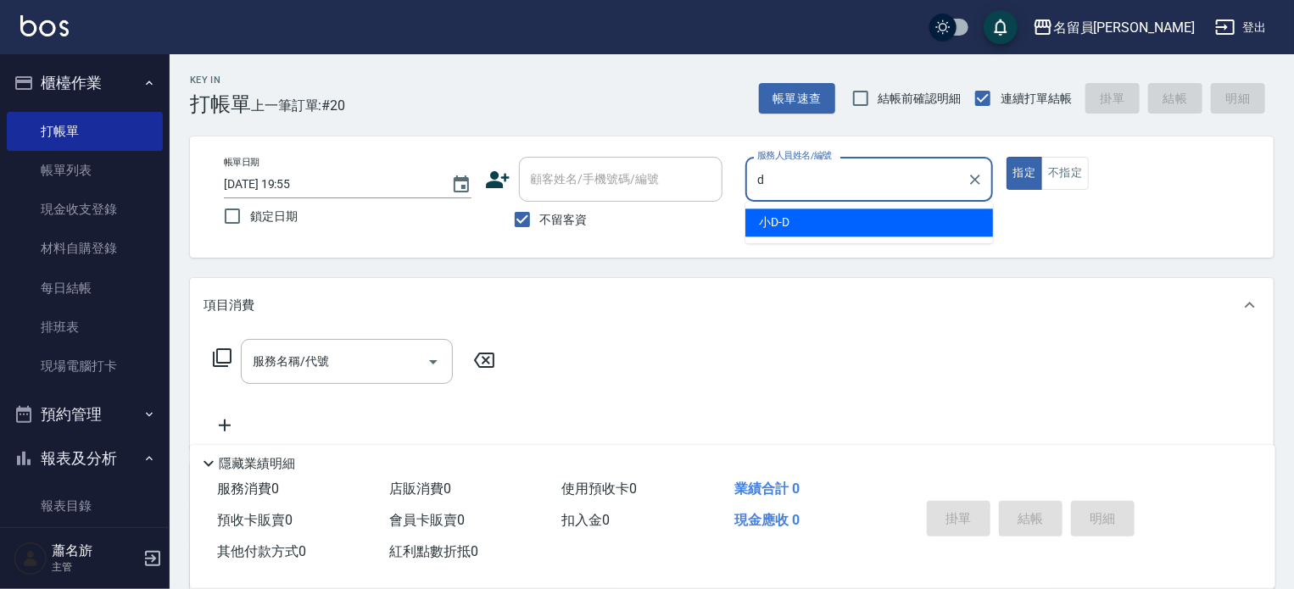
type input "d"
type input "小D-D"
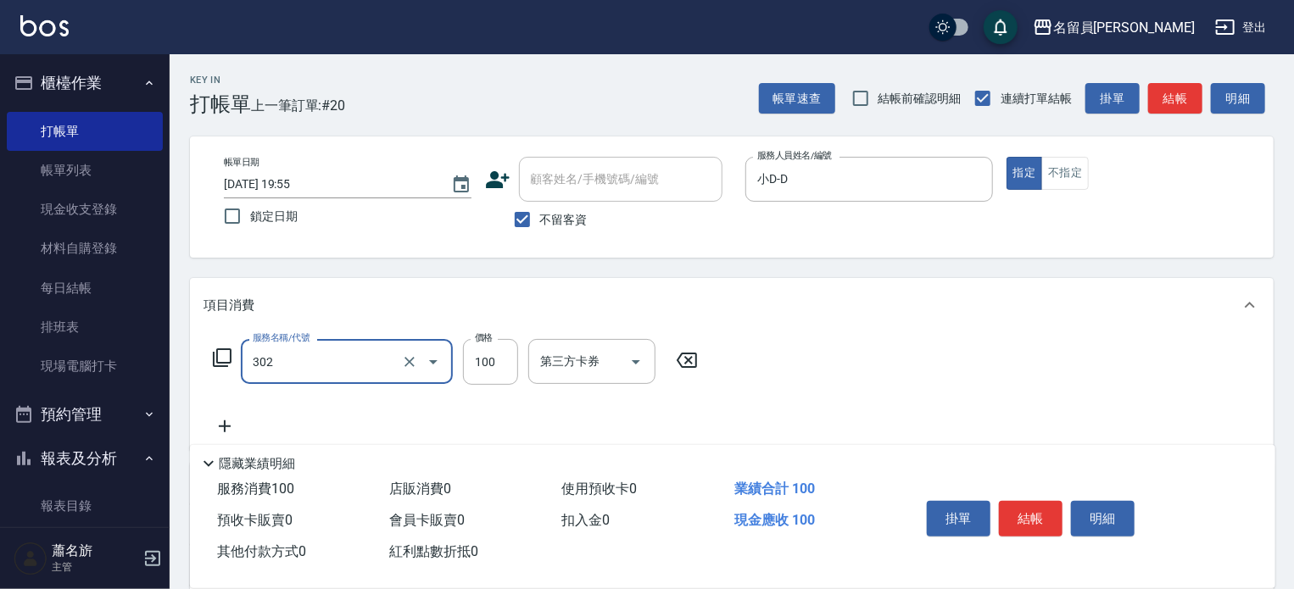
type input "剪髮(302)"
type input "520"
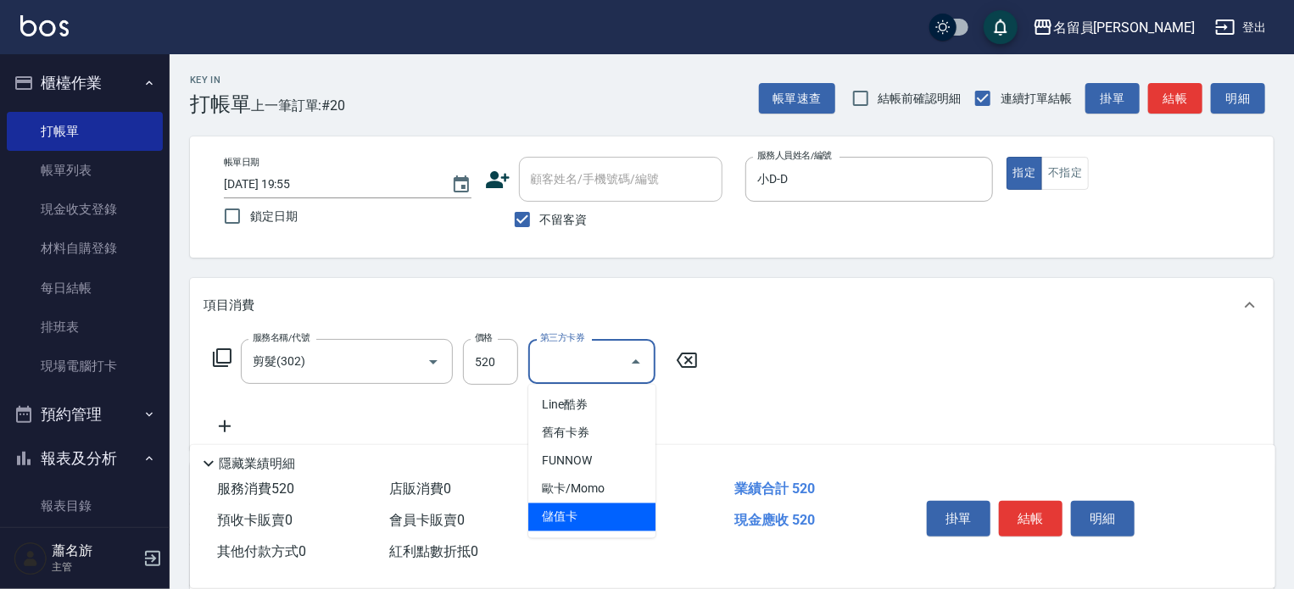
type input "儲值卡"
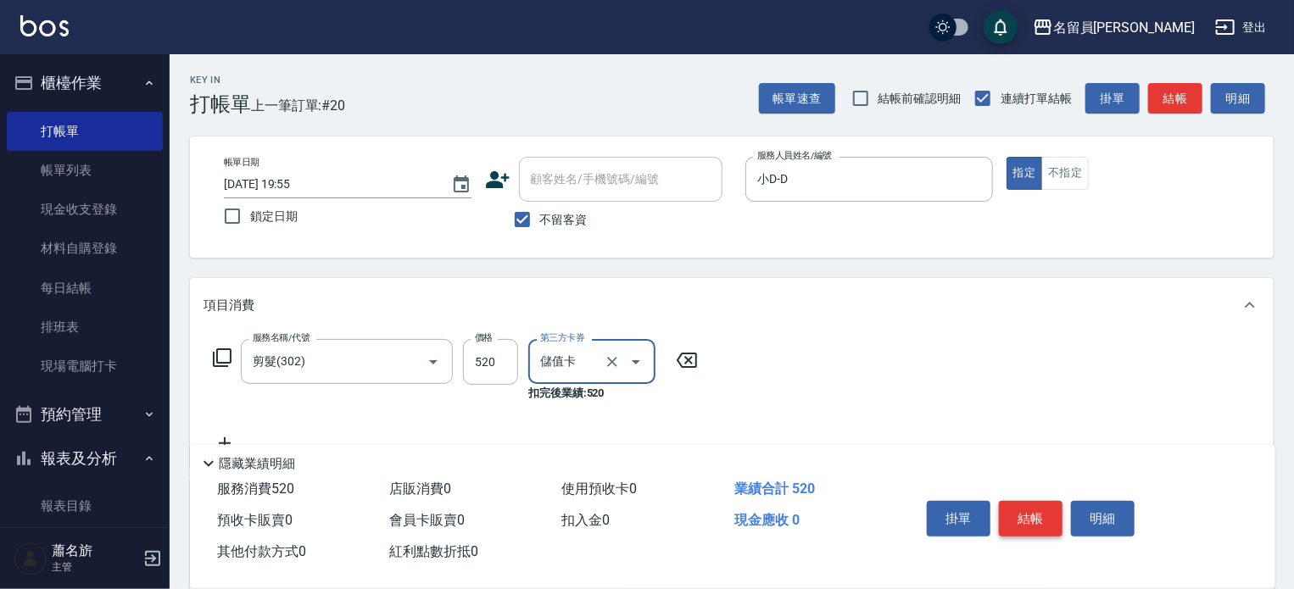
click at [1043, 522] on button "結帳" at bounding box center [1031, 519] width 64 height 36
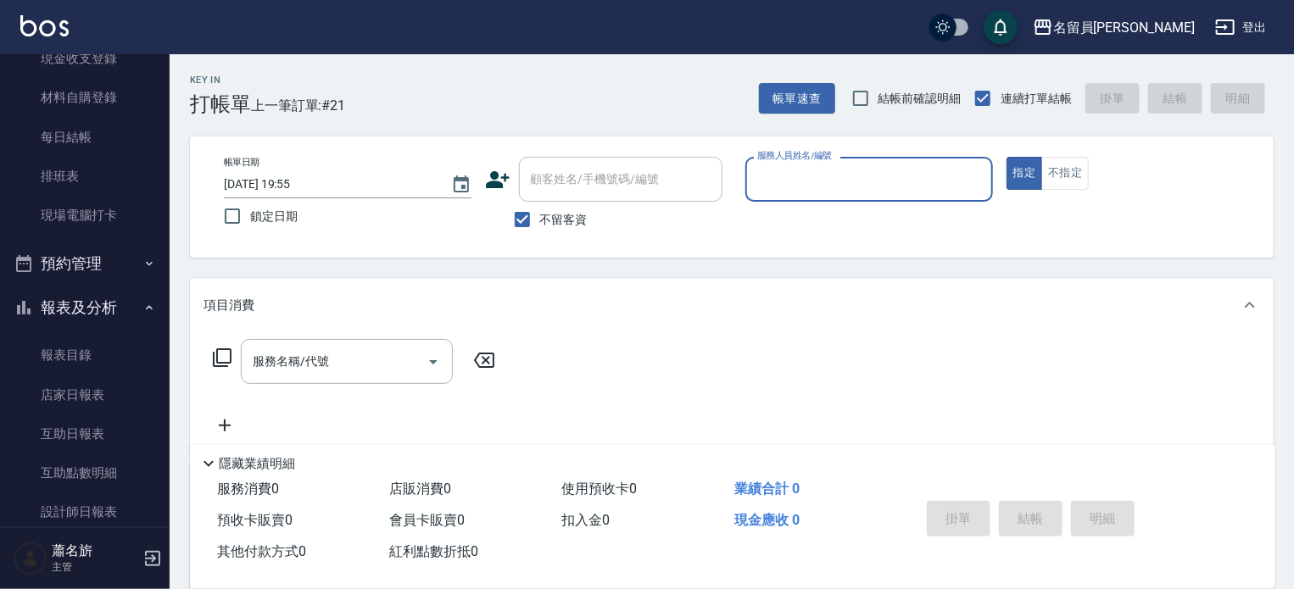
scroll to position [265, 0]
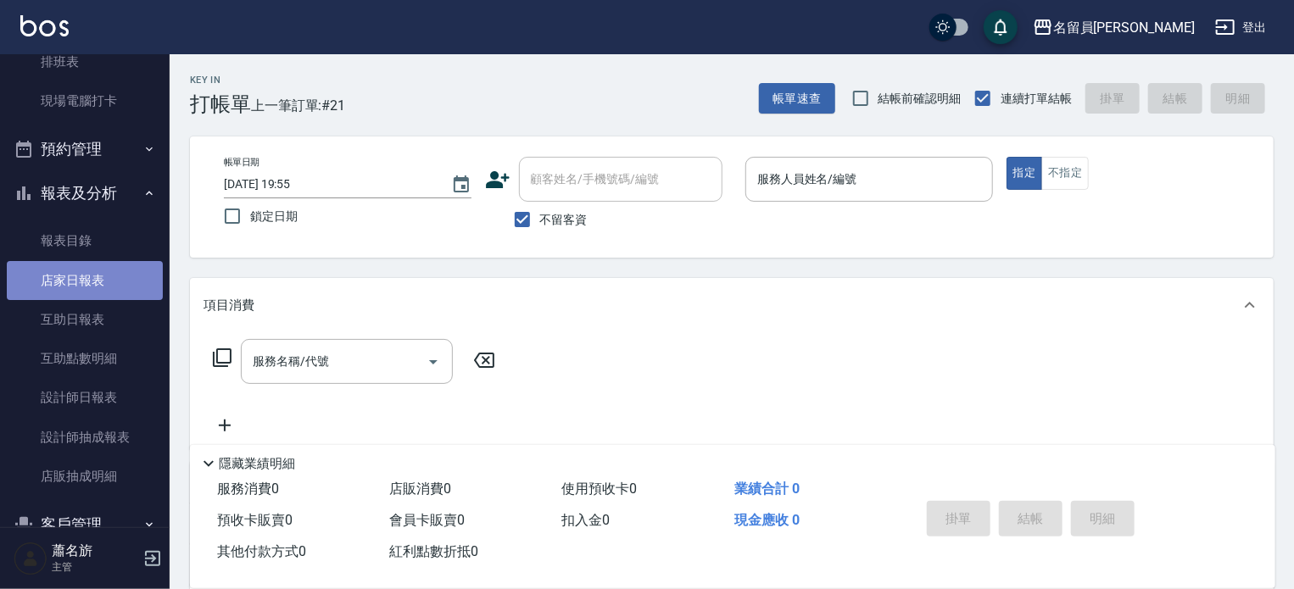
click at [100, 284] on link "店家日報表" at bounding box center [85, 280] width 156 height 39
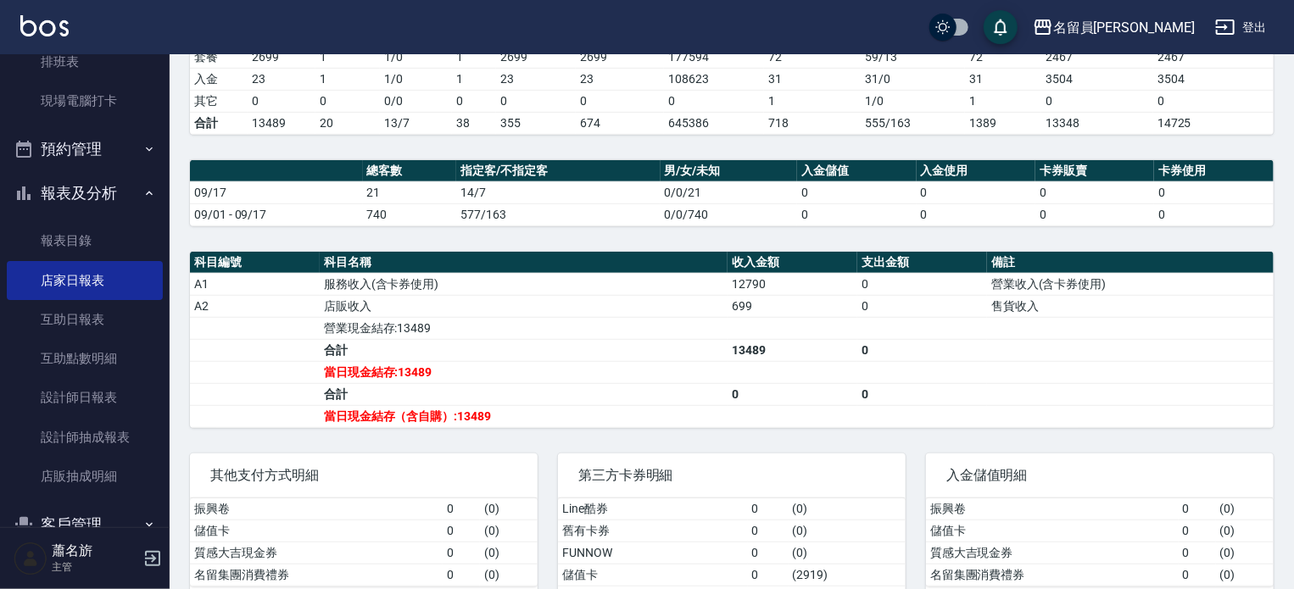
scroll to position [482, 0]
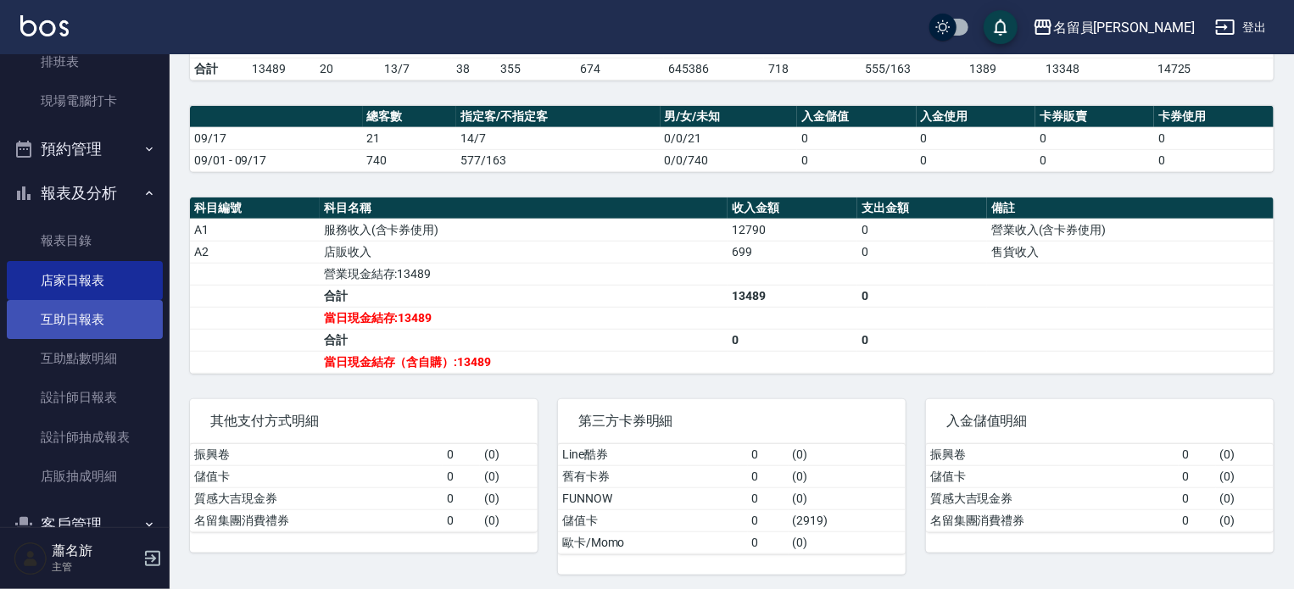
click at [65, 326] on link "互助日報表" at bounding box center [85, 319] width 156 height 39
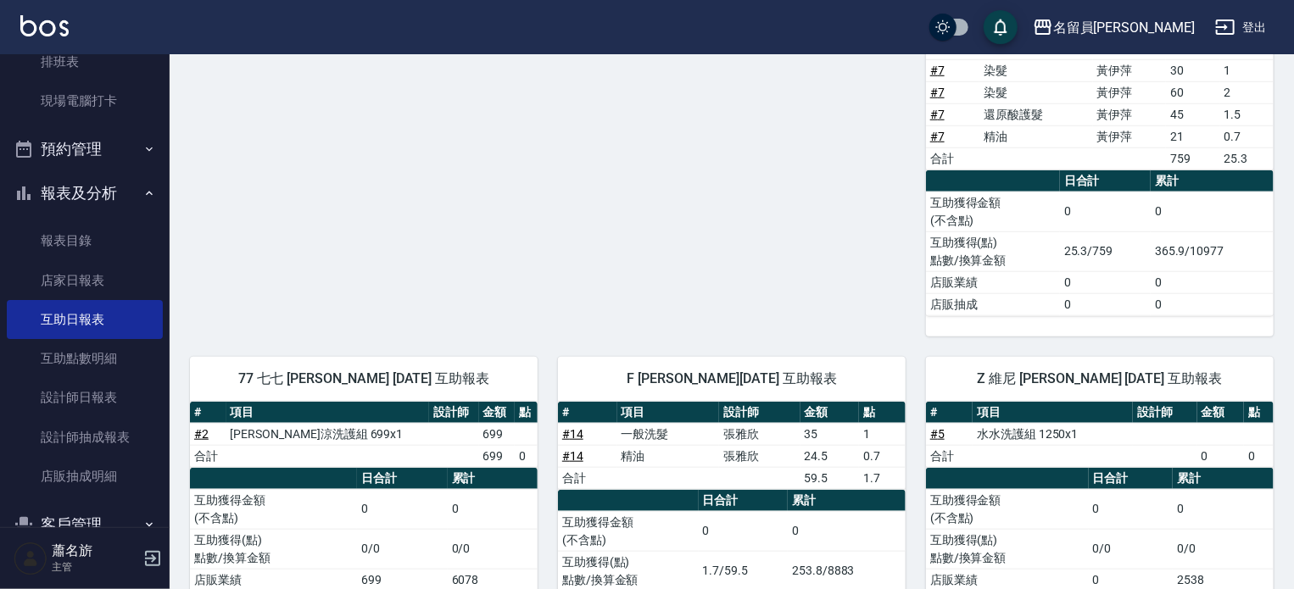
scroll to position [712, 0]
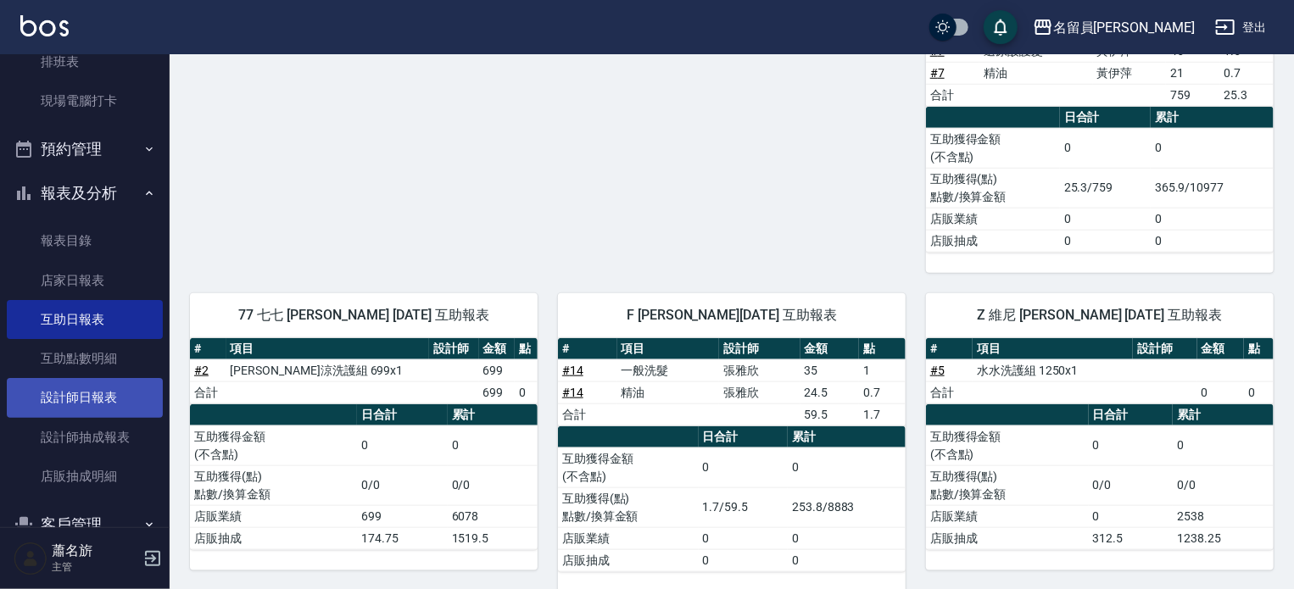
click at [85, 390] on link "設計師日報表" at bounding box center [85, 397] width 156 height 39
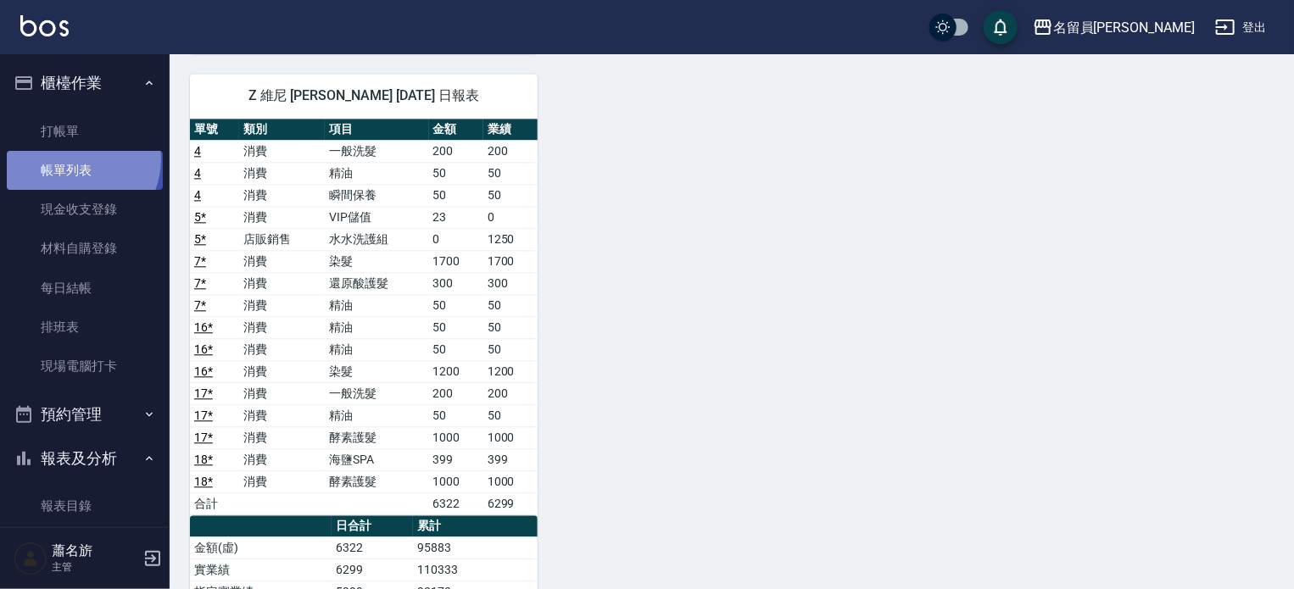
click at [71, 159] on link "帳單列表" at bounding box center [85, 170] width 156 height 39
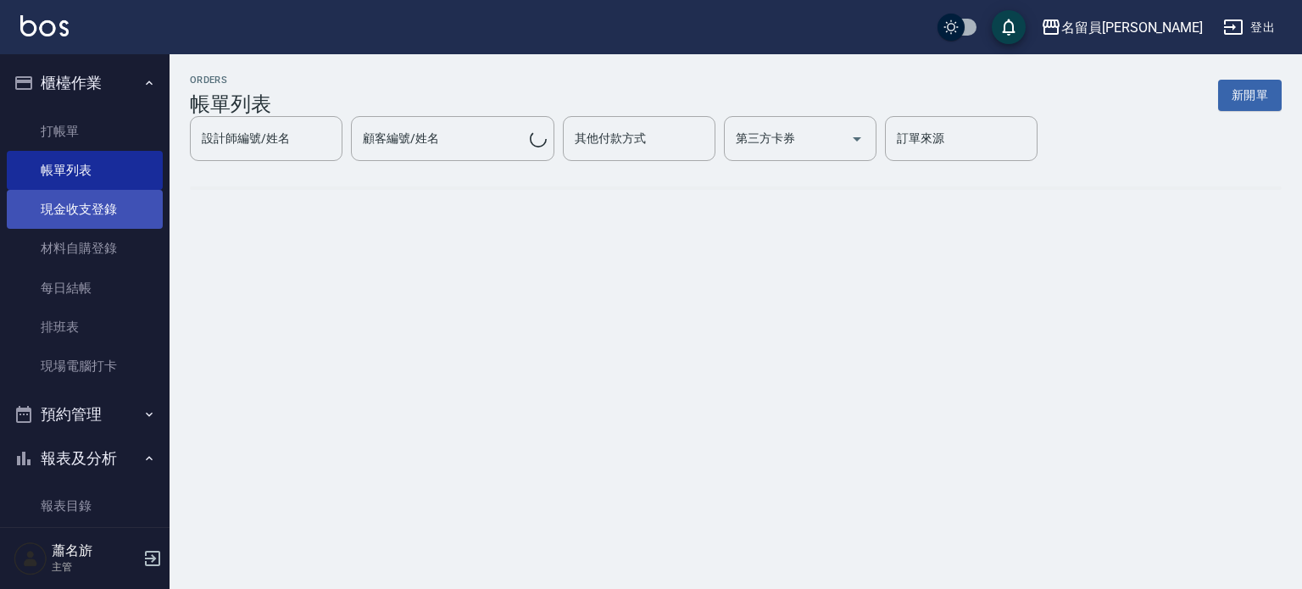
click at [102, 219] on link "現金收支登錄" at bounding box center [85, 209] width 156 height 39
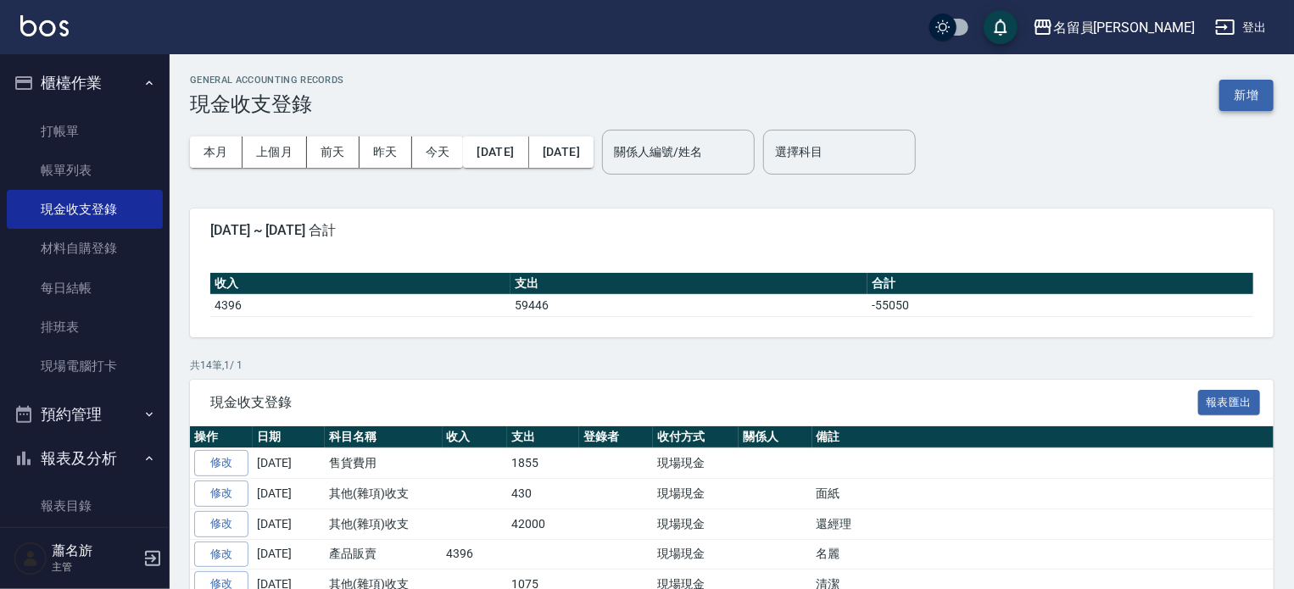
click at [1268, 107] on button "新增" at bounding box center [1246, 95] width 54 height 31
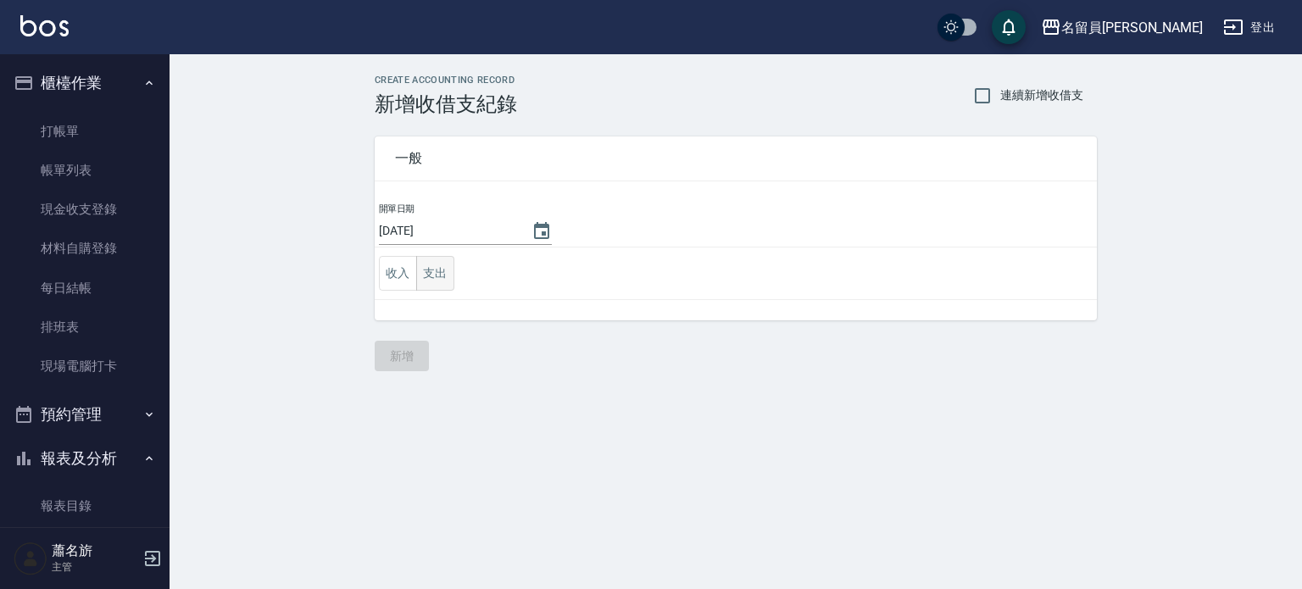
click at [451, 275] on button "支出" at bounding box center [435, 273] width 38 height 35
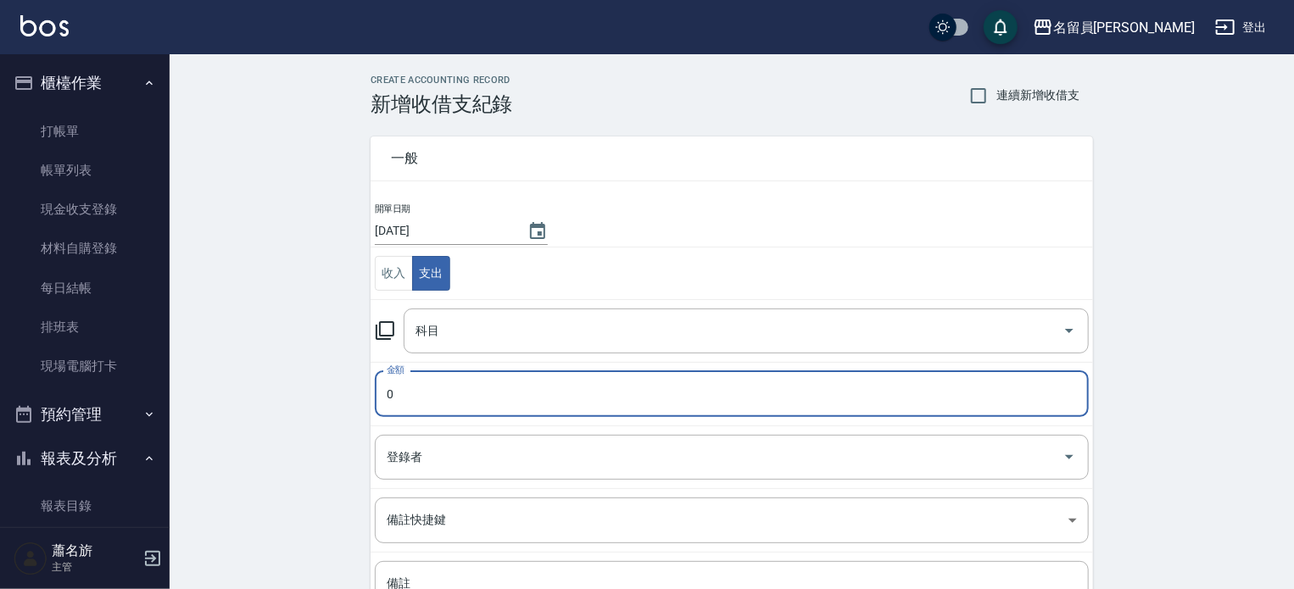
click at [566, 386] on input "0" at bounding box center [732, 394] width 714 height 46
click at [604, 349] on div "科目" at bounding box center [746, 331] width 685 height 45
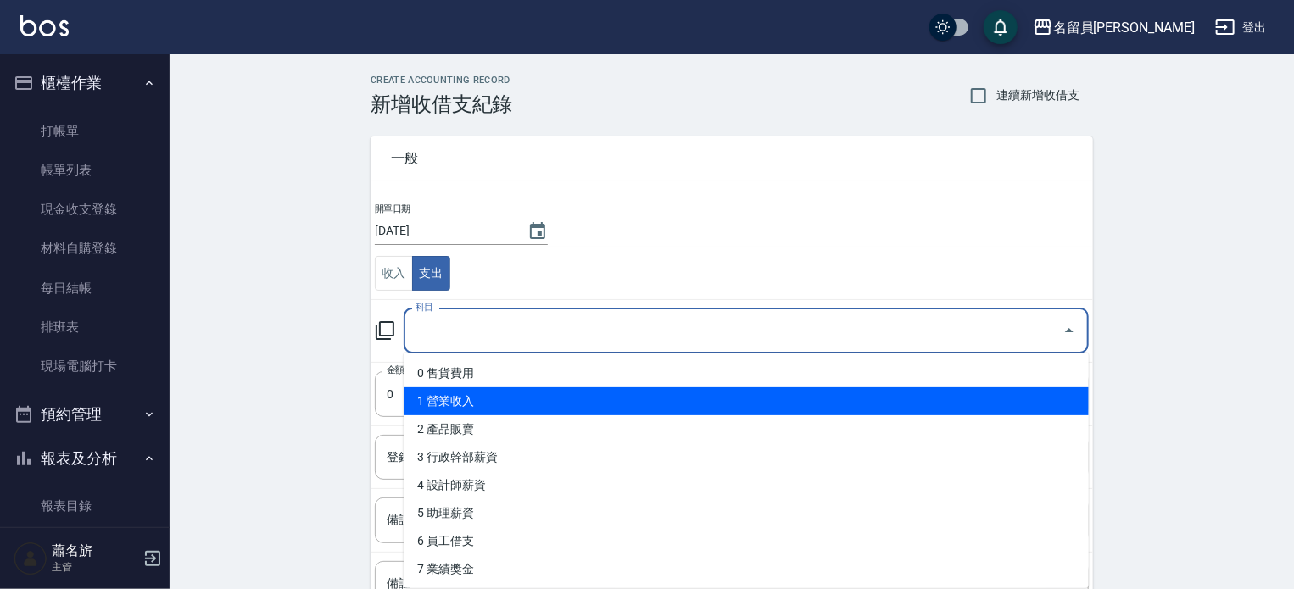
click at [508, 406] on li "1 營業收入" at bounding box center [746, 401] width 685 height 28
type input "1 營業收入"
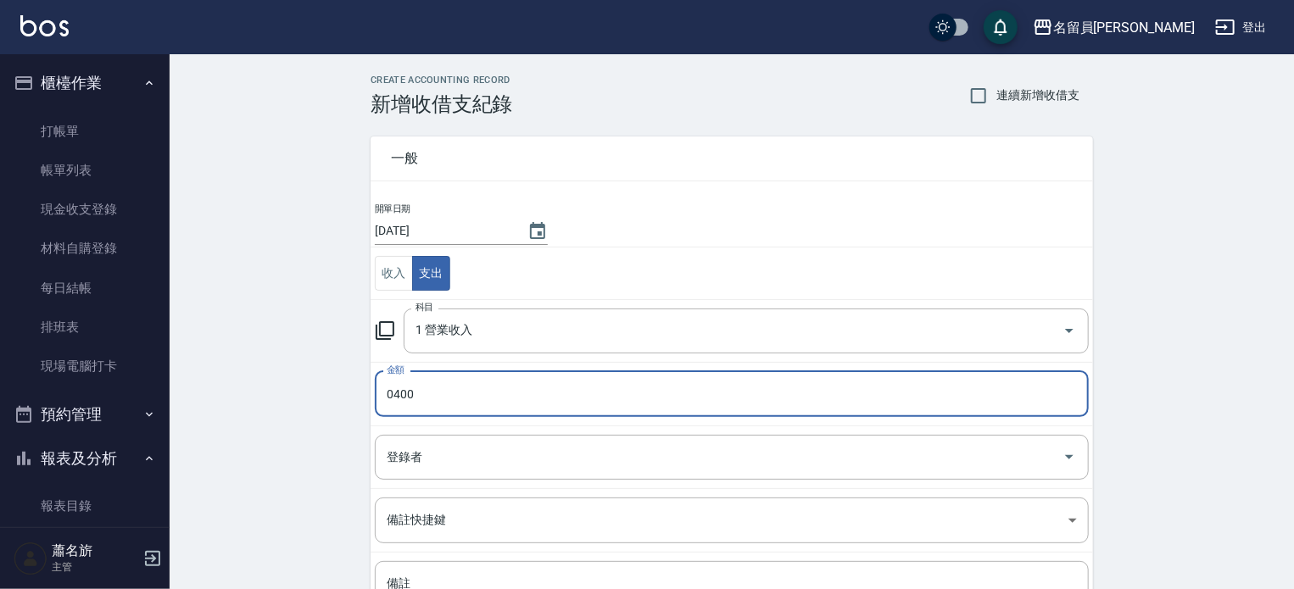
click at [387, 396] on input "0400" at bounding box center [732, 394] width 714 height 46
click at [393, 396] on input "0400" at bounding box center [732, 394] width 714 height 46
type input "400"
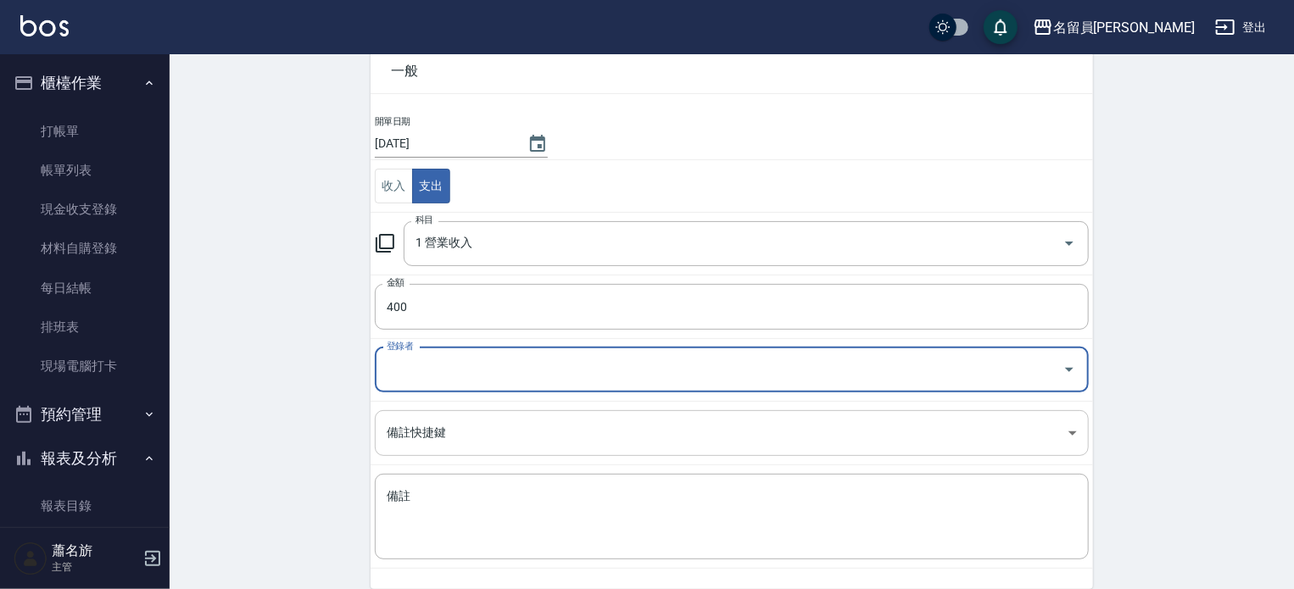
scroll to position [157, 0]
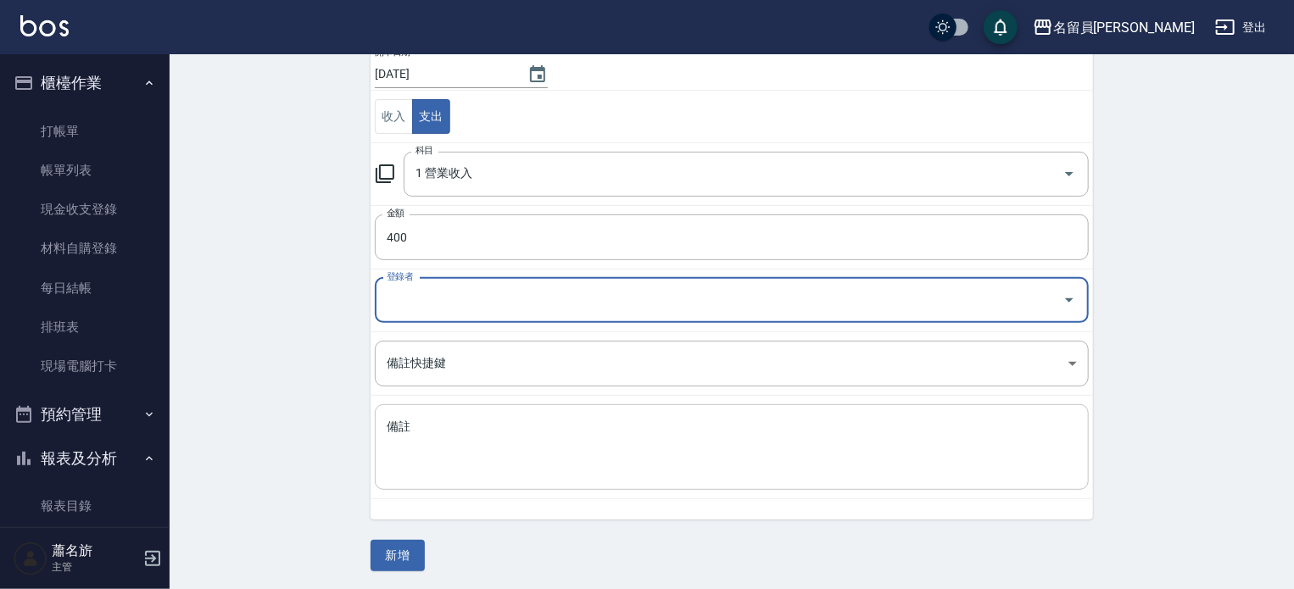
click at [567, 426] on textarea "備註" at bounding box center [732, 448] width 690 height 58
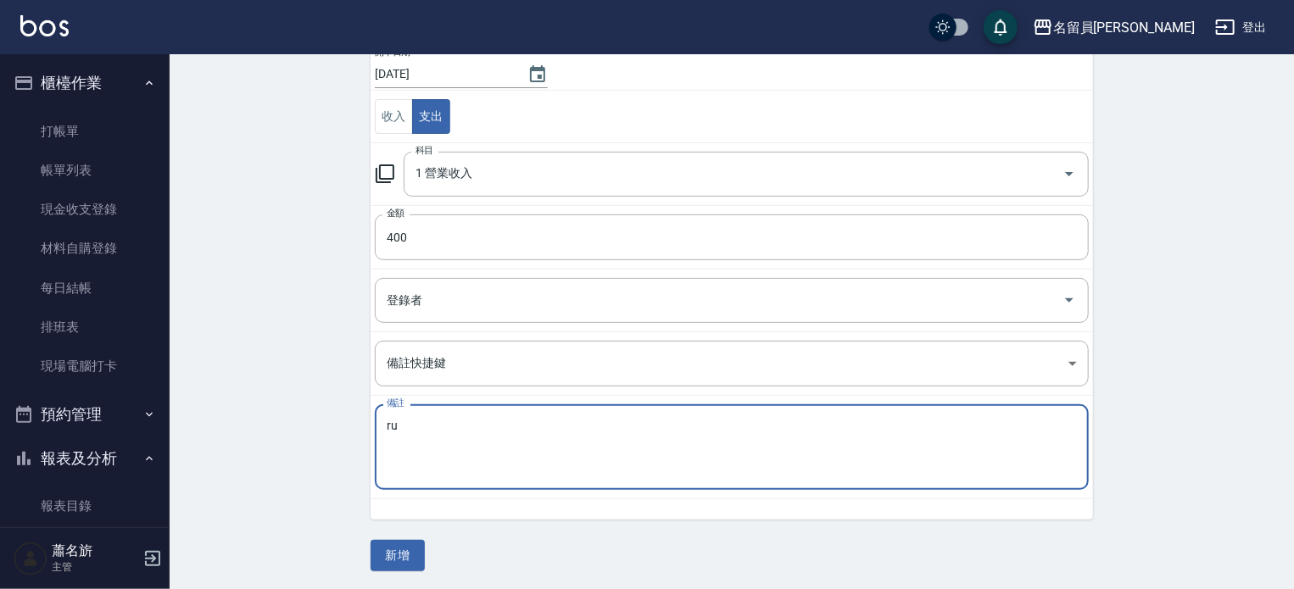
type textarea "r"
type textarea "酒精"
click at [396, 541] on button "新增" at bounding box center [398, 555] width 54 height 31
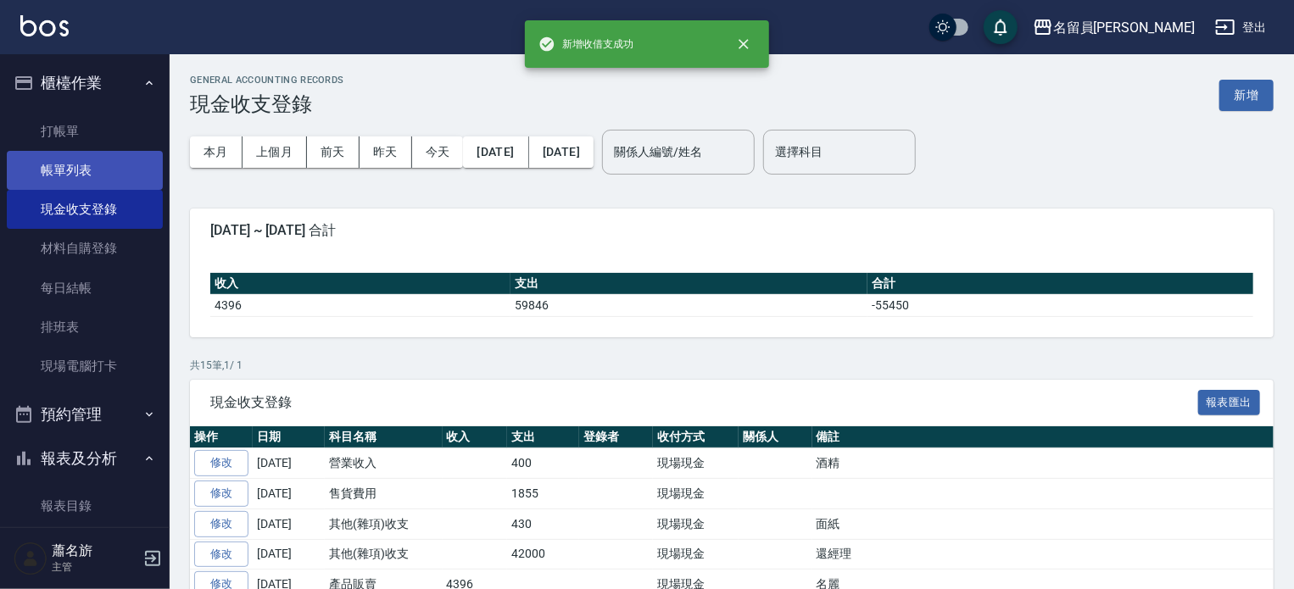
click at [61, 165] on link "帳單列表" at bounding box center [85, 170] width 156 height 39
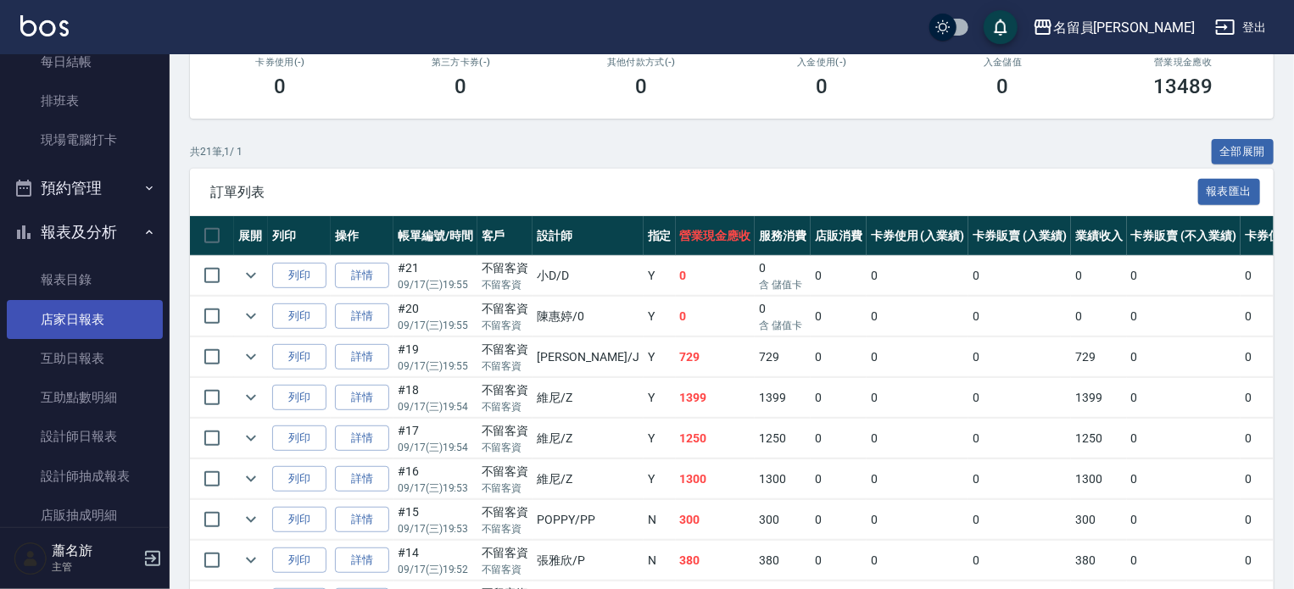
scroll to position [254, 0]
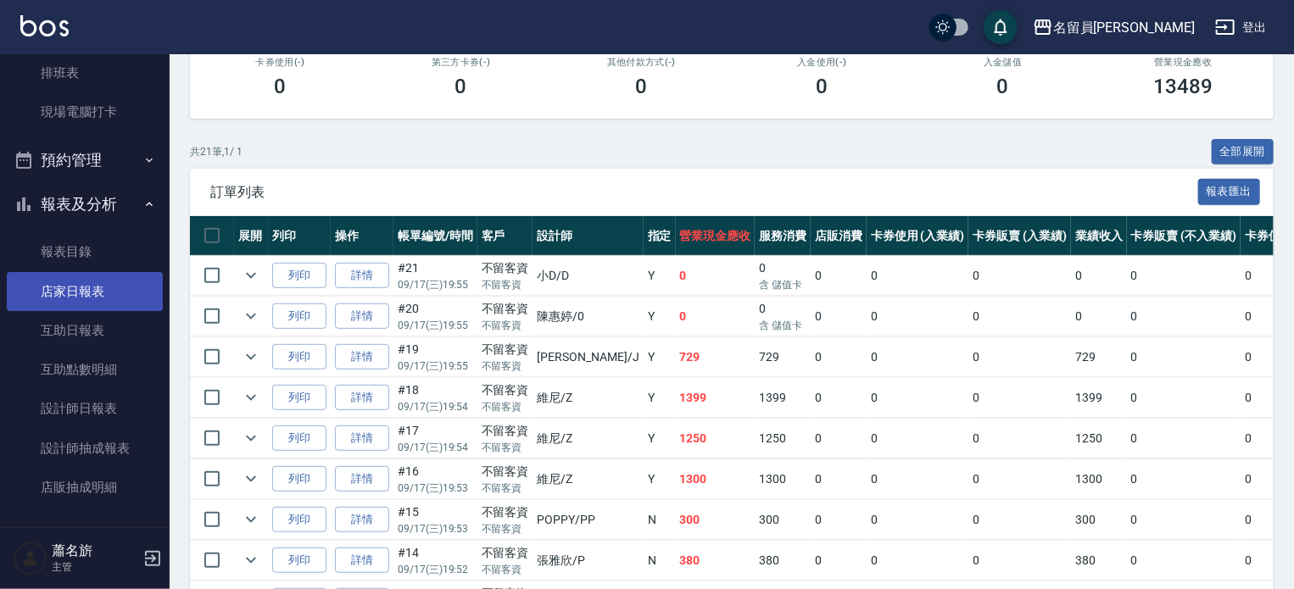
click at [83, 297] on link "店家日報表" at bounding box center [85, 291] width 156 height 39
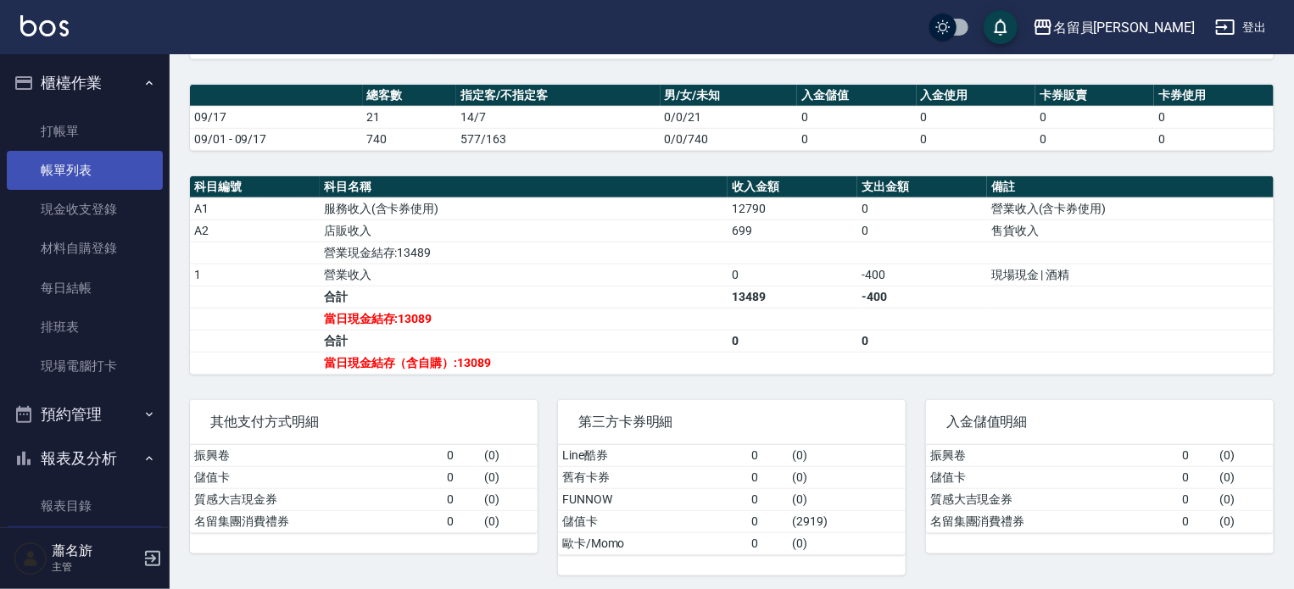
click at [86, 162] on link "帳單列表" at bounding box center [85, 170] width 156 height 39
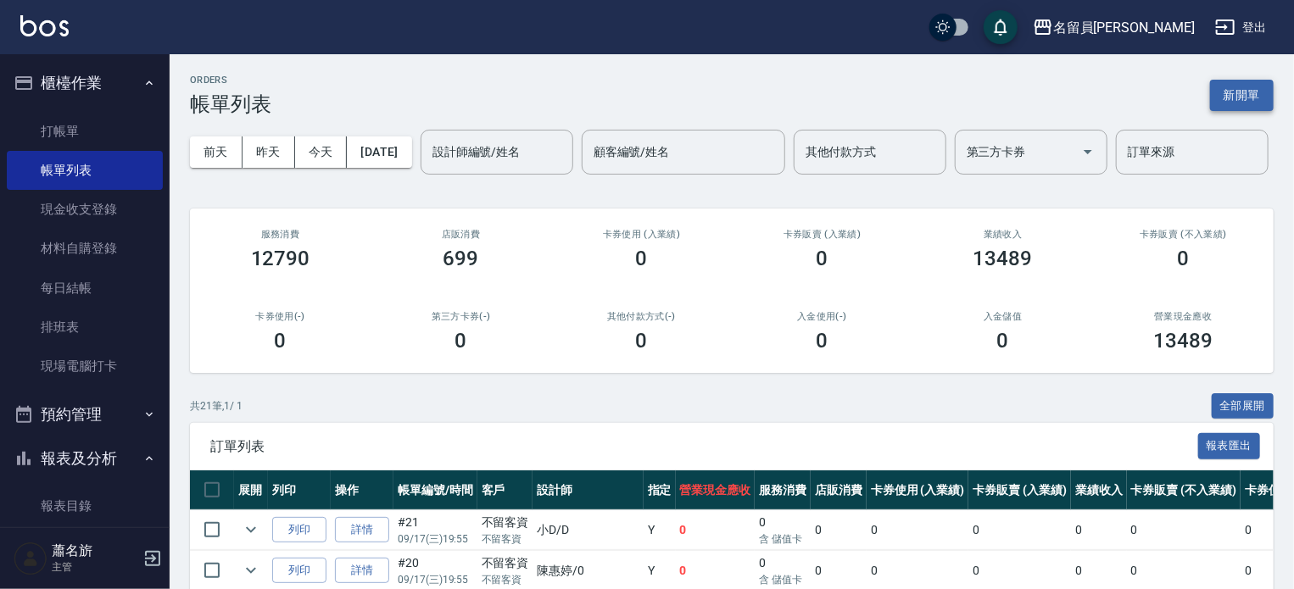
click at [1235, 106] on button "新開單" at bounding box center [1242, 95] width 64 height 31
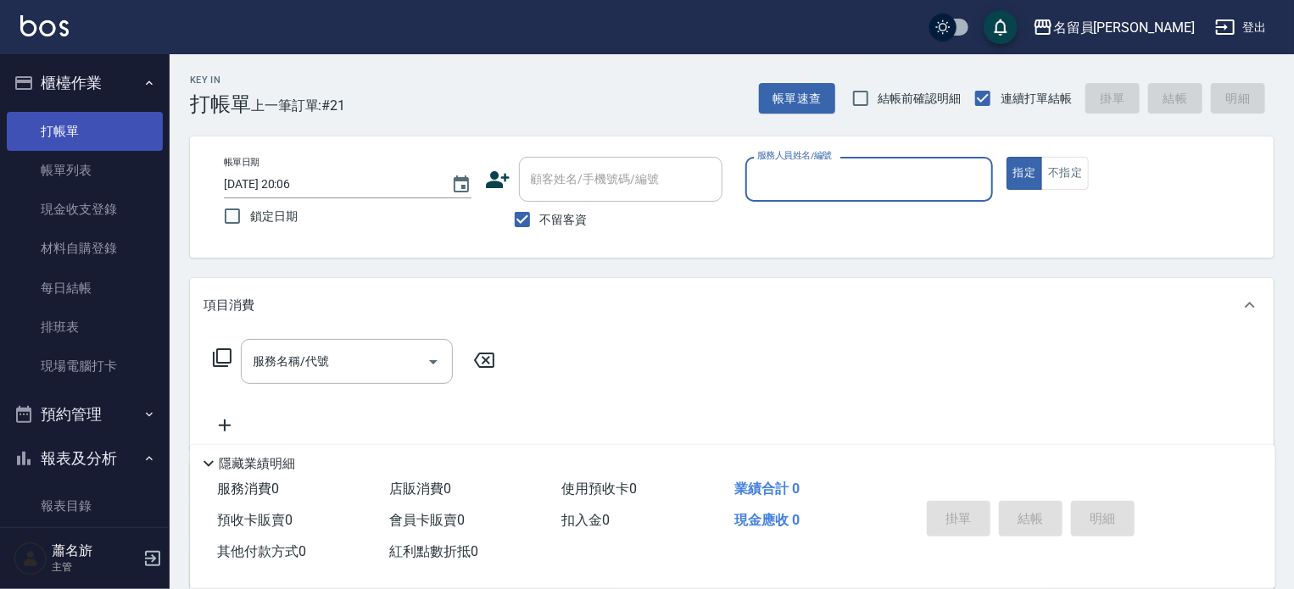
click at [115, 145] on link "打帳單" at bounding box center [85, 131] width 156 height 39
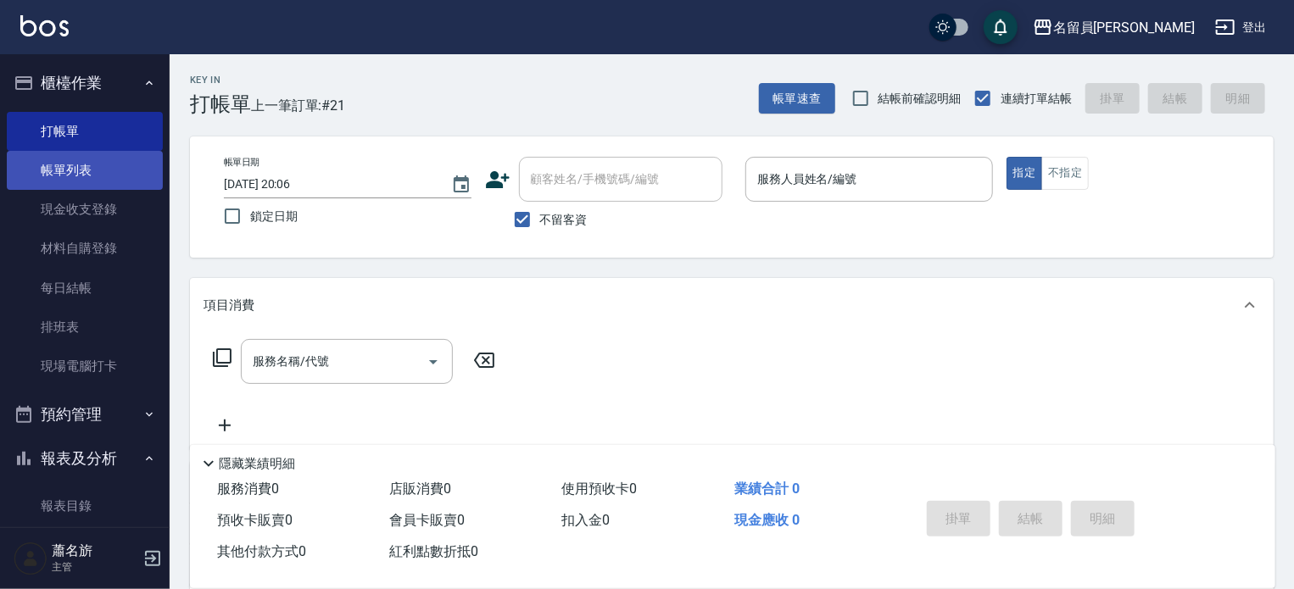
click at [98, 164] on link "帳單列表" at bounding box center [85, 170] width 156 height 39
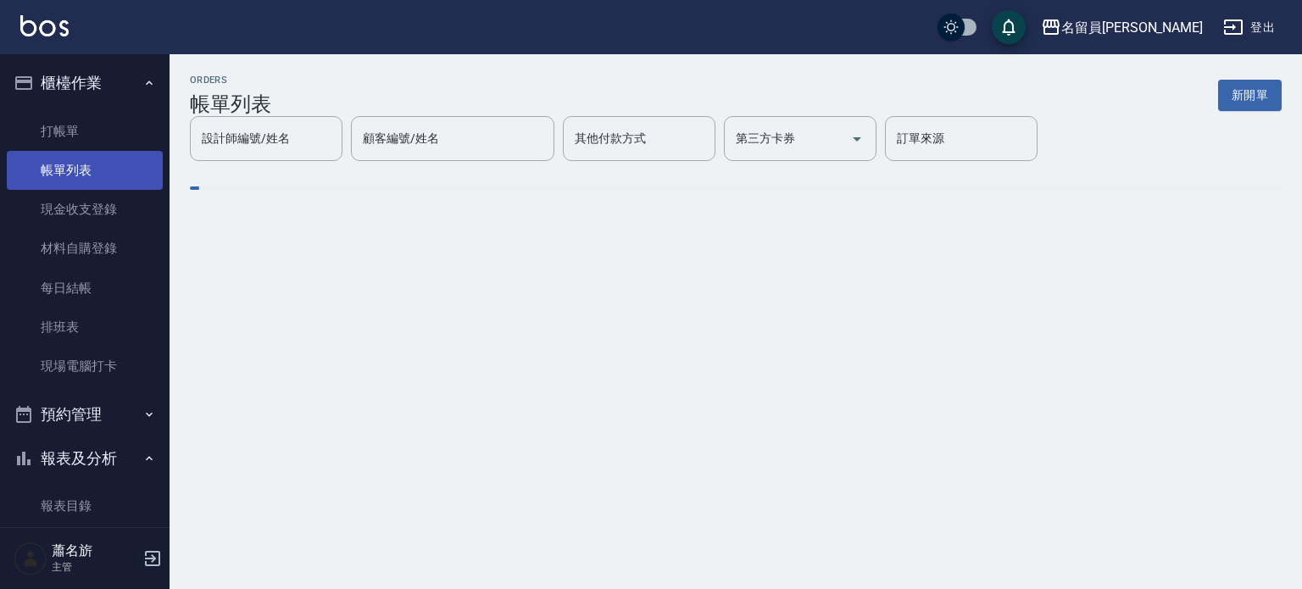
click at [113, 163] on link "帳單列表" at bounding box center [85, 170] width 156 height 39
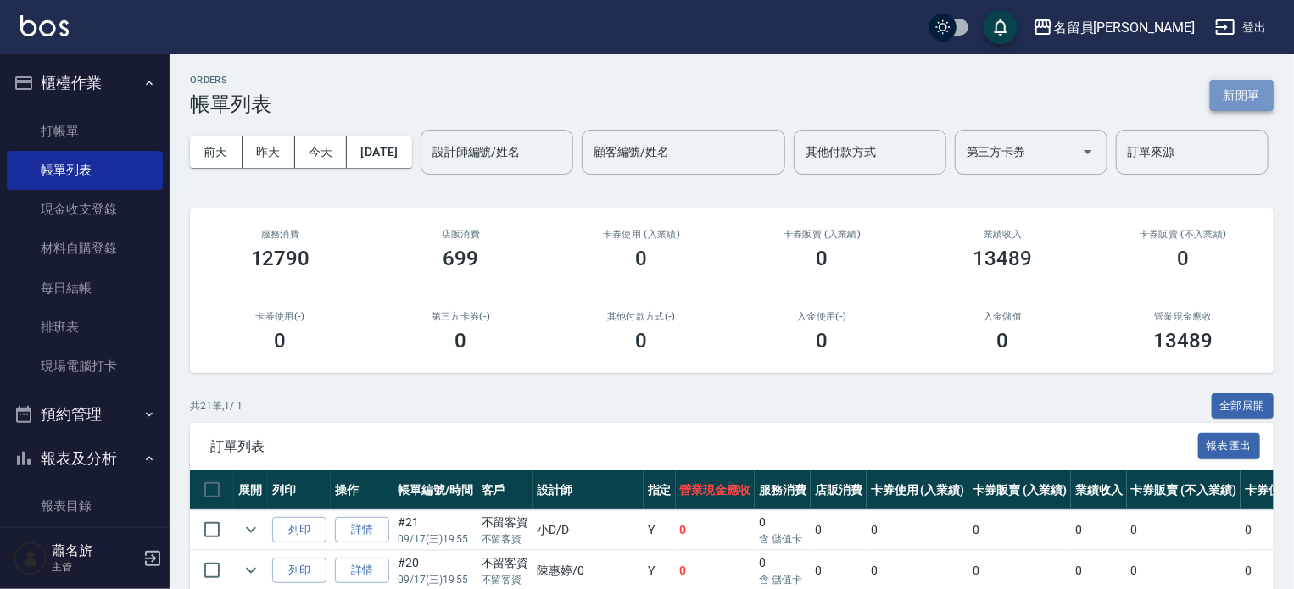
click at [1233, 94] on button "新開單" at bounding box center [1242, 95] width 64 height 31
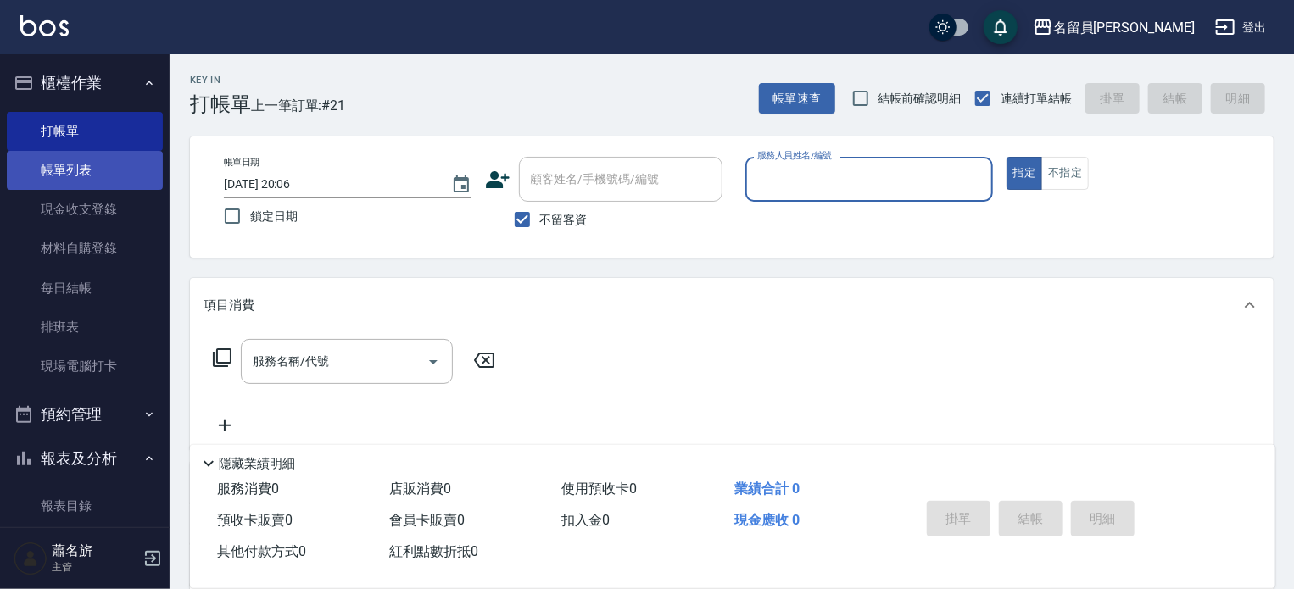
click at [88, 181] on link "帳單列表" at bounding box center [85, 170] width 156 height 39
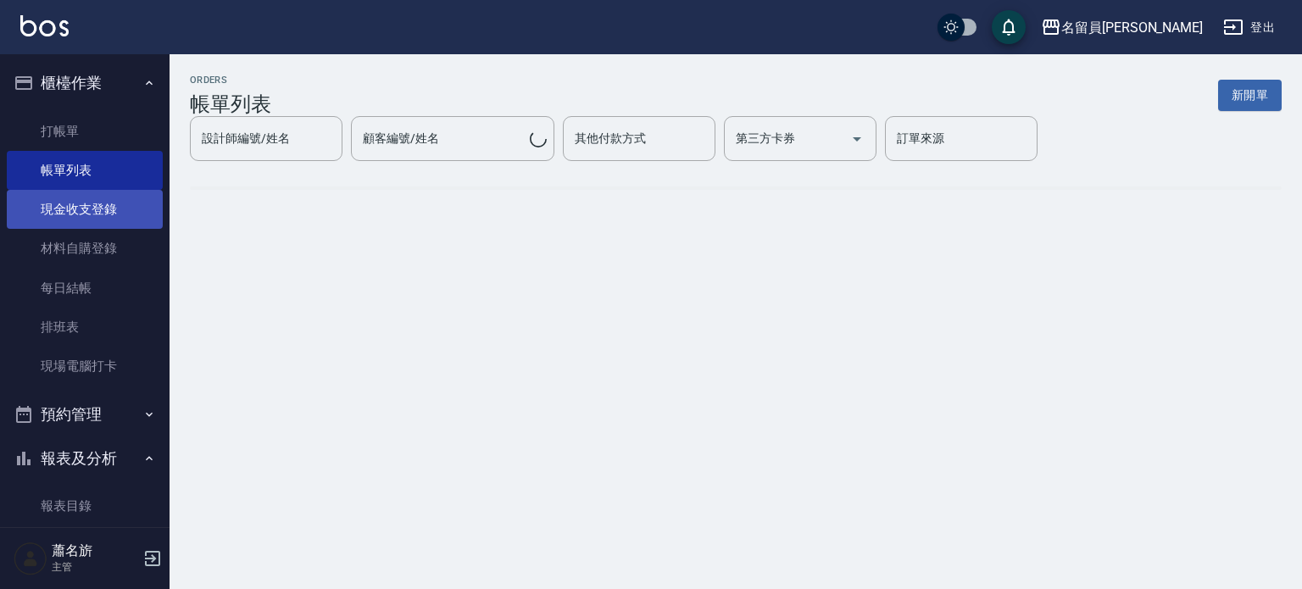
click at [75, 236] on link "材料自購登錄" at bounding box center [85, 248] width 156 height 39
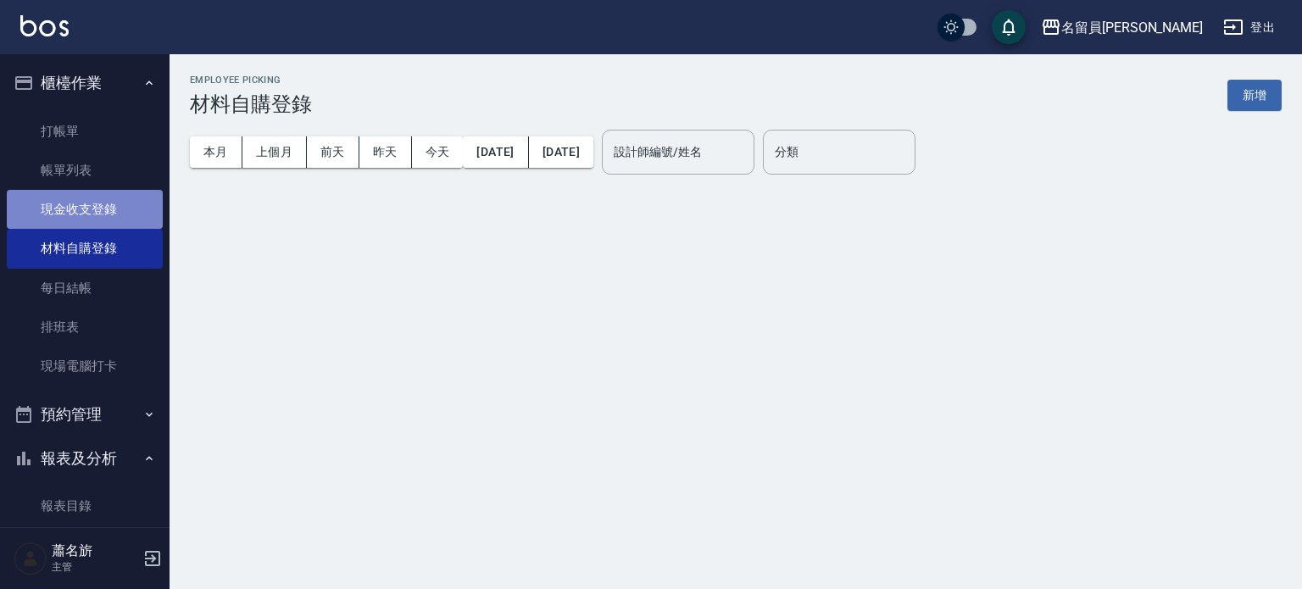
click at [88, 198] on link "現金收支登錄" at bounding box center [85, 209] width 156 height 39
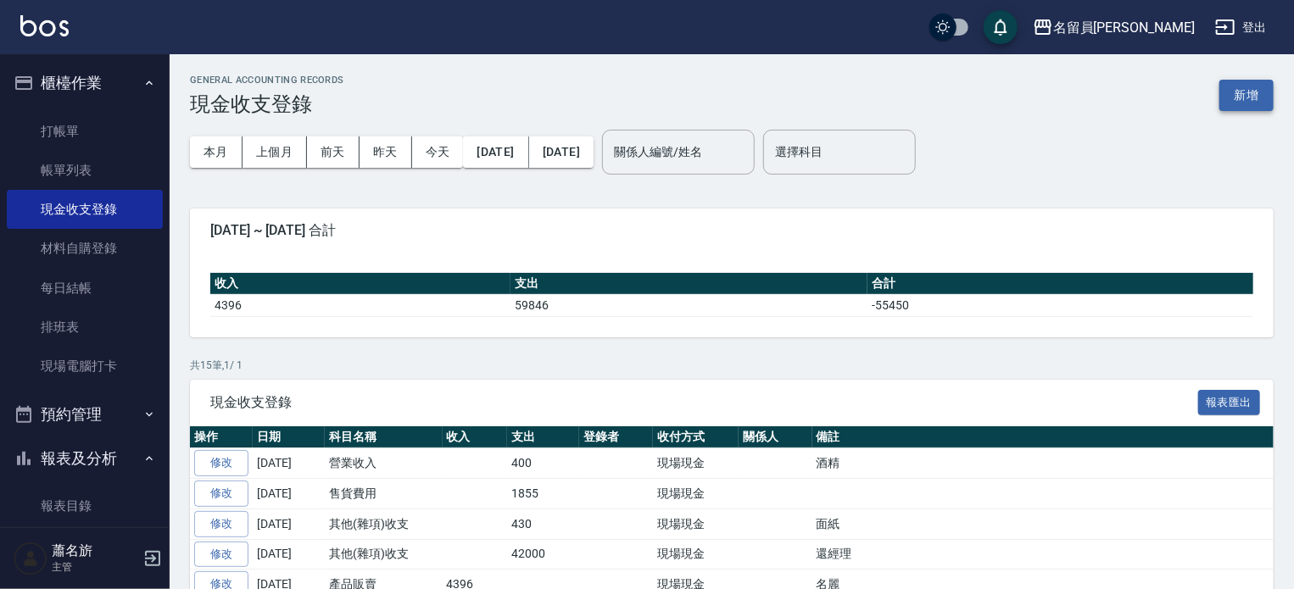
click at [1223, 95] on button "新增" at bounding box center [1246, 95] width 54 height 31
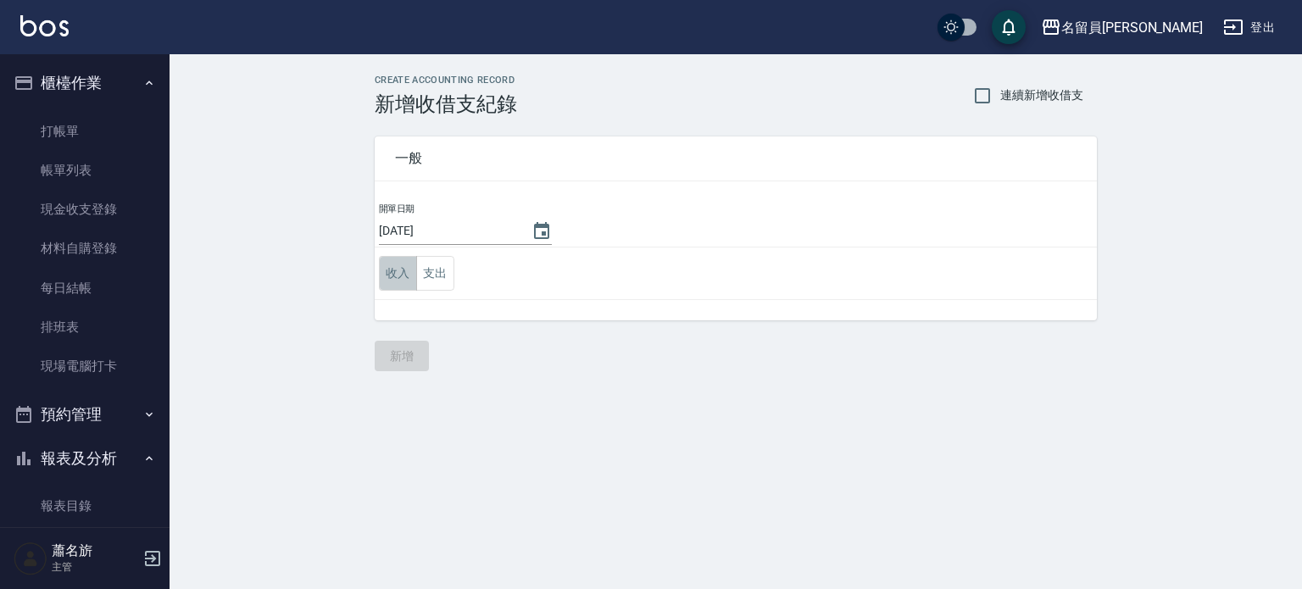
click at [412, 269] on button "收入" at bounding box center [398, 273] width 38 height 35
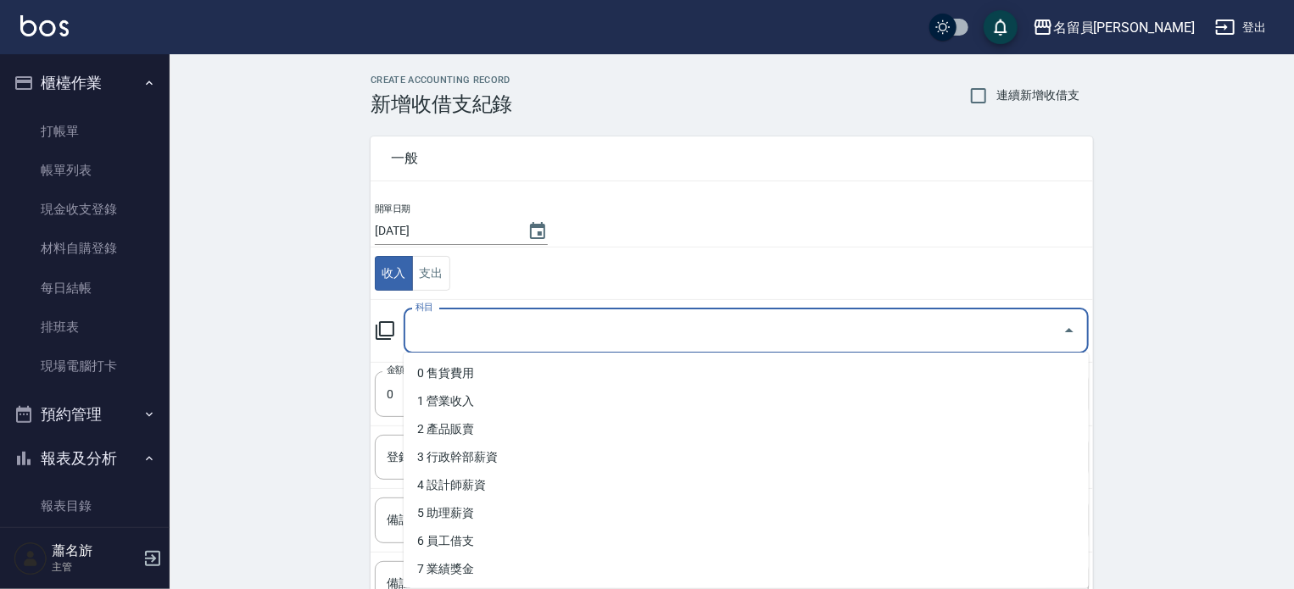
click at [470, 319] on input "科目" at bounding box center [733, 331] width 644 height 30
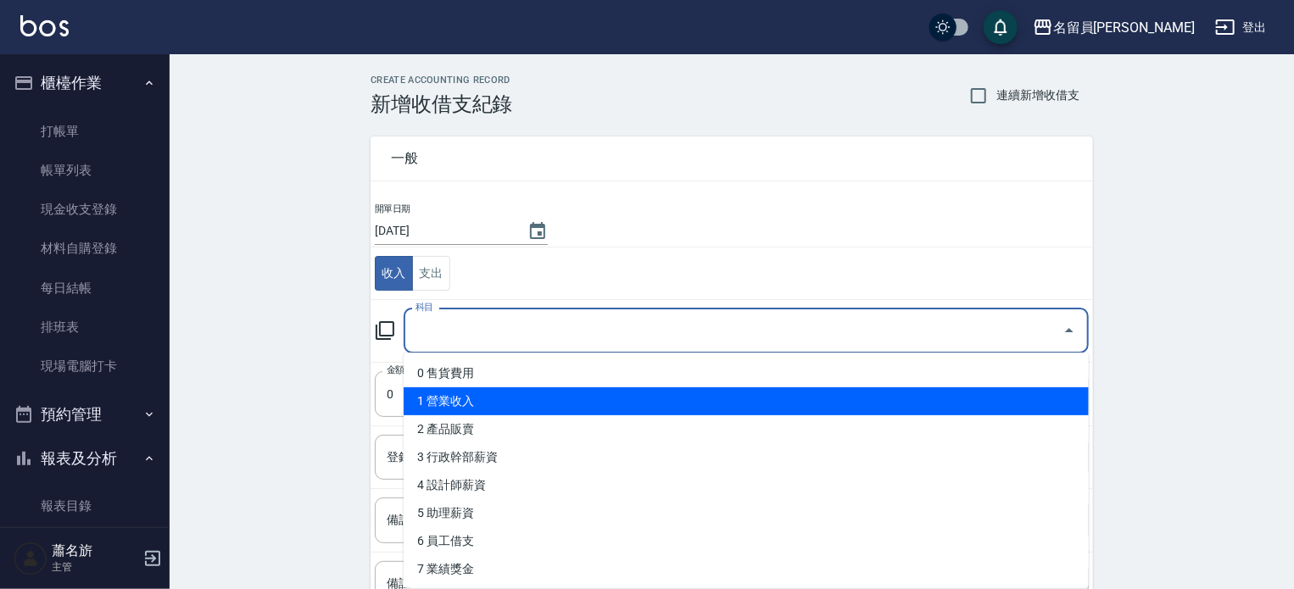
click at [488, 393] on li "1 營業收入" at bounding box center [746, 401] width 685 height 28
type input "1 營業收入"
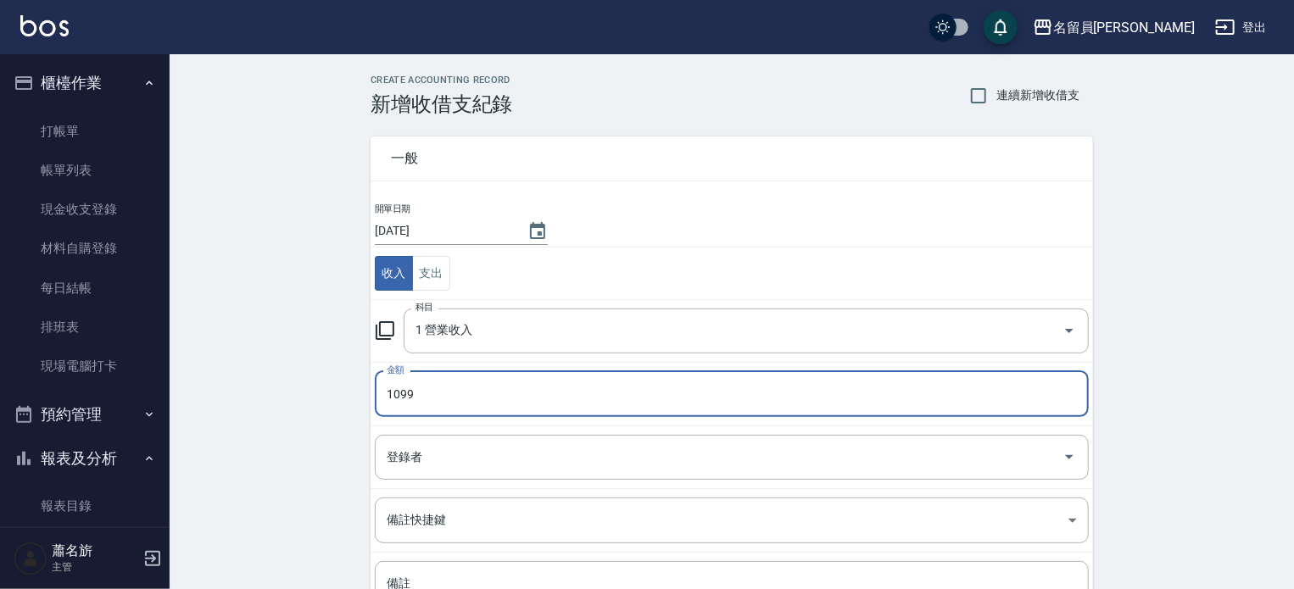
type input "1099"
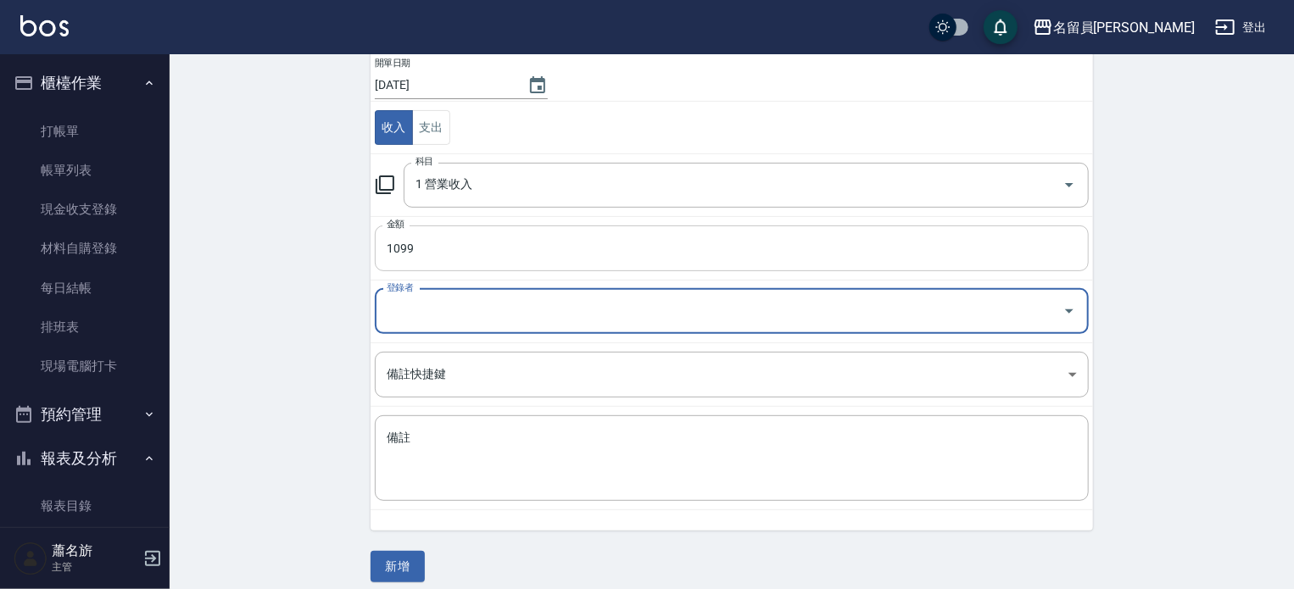
scroll to position [157, 0]
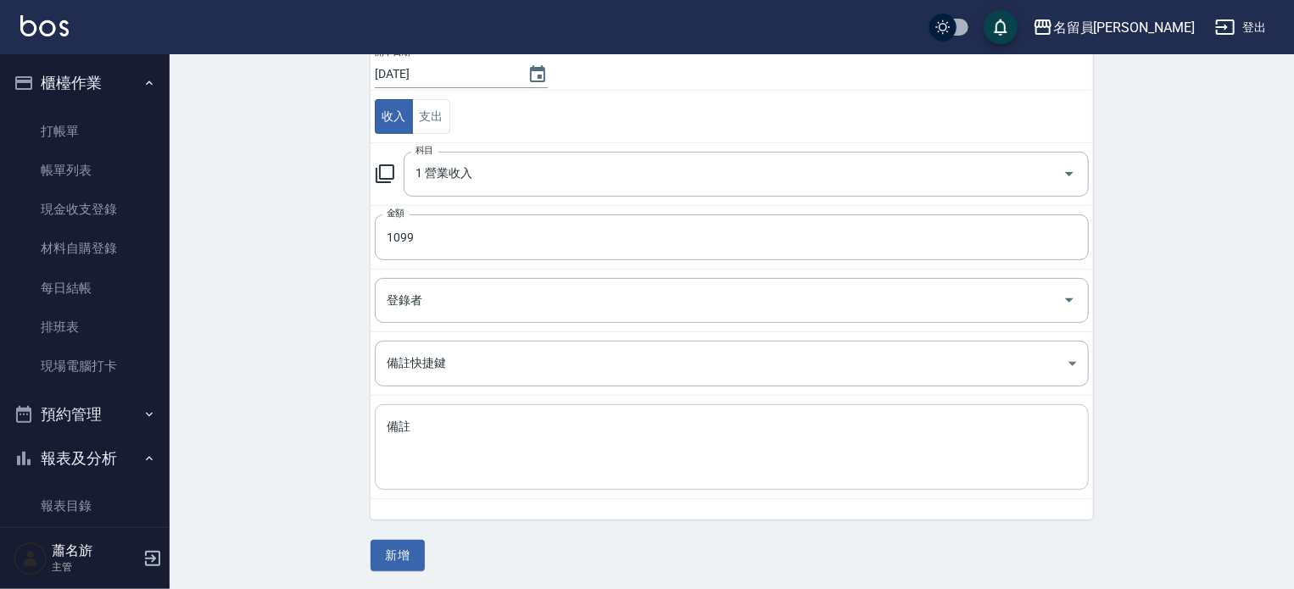
click at [553, 412] on div "x 備註" at bounding box center [732, 447] width 714 height 86
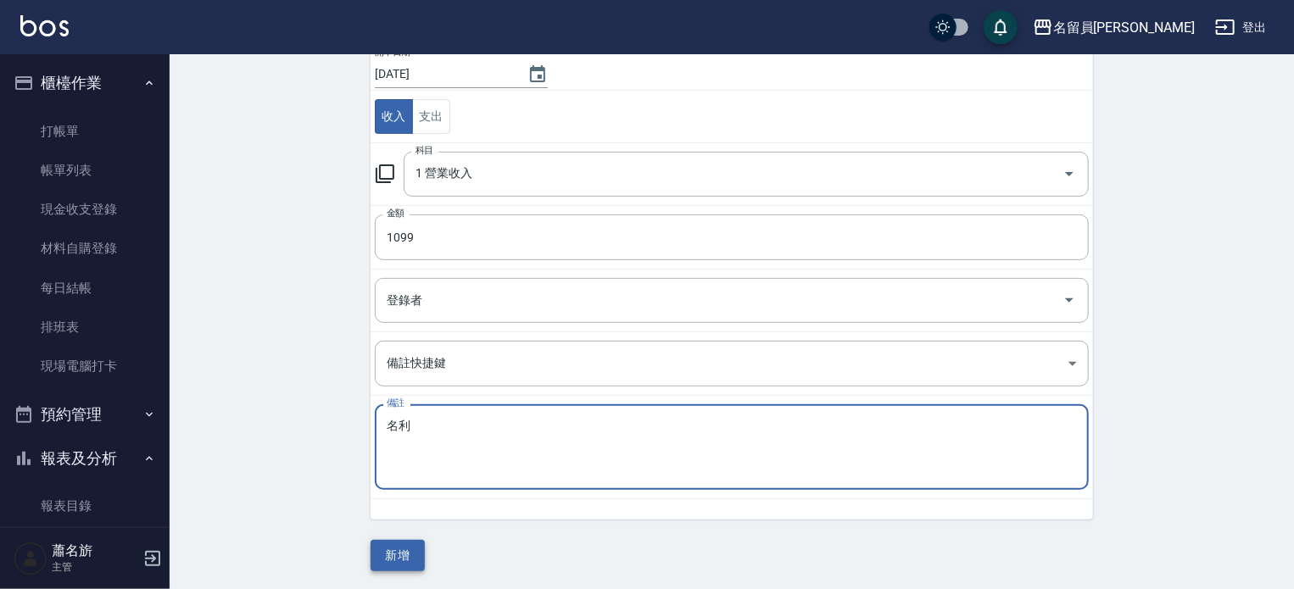
type textarea "名利"
click at [398, 559] on button "新增" at bounding box center [398, 555] width 54 height 31
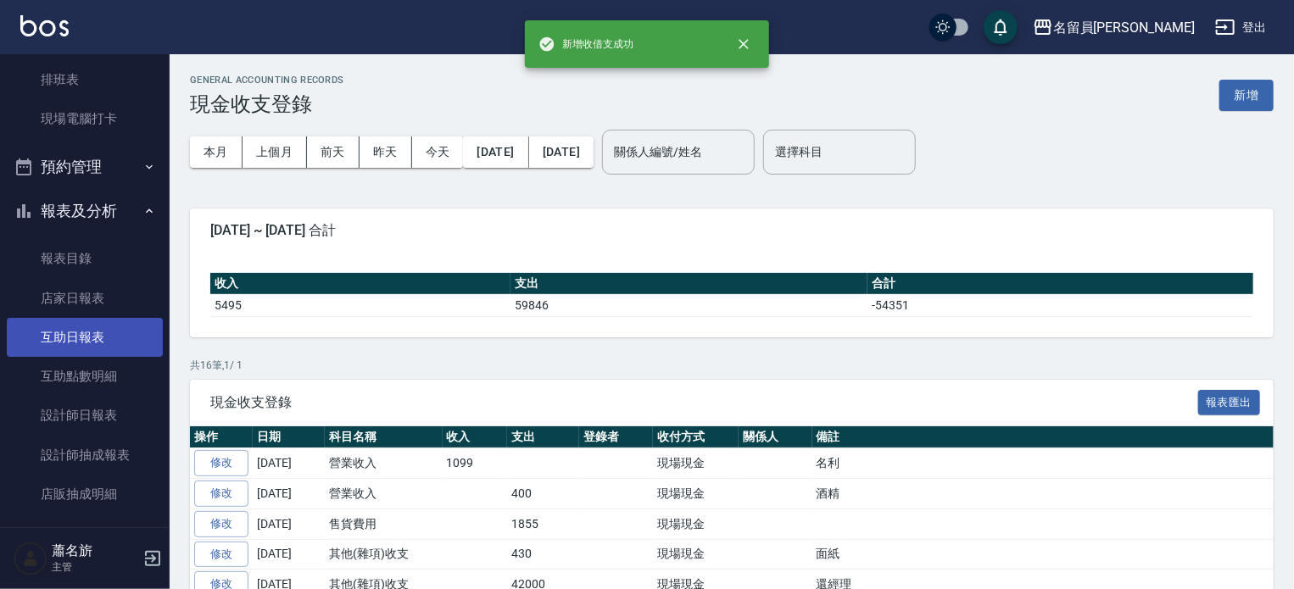
scroll to position [254, 0]
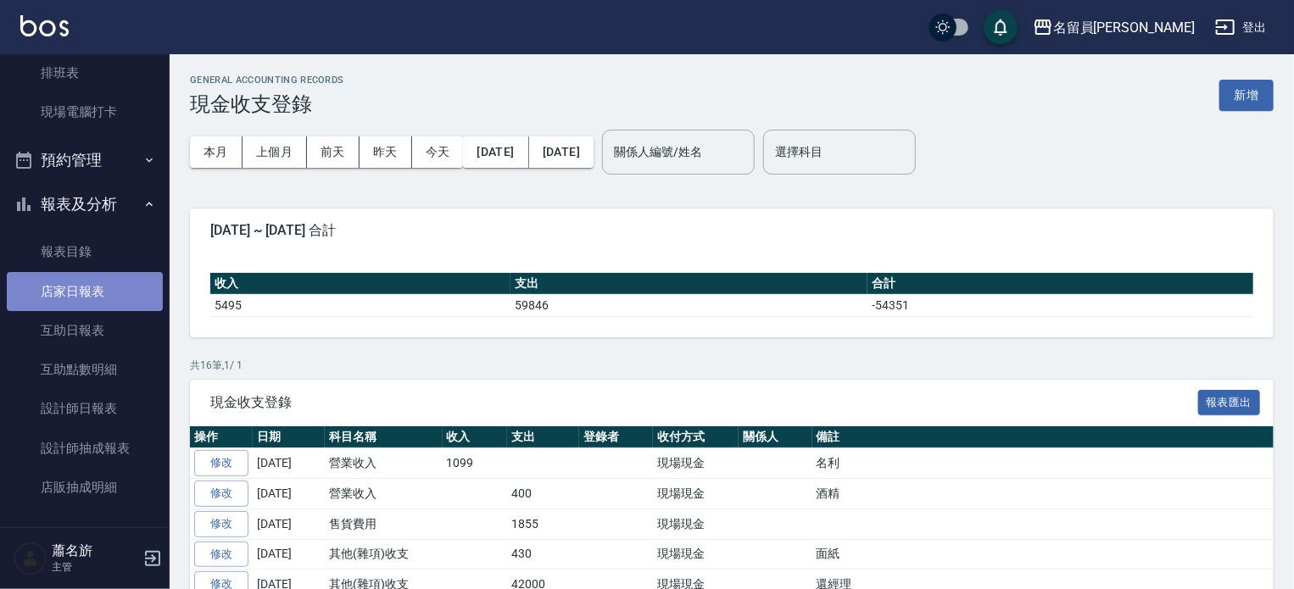
click at [109, 289] on link "店家日報表" at bounding box center [85, 291] width 156 height 39
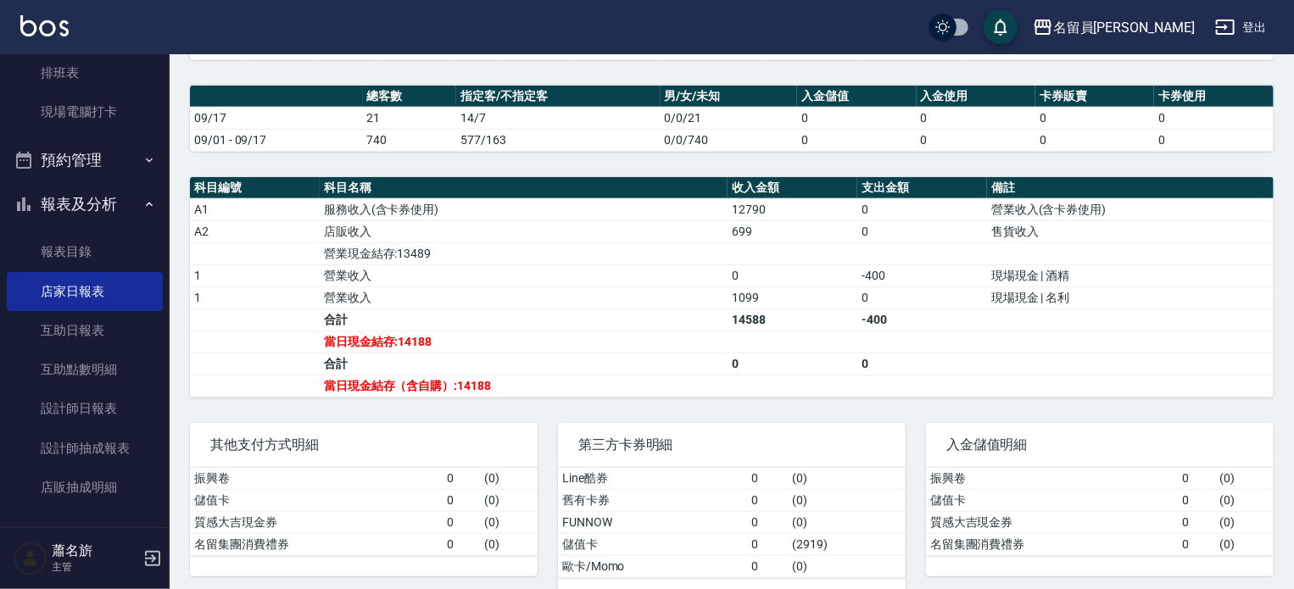
scroll to position [509, 0]
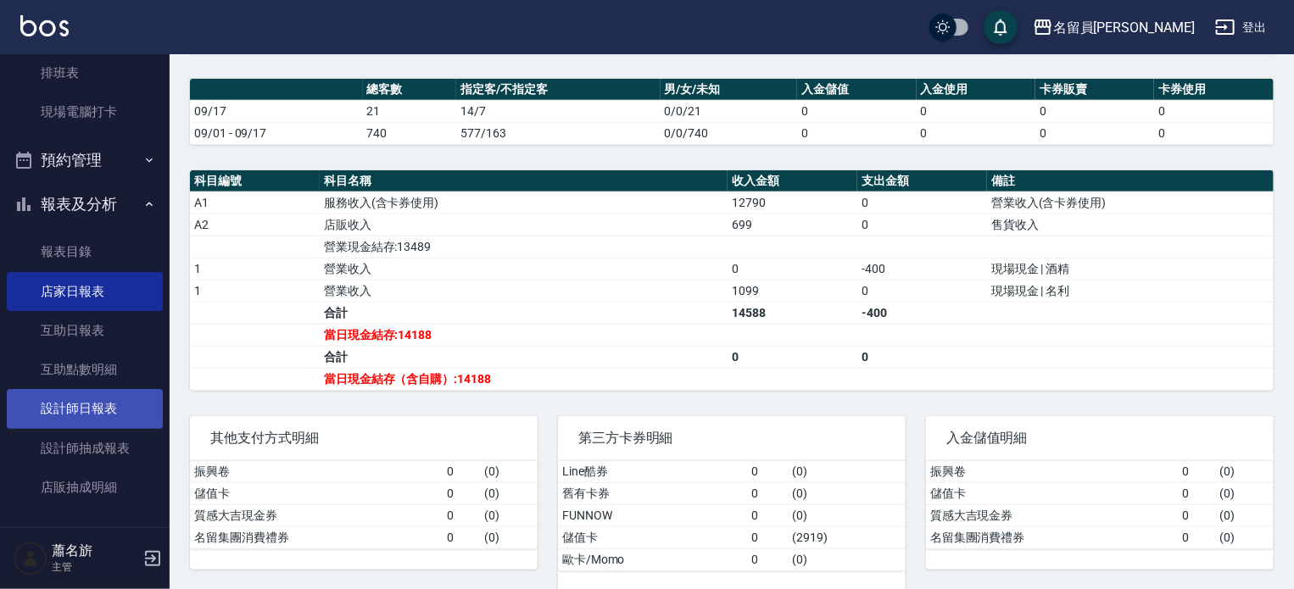
click at [81, 400] on link "設計師日報表" at bounding box center [85, 408] width 156 height 39
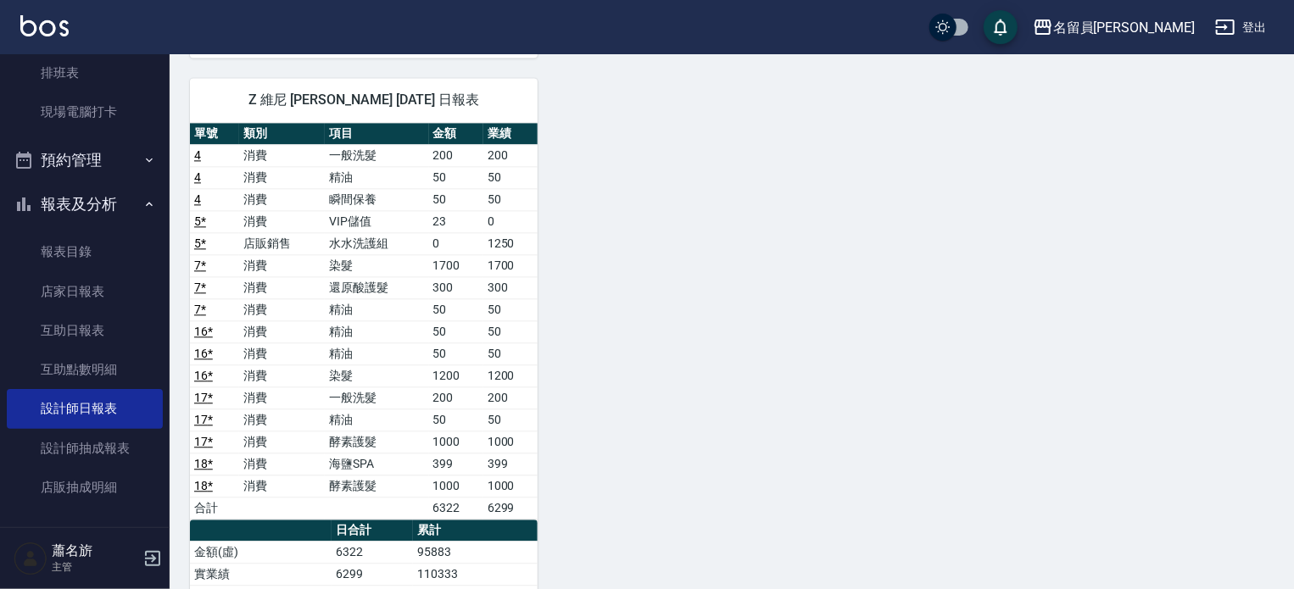
scroll to position [1950, 0]
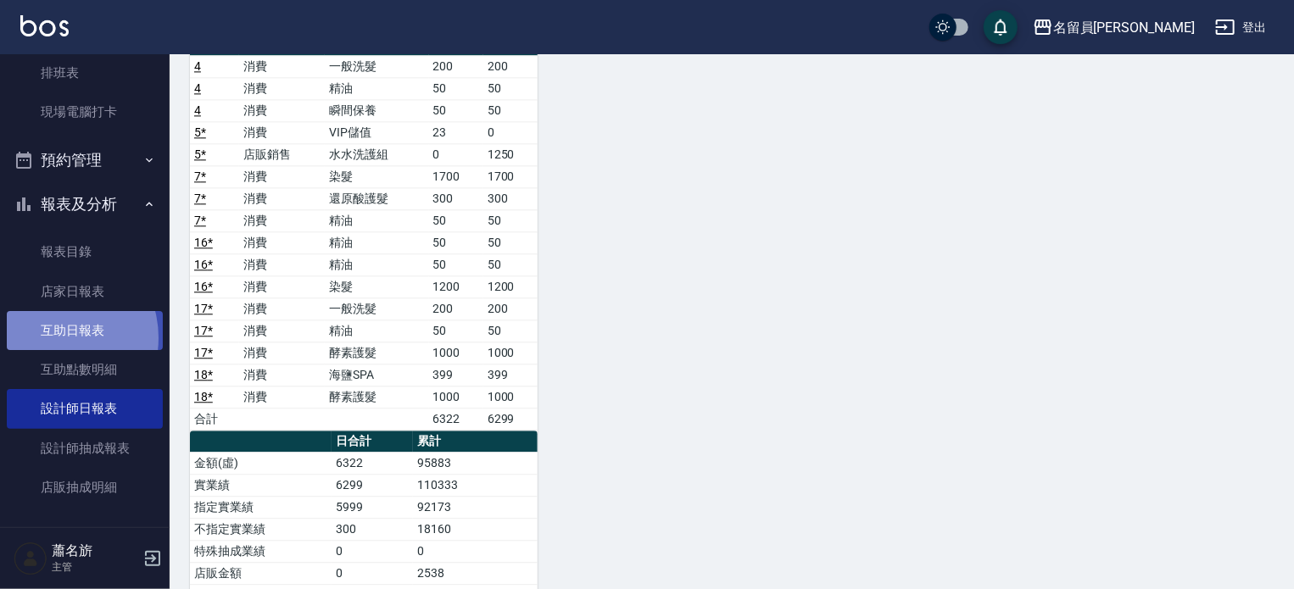
click at [54, 338] on link "互助日報表" at bounding box center [85, 330] width 156 height 39
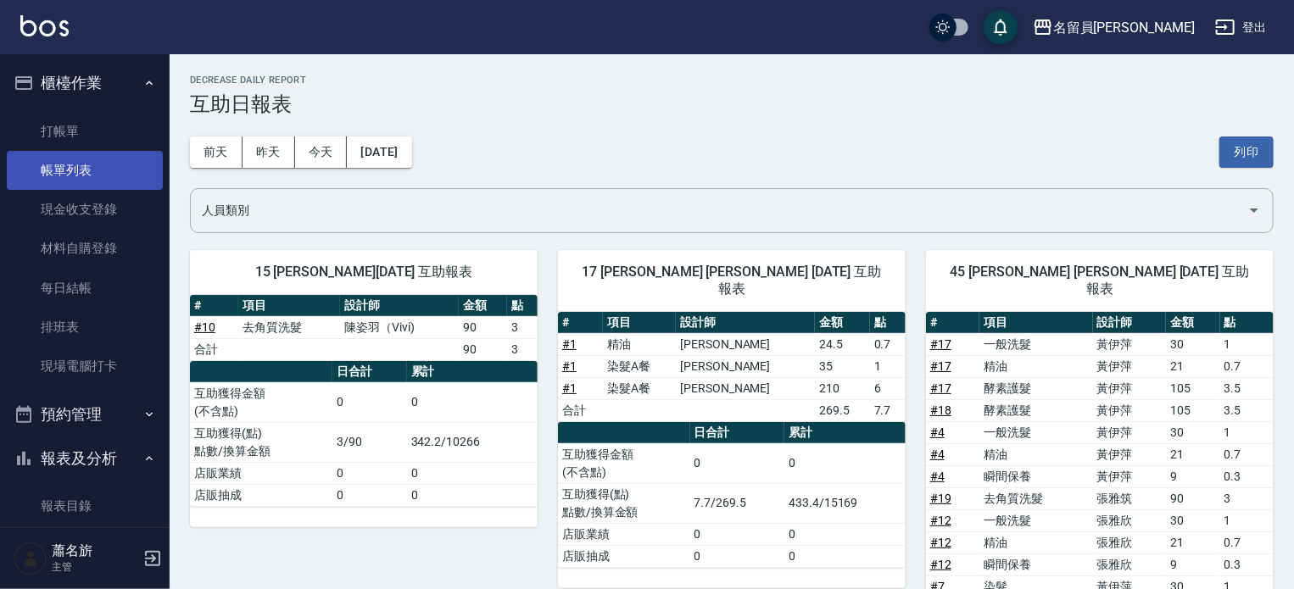
click at [77, 164] on link "帳單列表" at bounding box center [85, 170] width 156 height 39
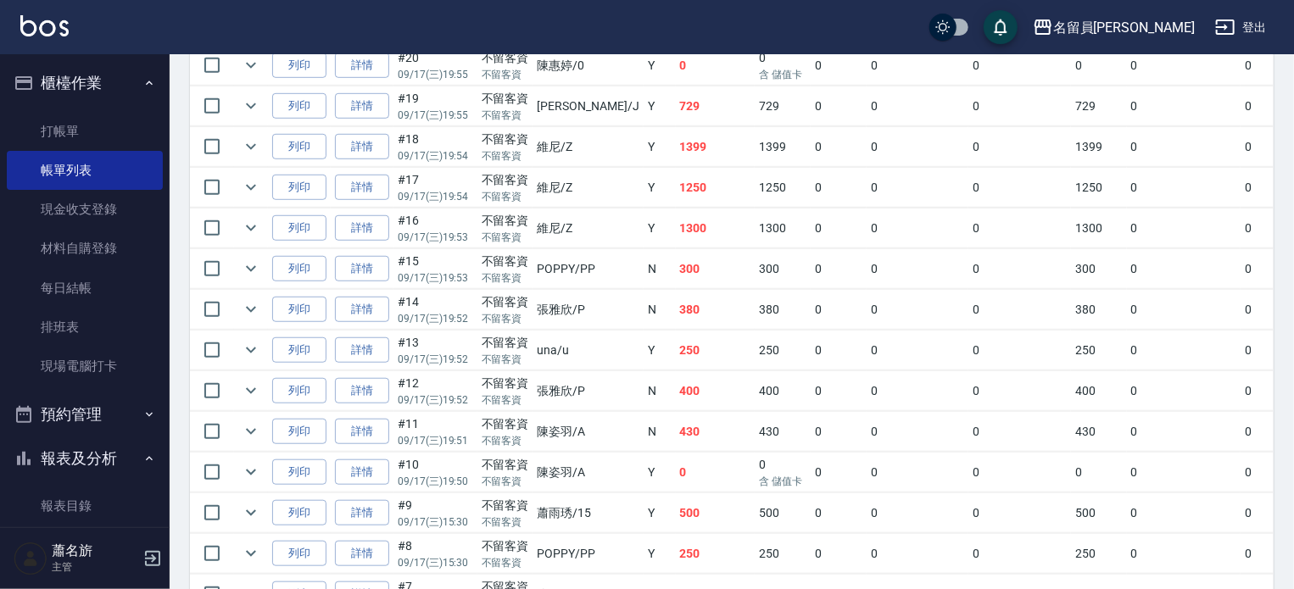
scroll to position [509, 0]
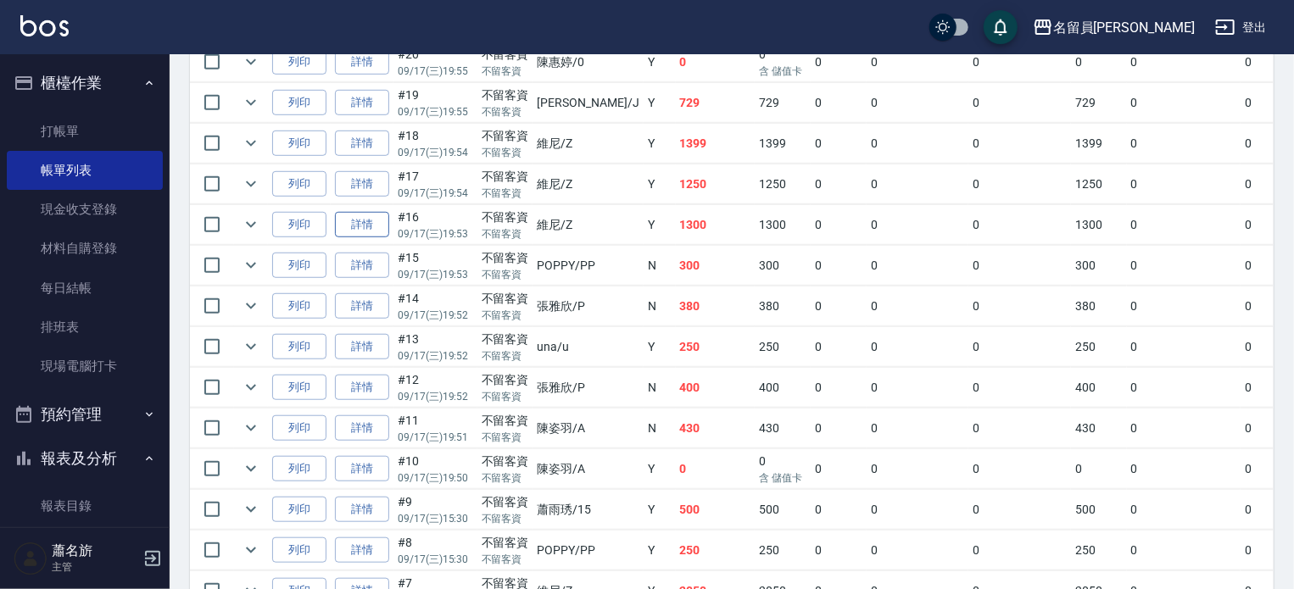
click at [369, 238] on link "詳情" at bounding box center [362, 225] width 54 height 26
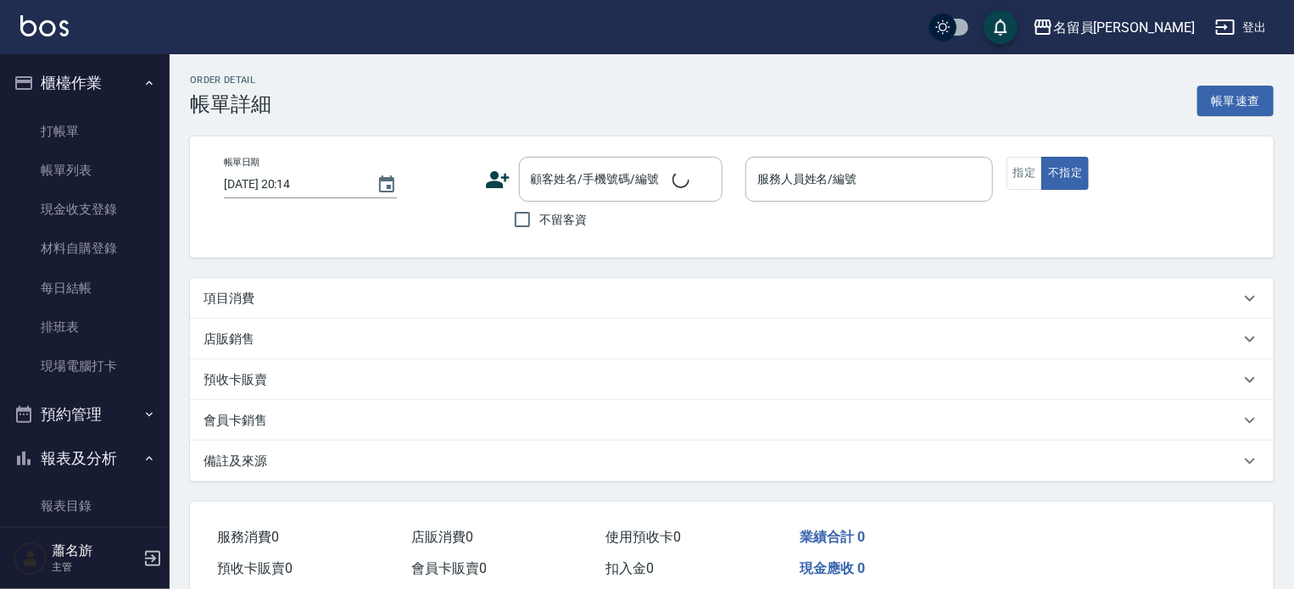
type input "[DATE] 19:53"
checkbox input "true"
type input "維尼-Z"
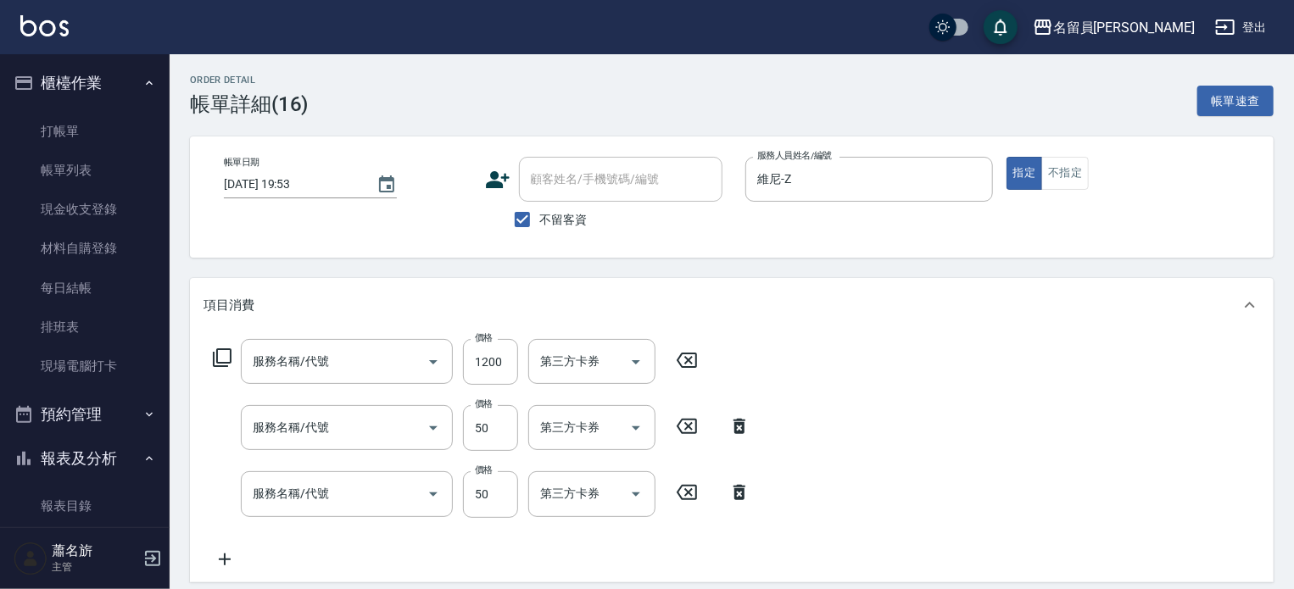
type input "染髮(501)"
type input "精油(889)"
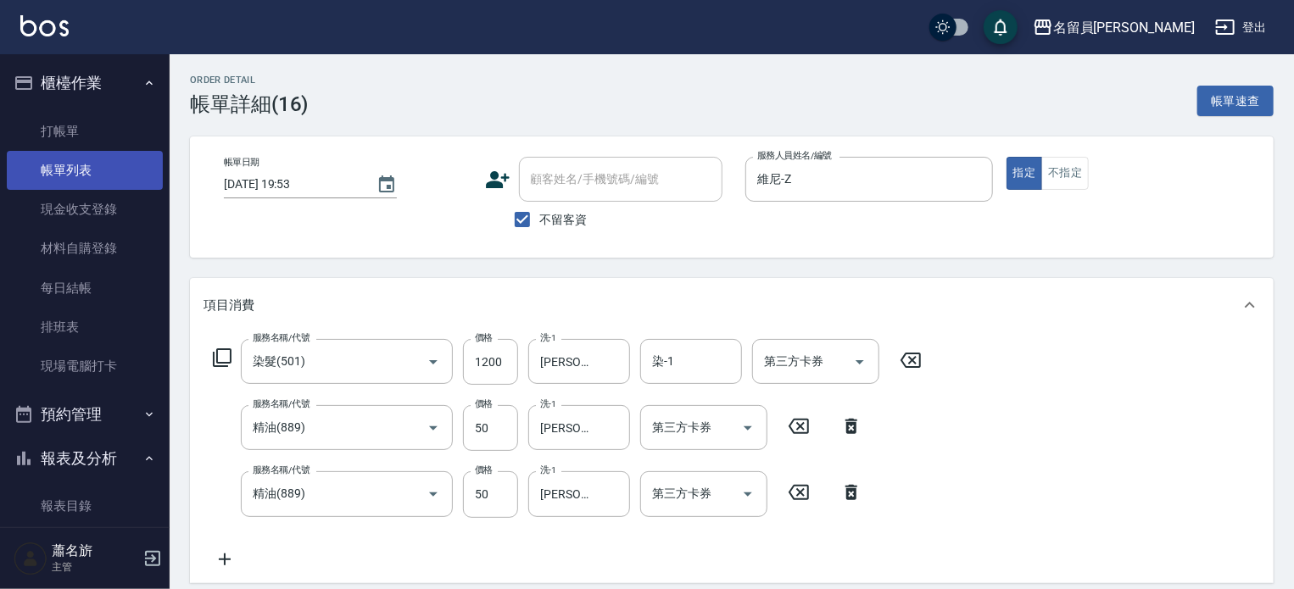
click at [78, 172] on link "帳單列表" at bounding box center [85, 170] width 156 height 39
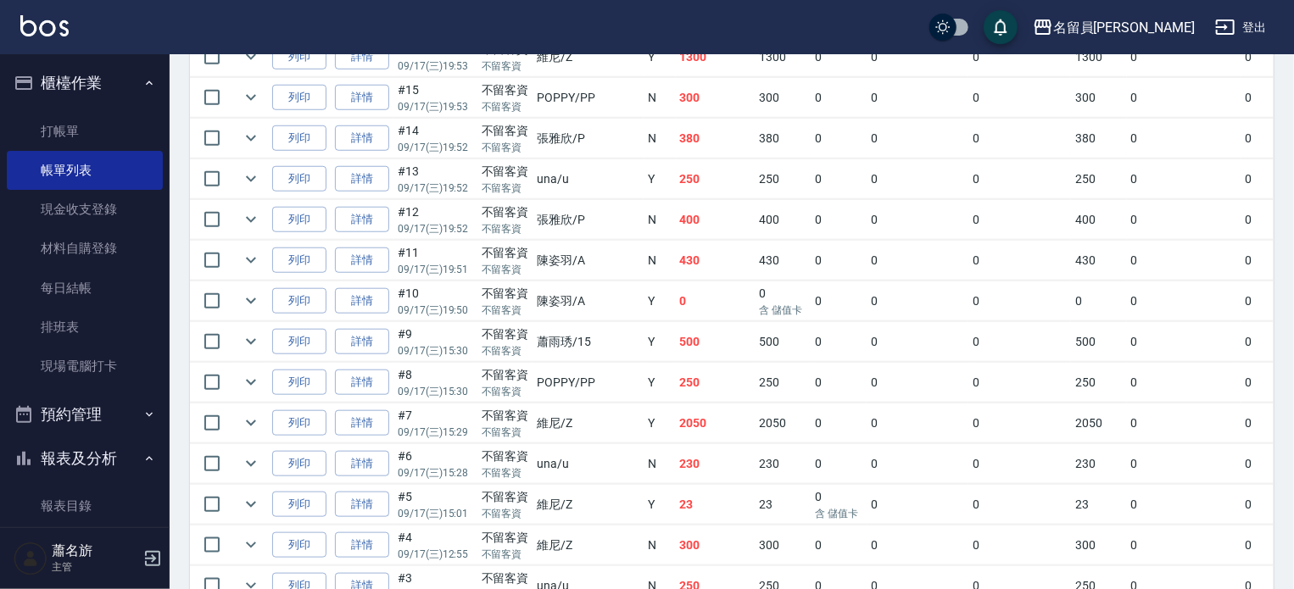
scroll to position [678, 0]
click at [366, 435] on link "詳情" at bounding box center [362, 422] width 54 height 26
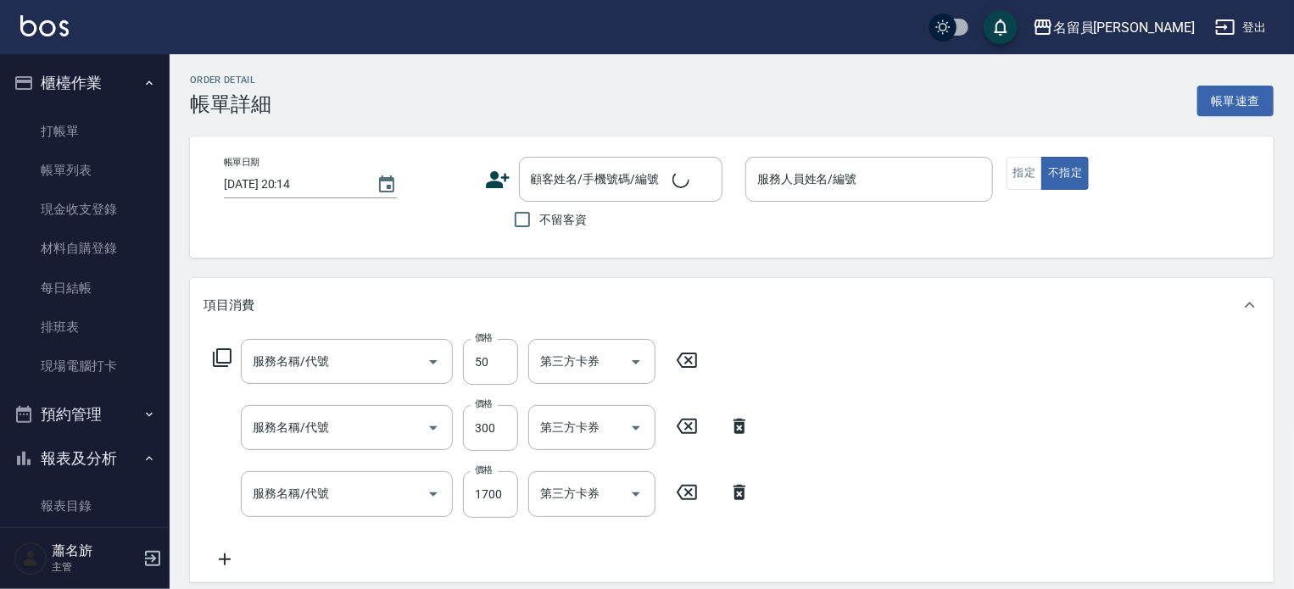
type input "[DATE] 15:29"
checkbox input "true"
type input "維尼-Z"
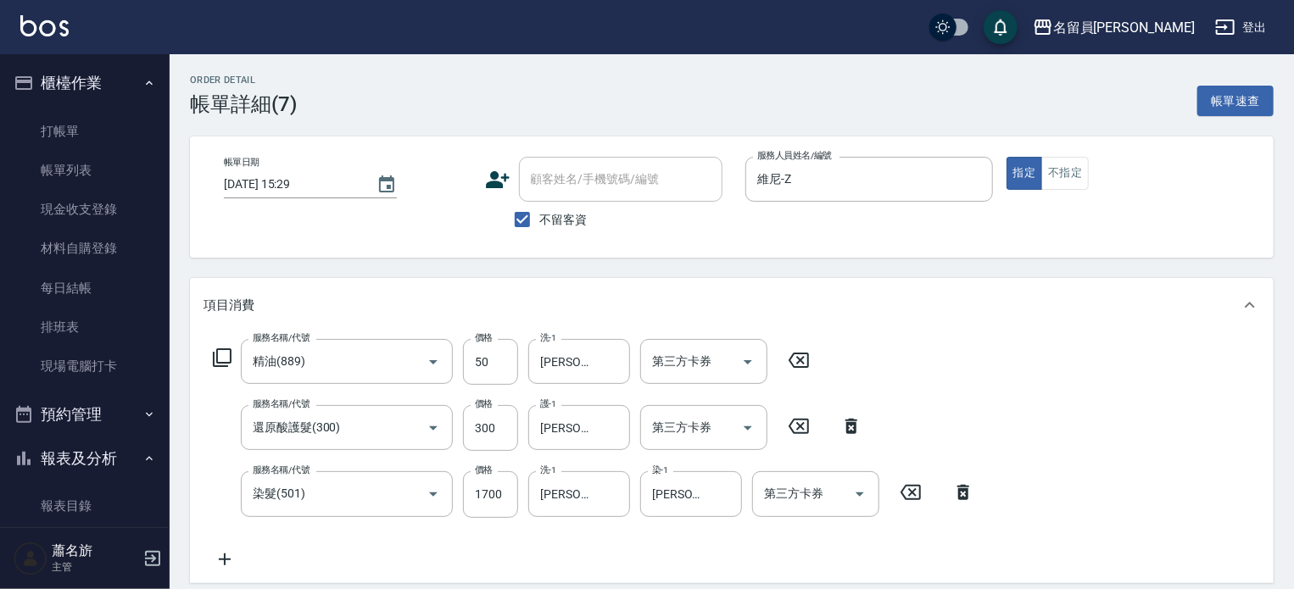
type input "精油(889)"
type input "還原酸護髮(300)"
type input "染髮(501)"
click at [58, 174] on link "帳單列表" at bounding box center [85, 170] width 156 height 39
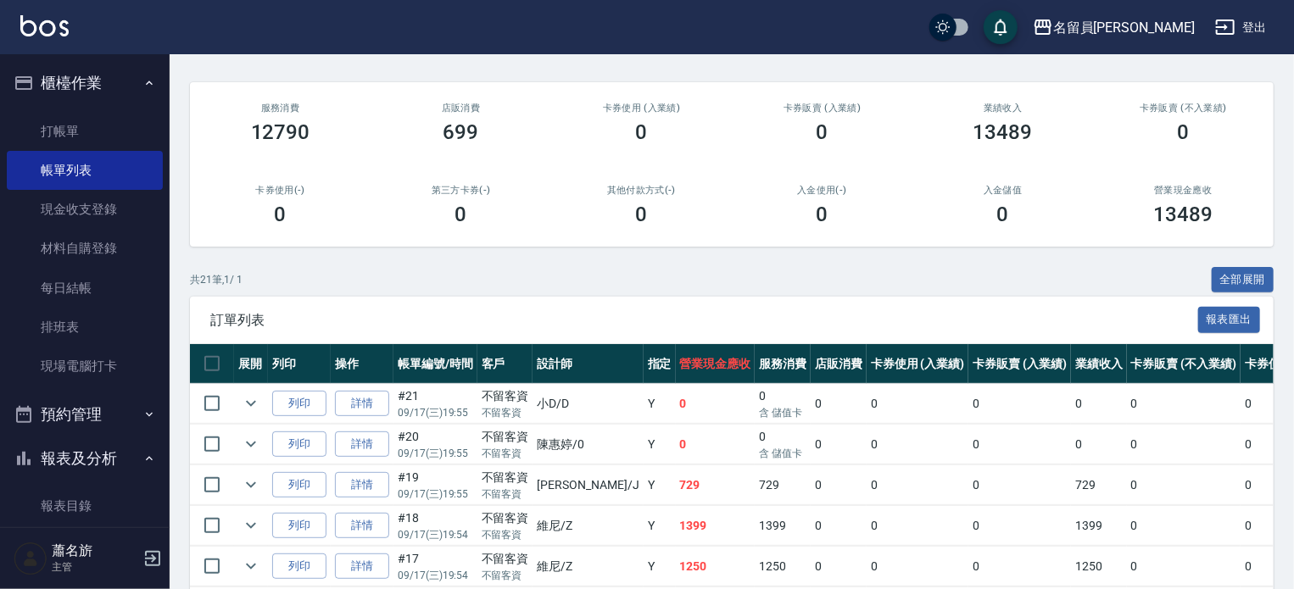
scroll to position [170, 0]
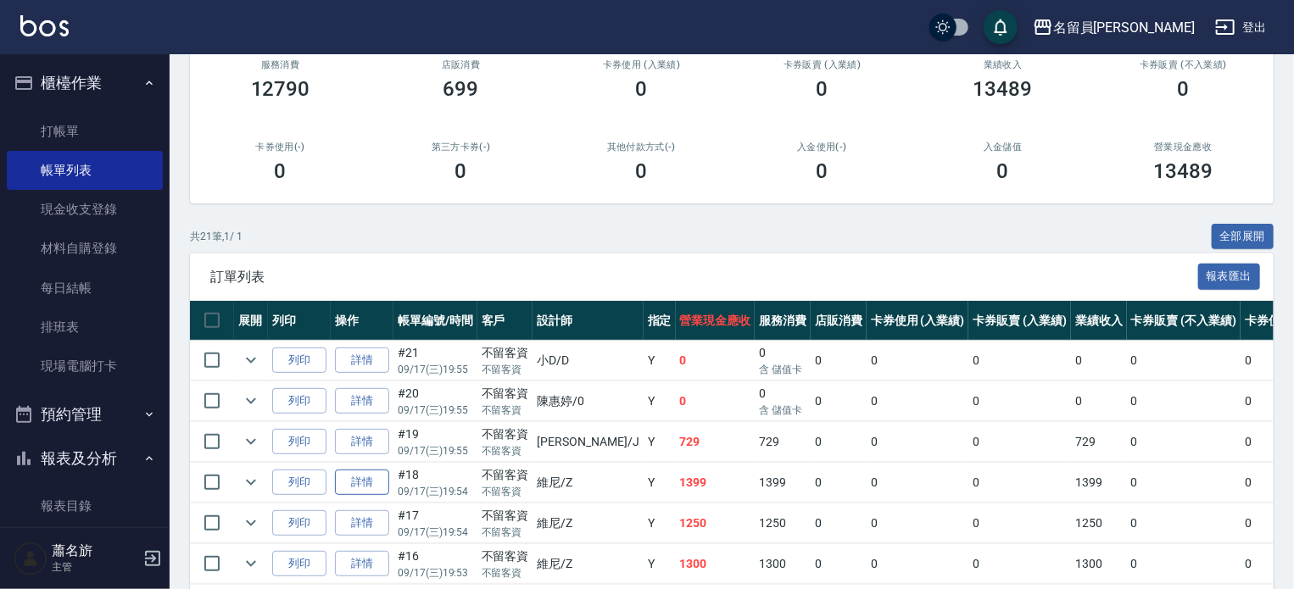
click at [345, 496] on link "詳情" at bounding box center [362, 483] width 54 height 26
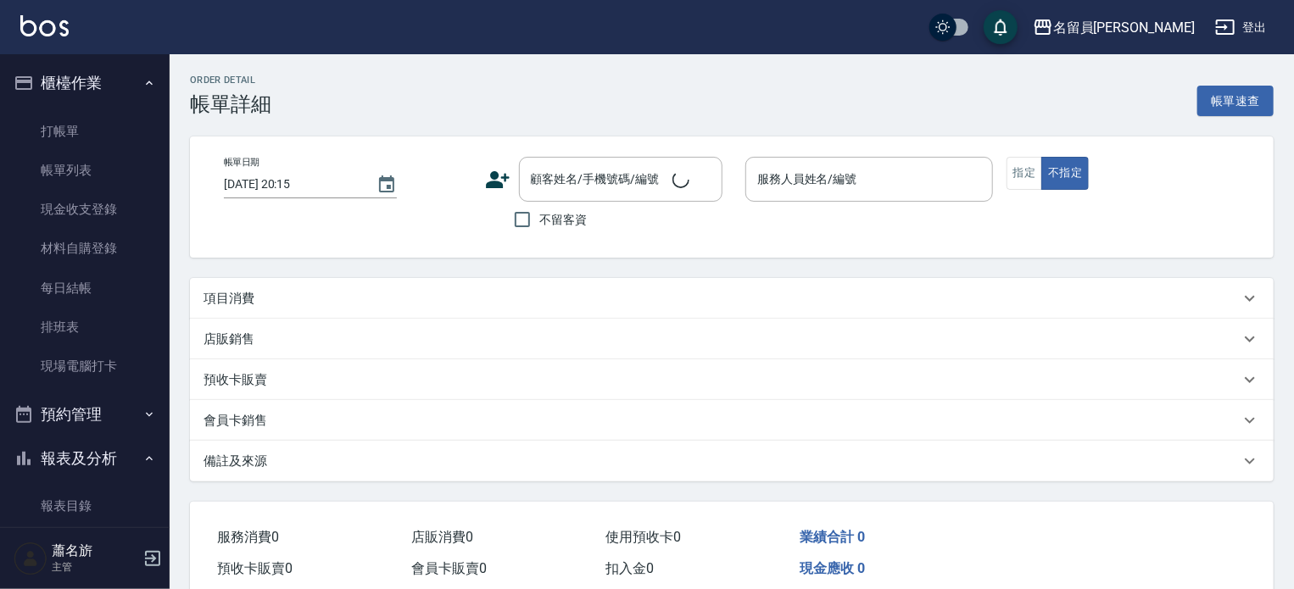
type input "[DATE] 19:54"
checkbox input "true"
type input "維尼-Z"
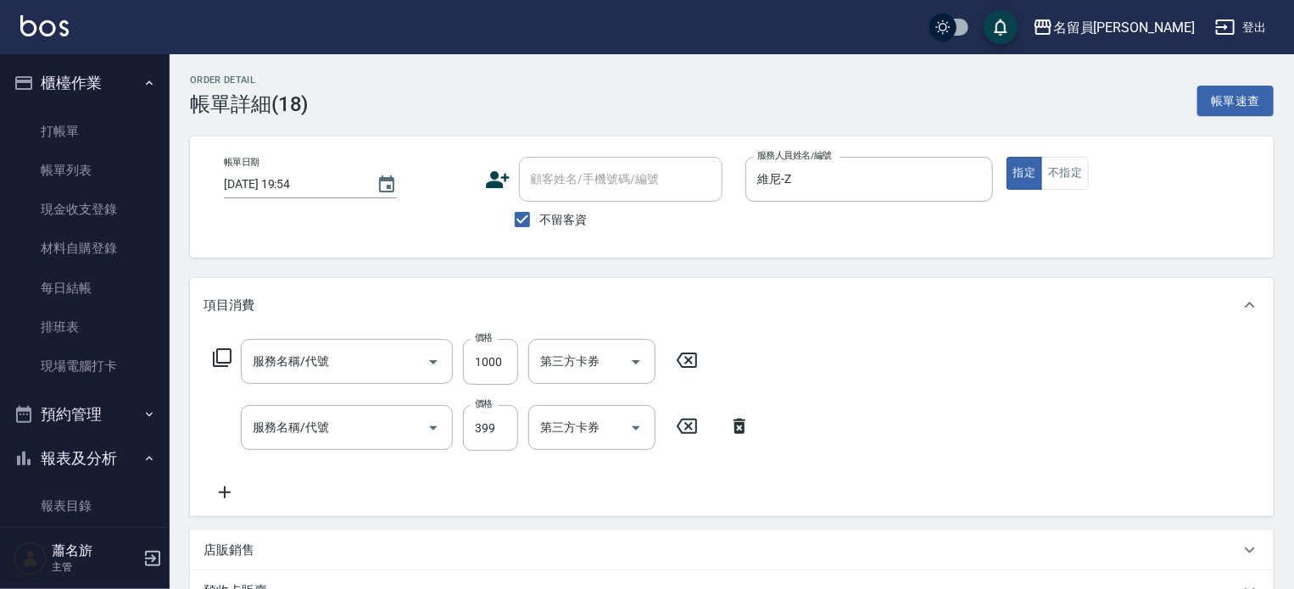
type input "酵素護髮(1000)"
type input "海鹽SPA(0399)"
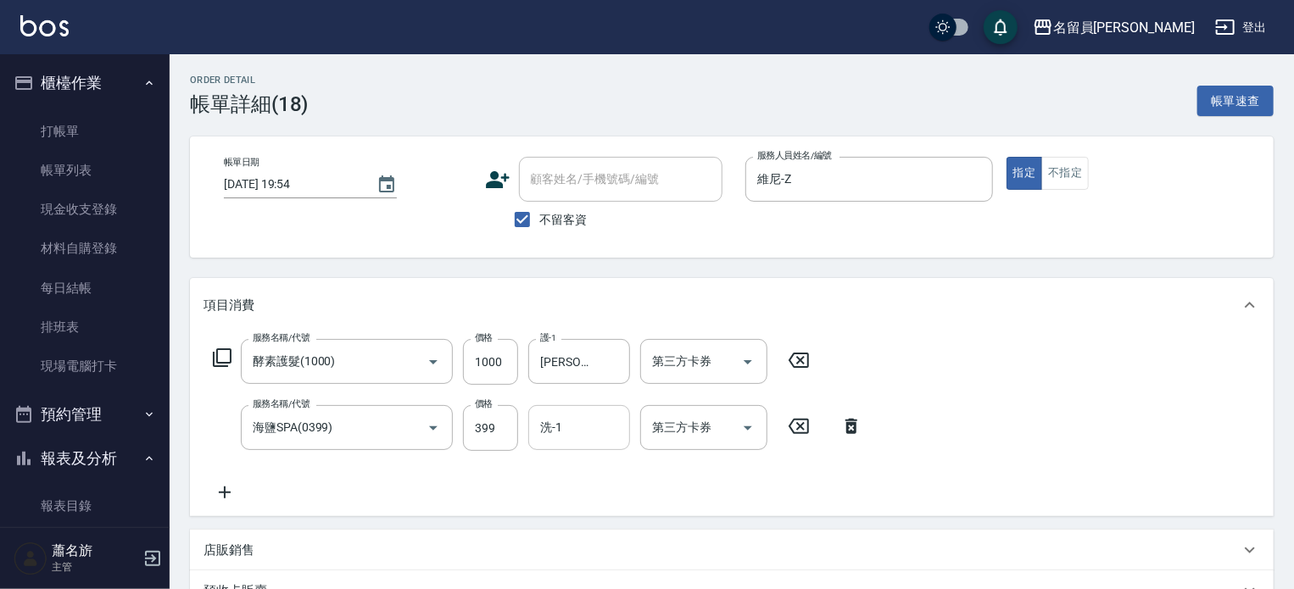
click at [594, 430] on input "洗-1" at bounding box center [579, 428] width 86 height 30
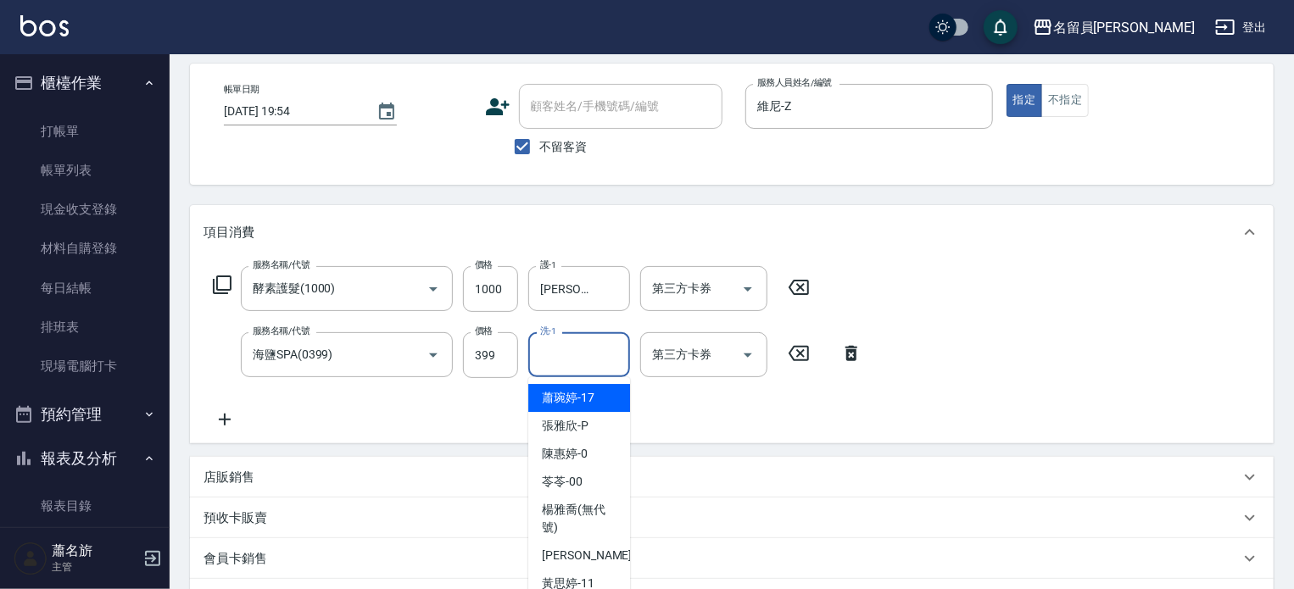
scroll to position [254, 0]
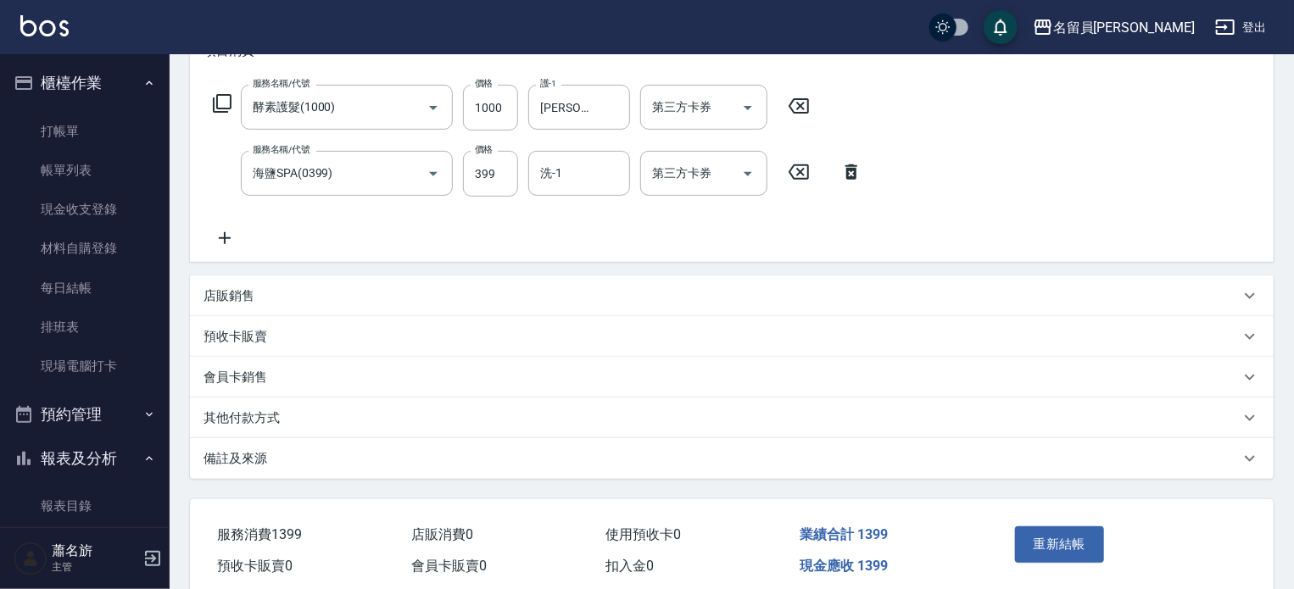
click at [990, 209] on div "服務名稱/代號 酵素護髮(1000) 服務名稱/代號 價格 1000 價格 護-1 [PERSON_NAME]-45 護-1 第三方卡券 第三方卡券 服務名稱…" at bounding box center [732, 170] width 1084 height 184
click at [74, 171] on link "帳單列表" at bounding box center [85, 170] width 156 height 39
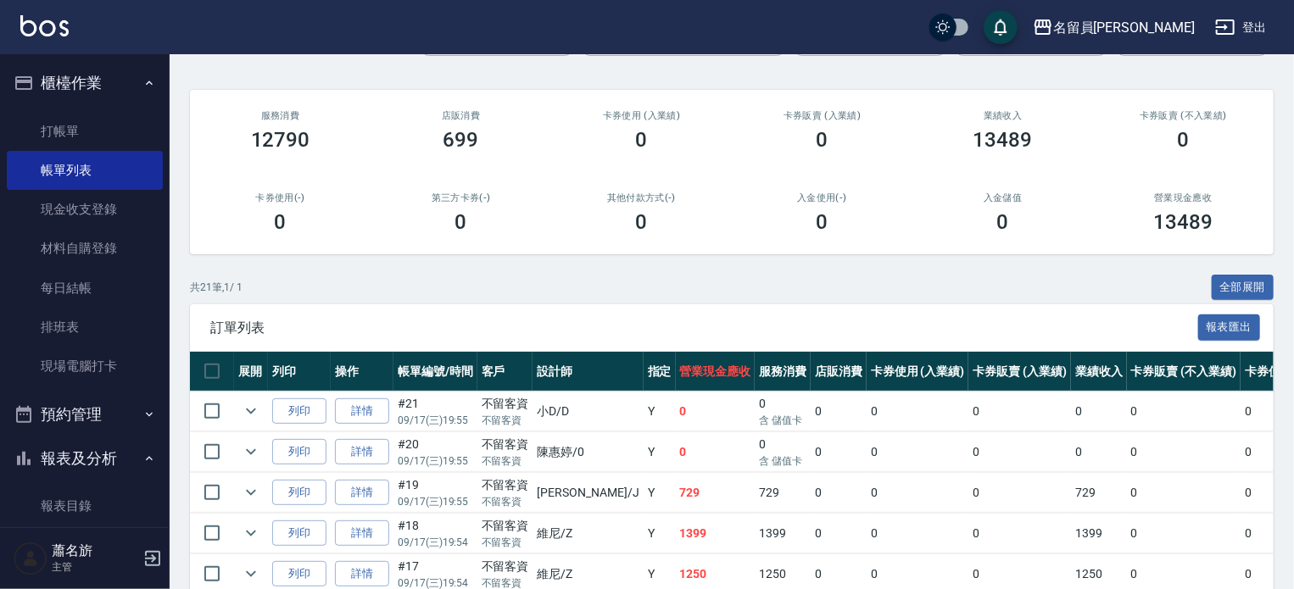
scroll to position [339, 0]
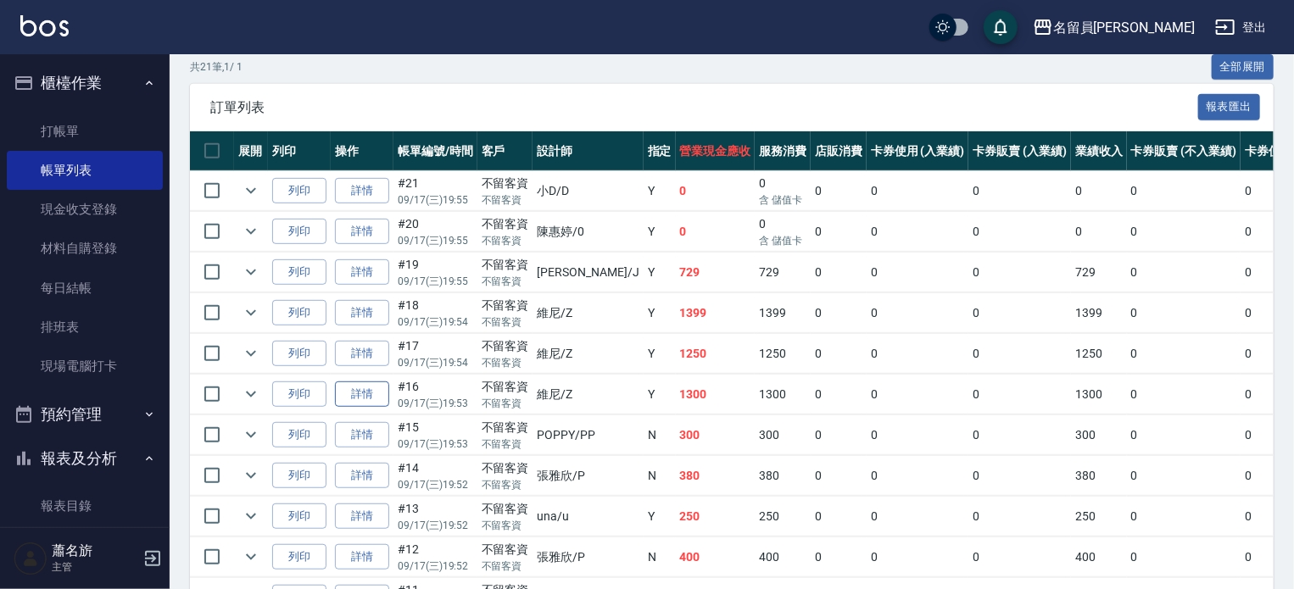
click at [376, 408] on link "詳情" at bounding box center [362, 395] width 54 height 26
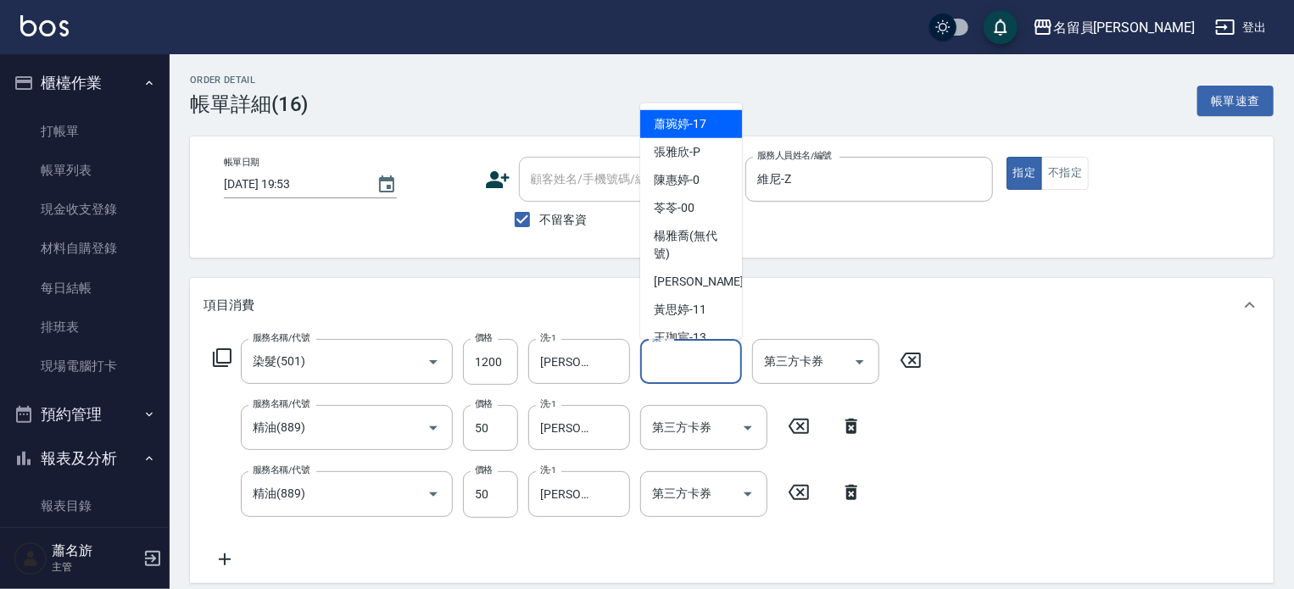
click at [694, 362] on input "染-1" at bounding box center [691, 362] width 86 height 30
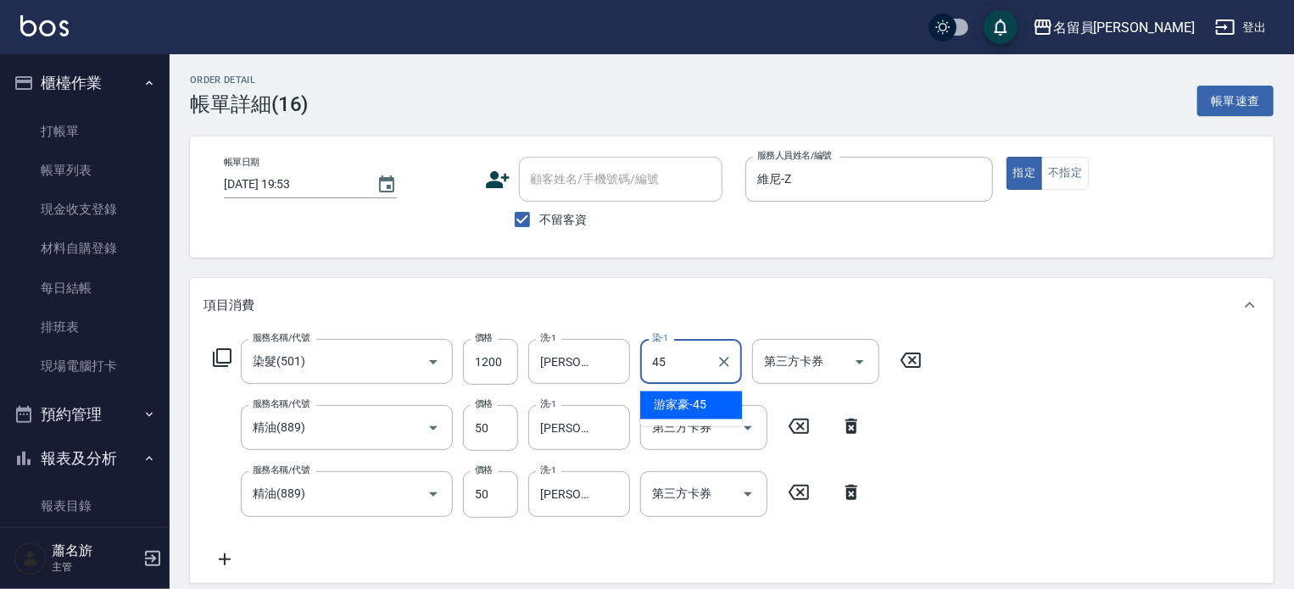
type input "[PERSON_NAME]-45"
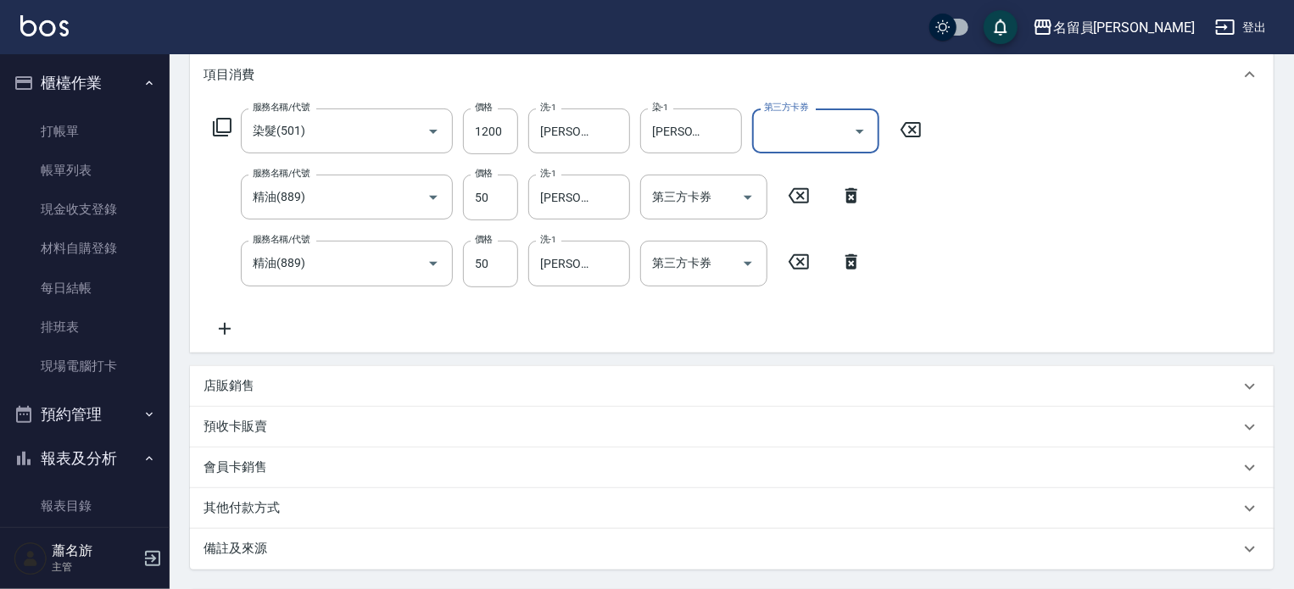
scroll to position [254, 0]
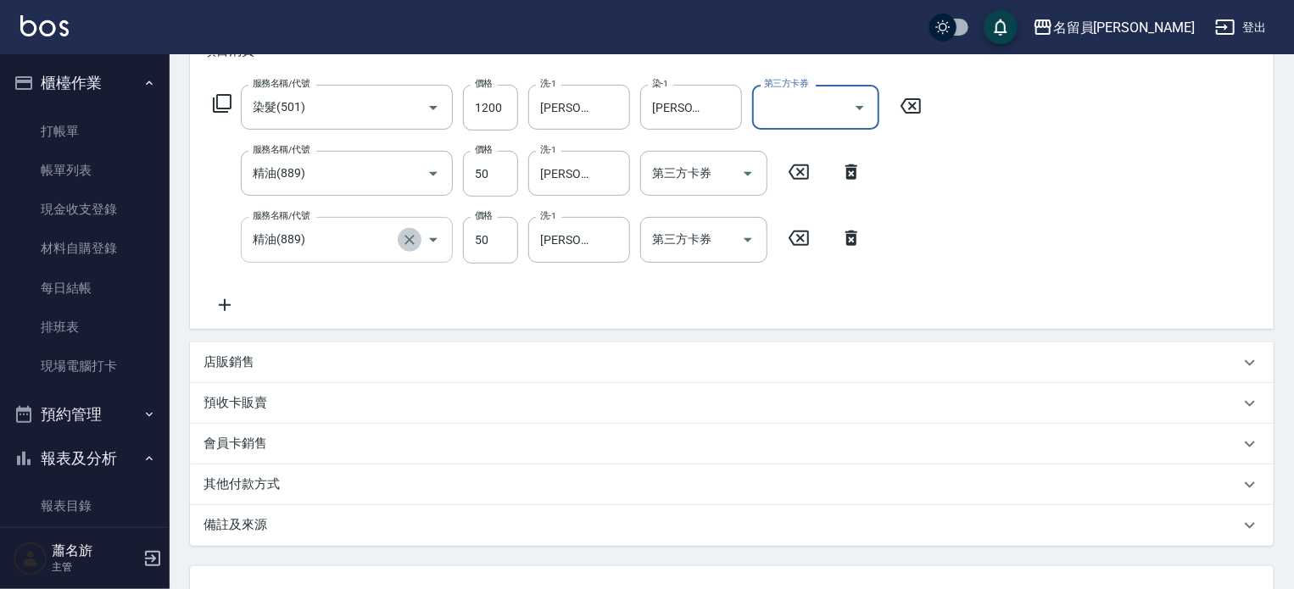
click at [408, 242] on icon "Clear" at bounding box center [409, 240] width 10 height 10
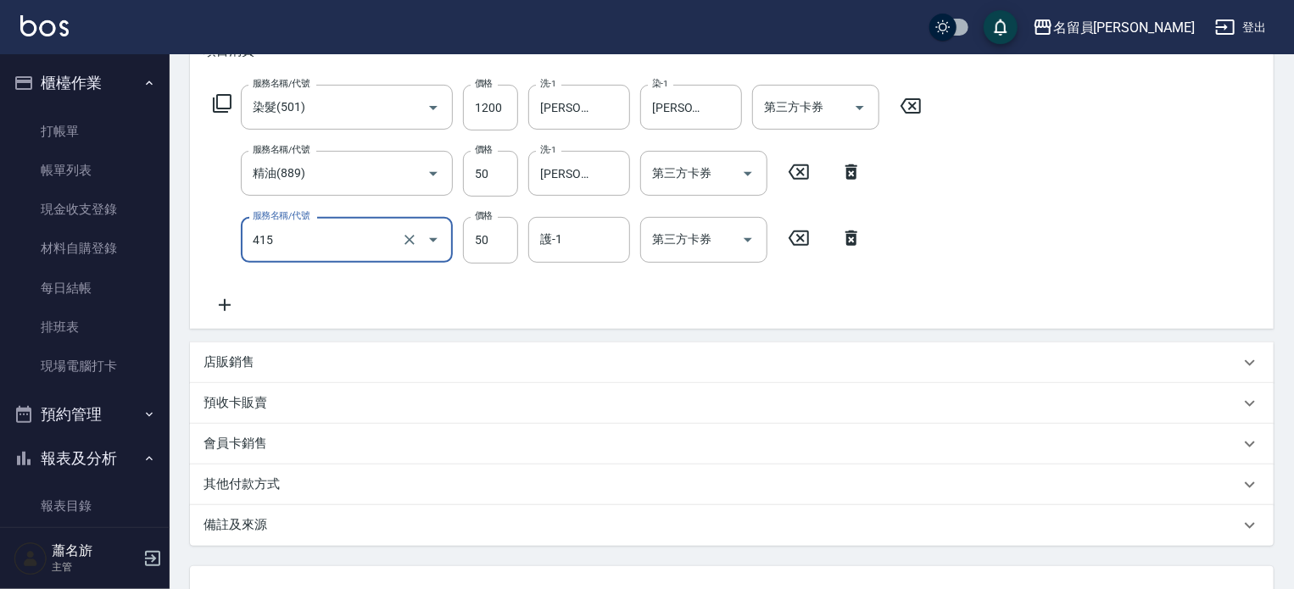
type input "瞬間保養(415)"
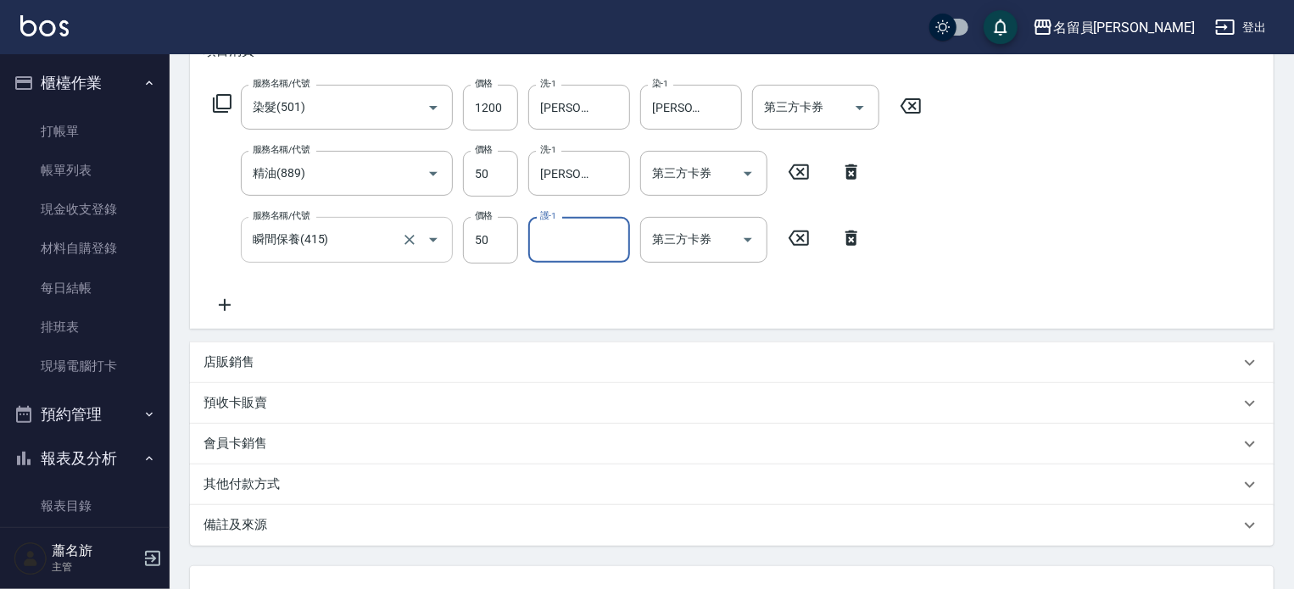
type input "5"
type input "[PERSON_NAME]-45"
click at [955, 184] on div "服務名稱/代號 染髮(501) 服務名稱/代號 價格 1200 價格 洗-1 [PERSON_NAME]-45 洗-1 染-1 [PERSON_NAME]-4…" at bounding box center [732, 203] width 1084 height 250
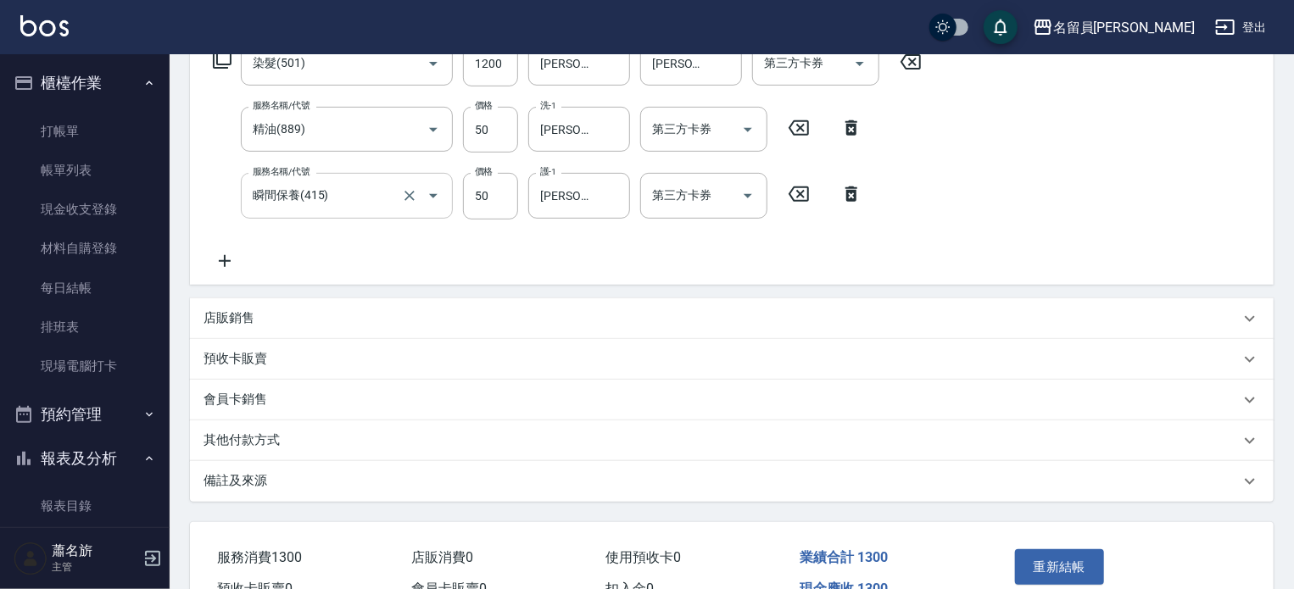
scroll to position [391, 0]
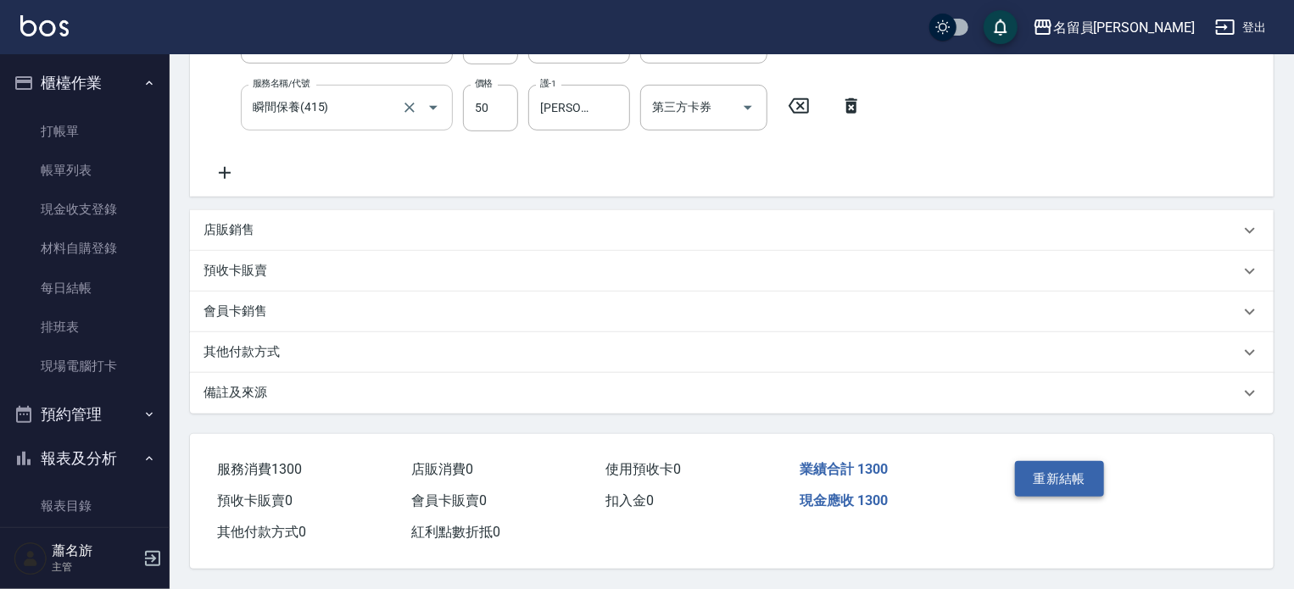
click at [1059, 477] on button "重新結帳" at bounding box center [1060, 479] width 90 height 36
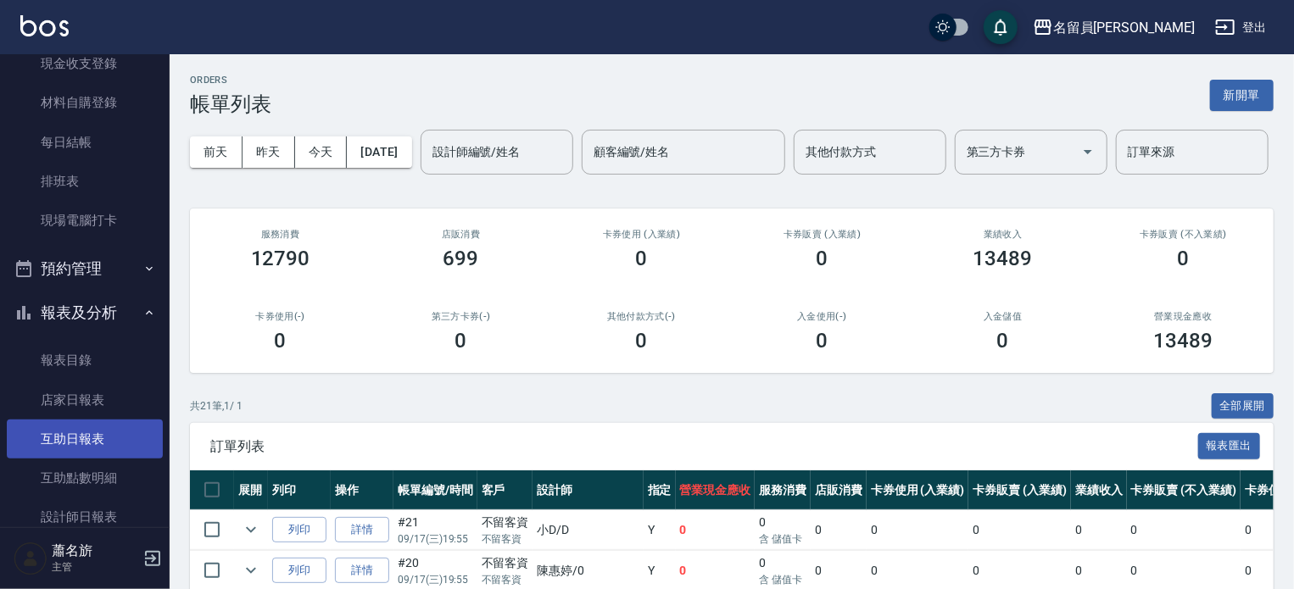
scroll to position [254, 0]
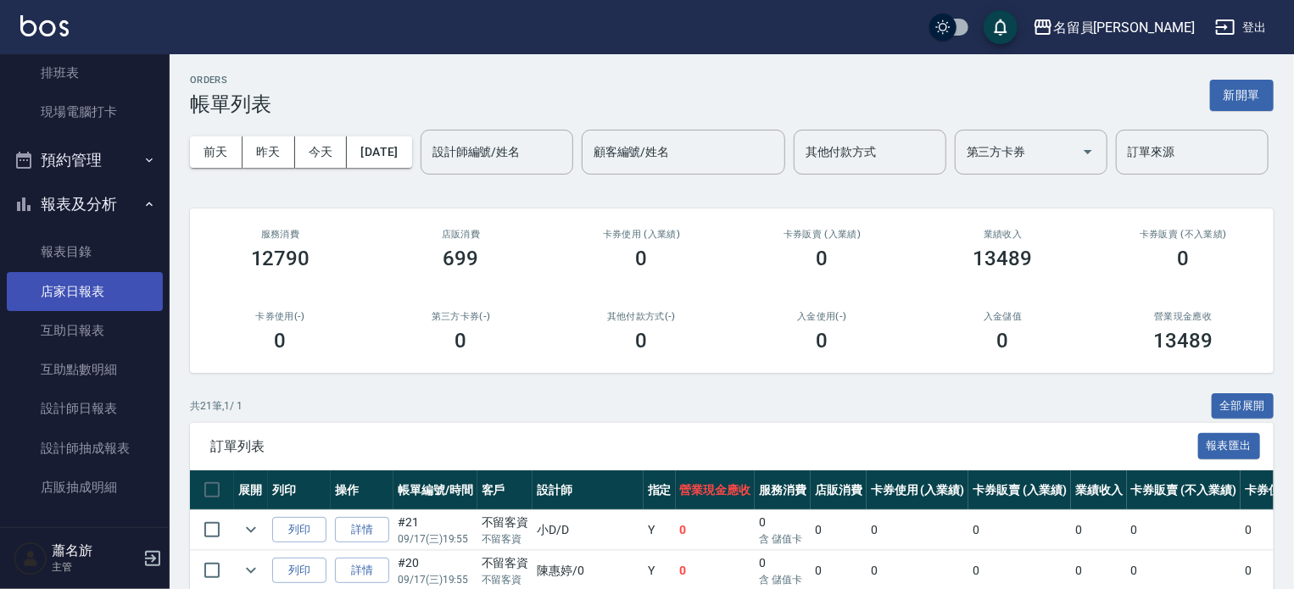
click at [79, 305] on link "店家日報表" at bounding box center [85, 291] width 156 height 39
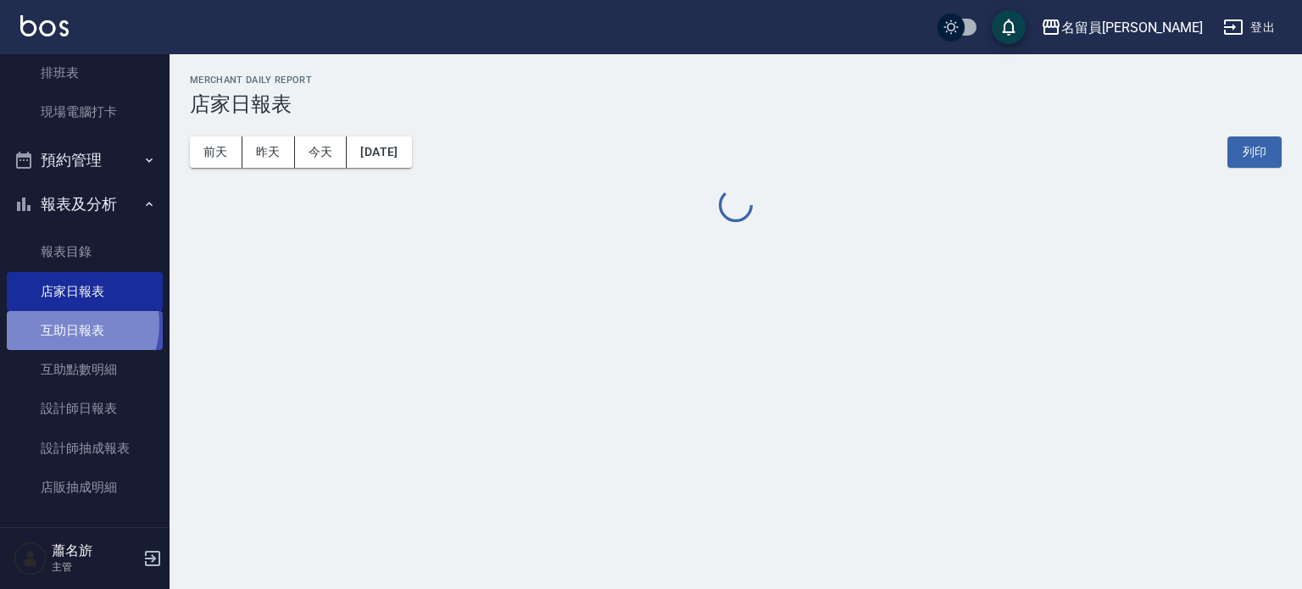
click at [68, 325] on link "互助日報表" at bounding box center [85, 330] width 156 height 39
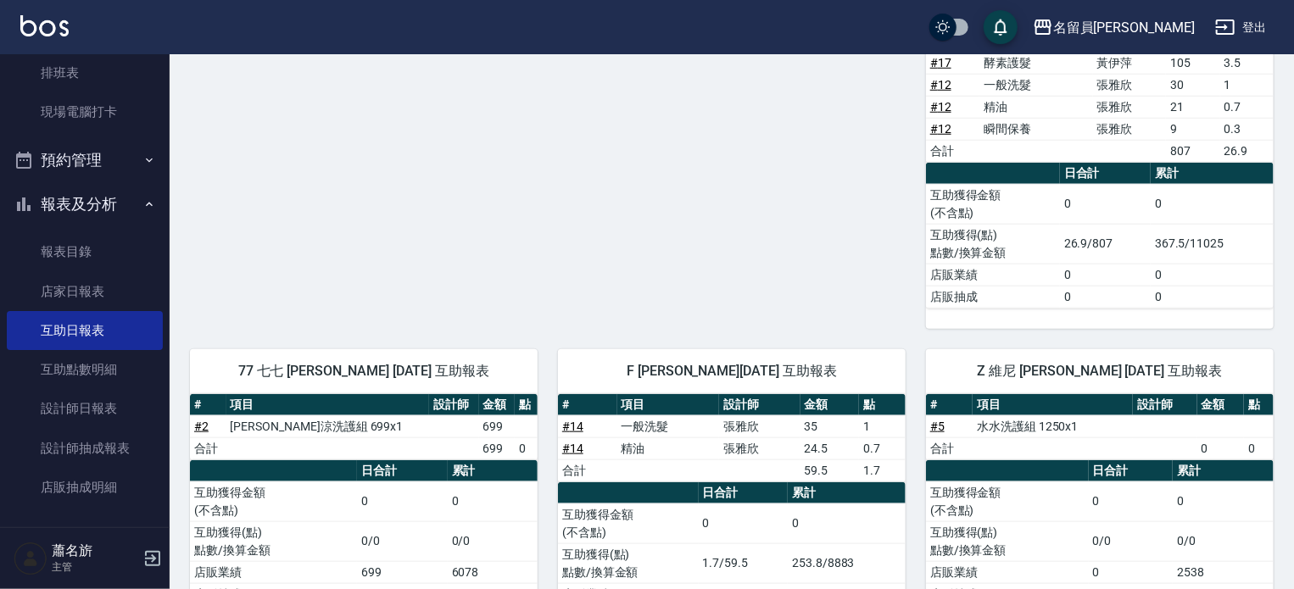
scroll to position [733, 0]
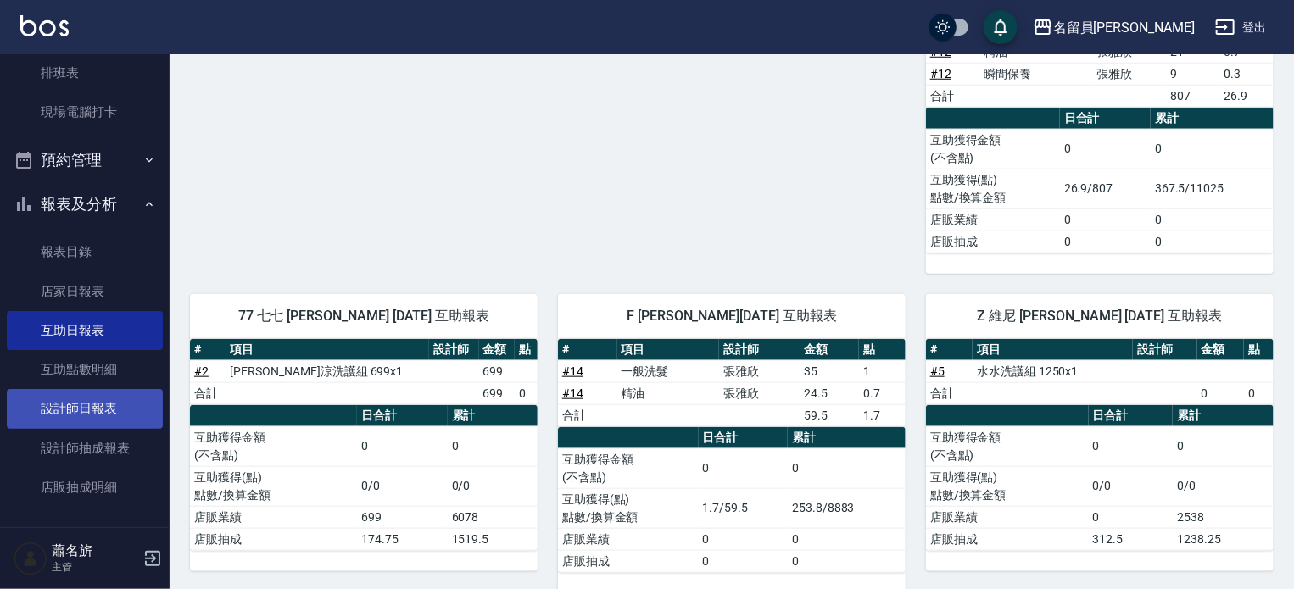
click at [91, 412] on link "設計師日報表" at bounding box center [85, 408] width 156 height 39
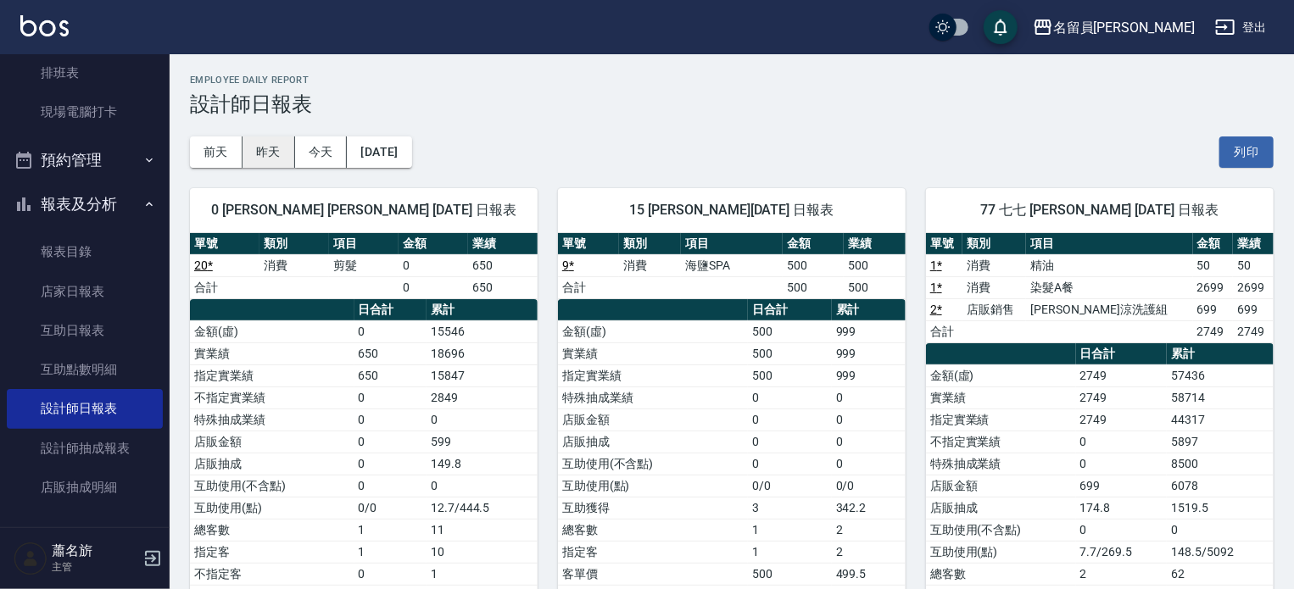
click at [271, 151] on button "昨天" at bounding box center [268, 152] width 53 height 31
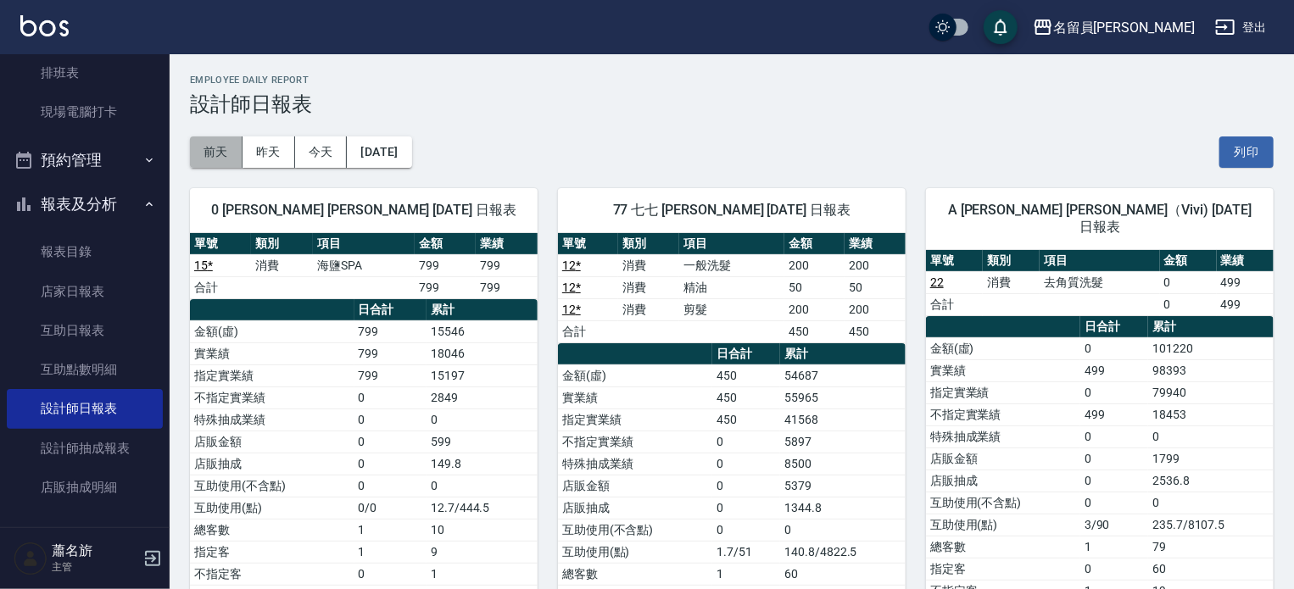
click at [208, 159] on button "前天" at bounding box center [216, 152] width 53 height 31
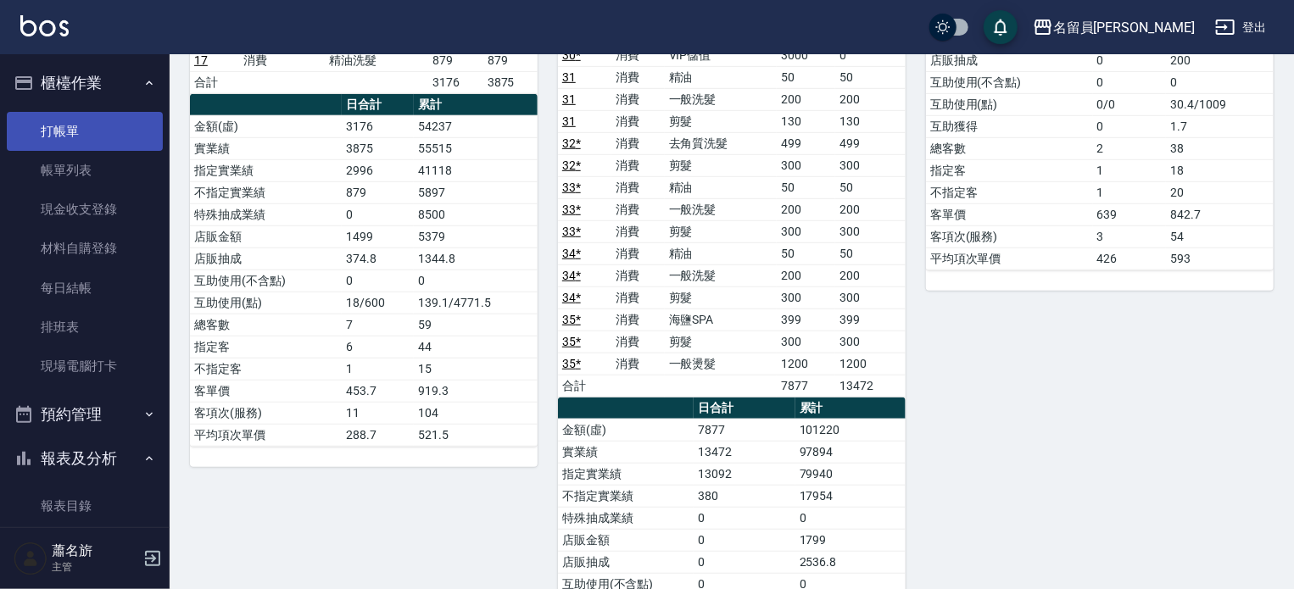
scroll to position [424, 0]
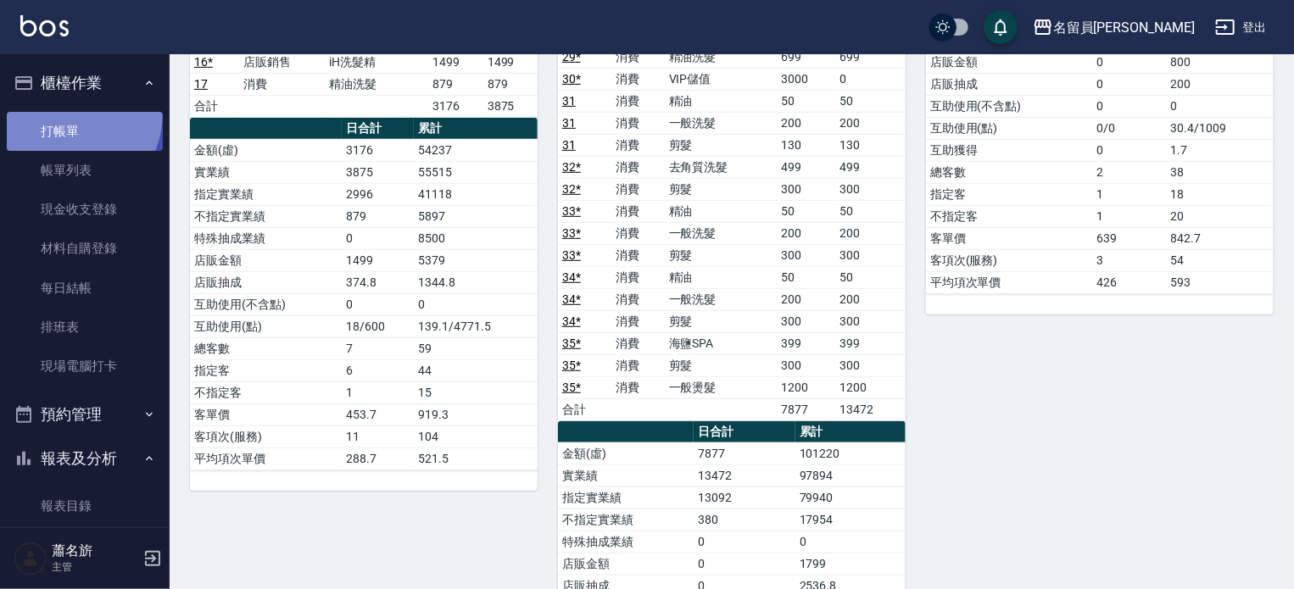
click at [58, 112] on link "打帳單" at bounding box center [85, 131] width 156 height 39
